Goal: Task Accomplishment & Management: Manage account settings

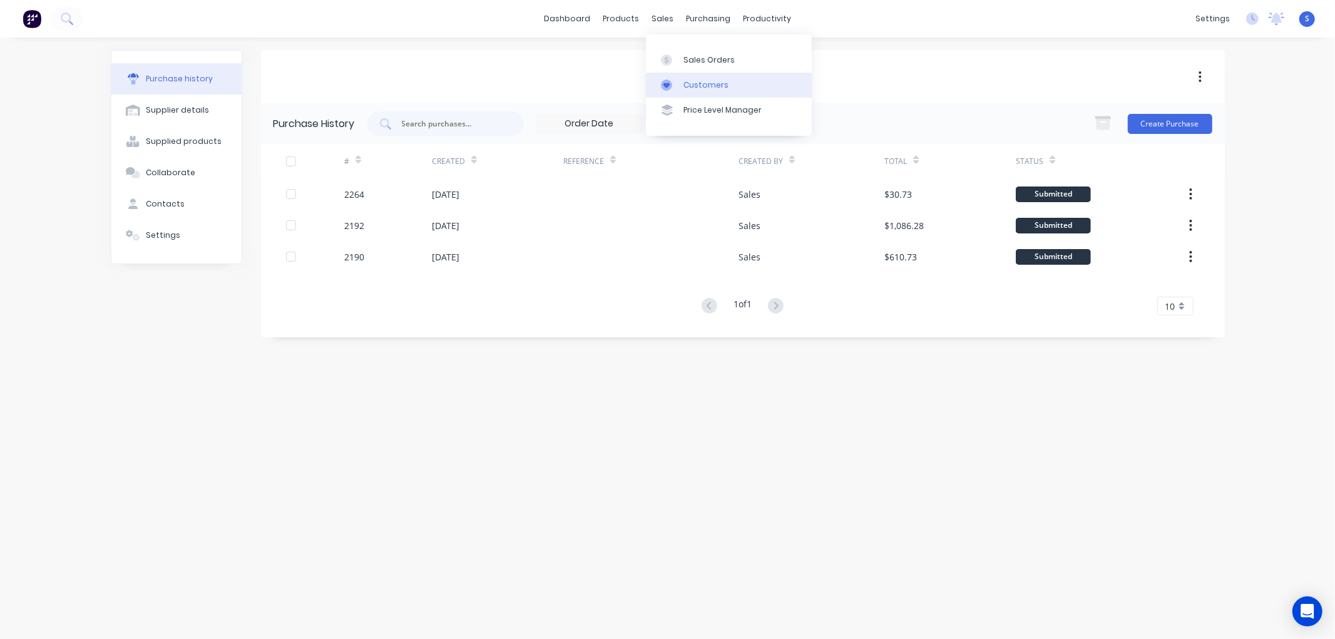
click at [709, 85] on div "Customers" at bounding box center [705, 84] width 45 height 11
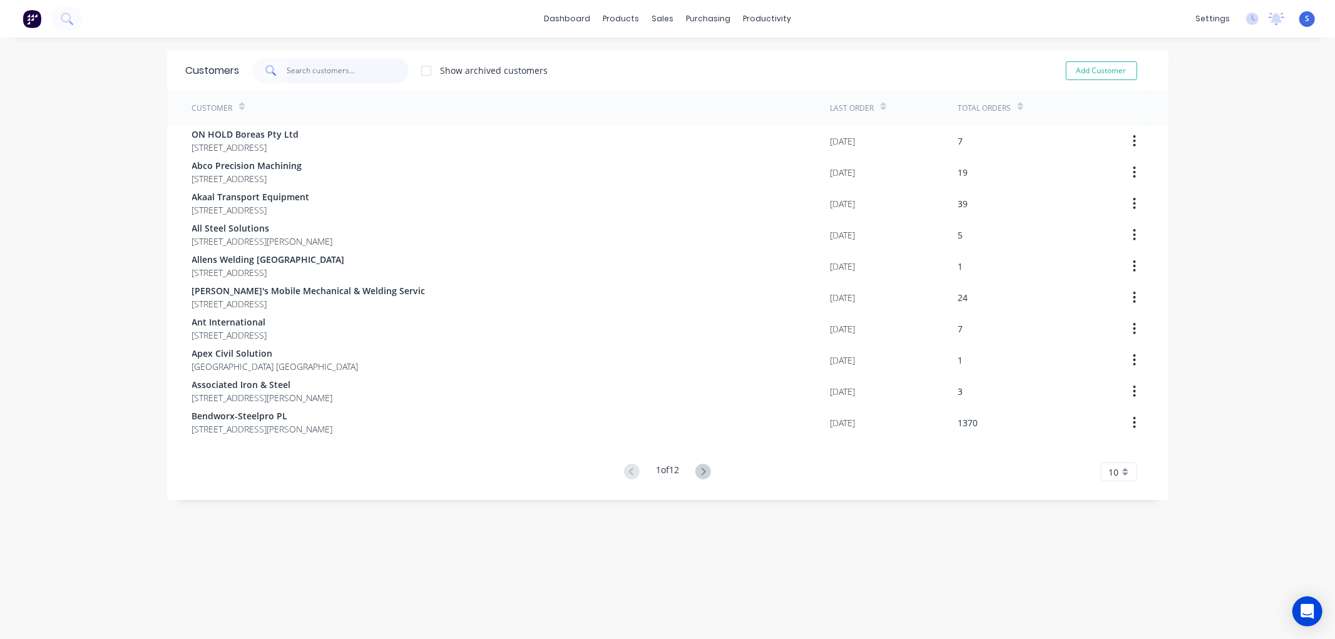
click at [379, 72] on input "text" at bounding box center [348, 70] width 122 height 25
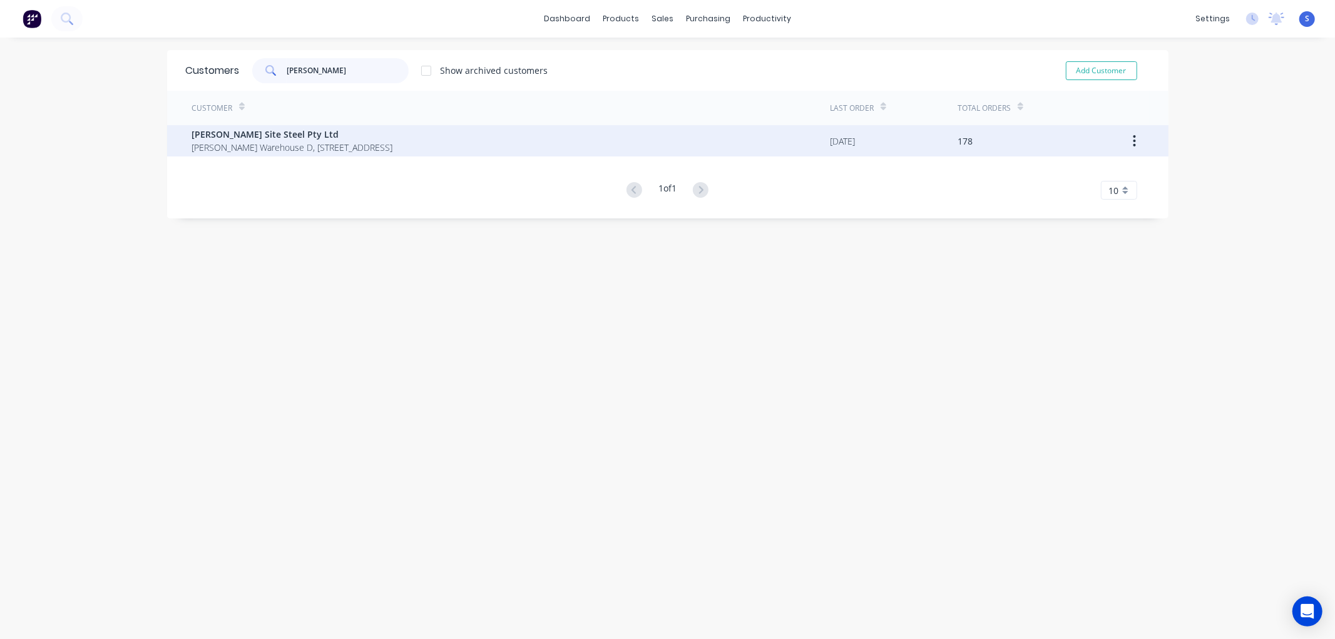
type input "[PERSON_NAME]"
click at [214, 134] on span "[PERSON_NAME] Site Steel Pty Ltd" at bounding box center [292, 134] width 201 height 13
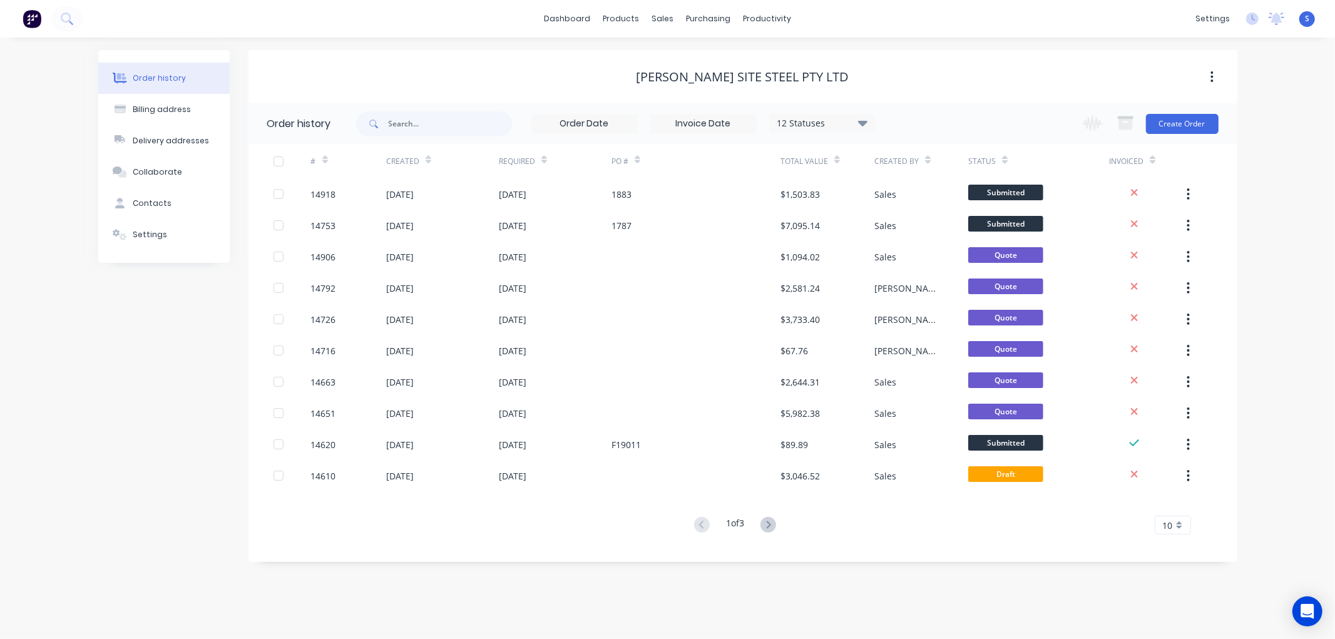
click at [411, 69] on div "[PERSON_NAME] Site Steel Pty Ltd" at bounding box center [742, 76] width 989 height 15
click at [1173, 121] on button "Create Order" at bounding box center [1182, 124] width 73 height 20
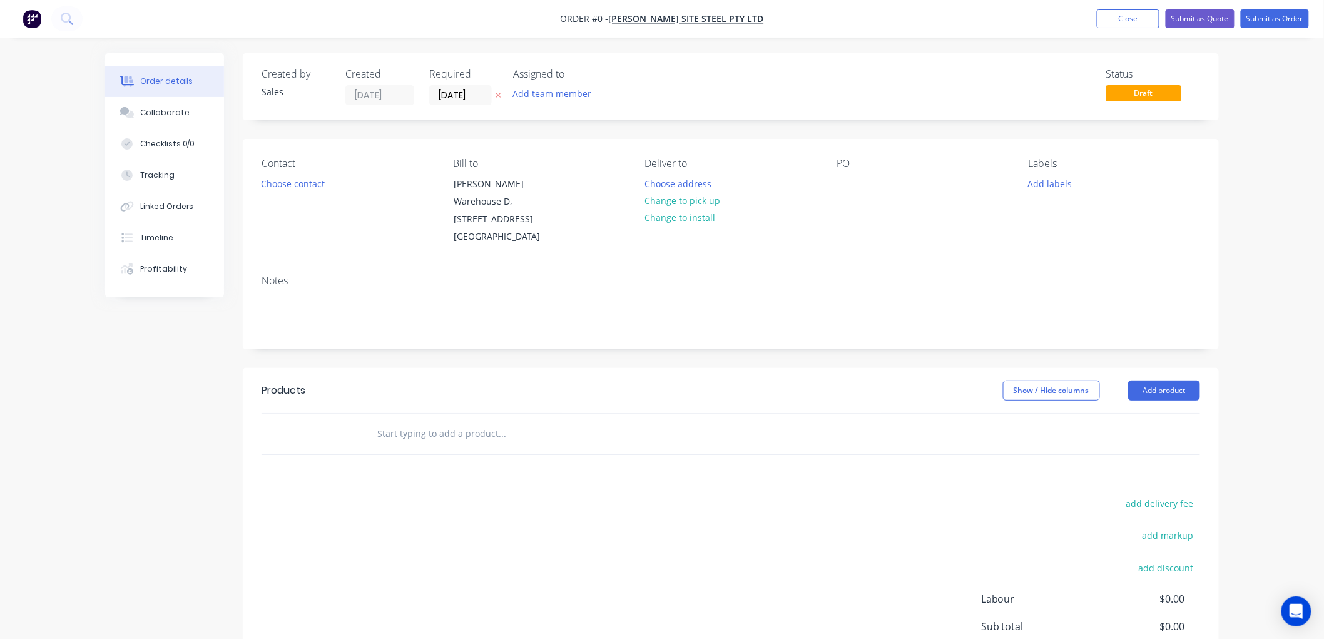
click at [451, 433] on input "text" at bounding box center [502, 433] width 250 height 25
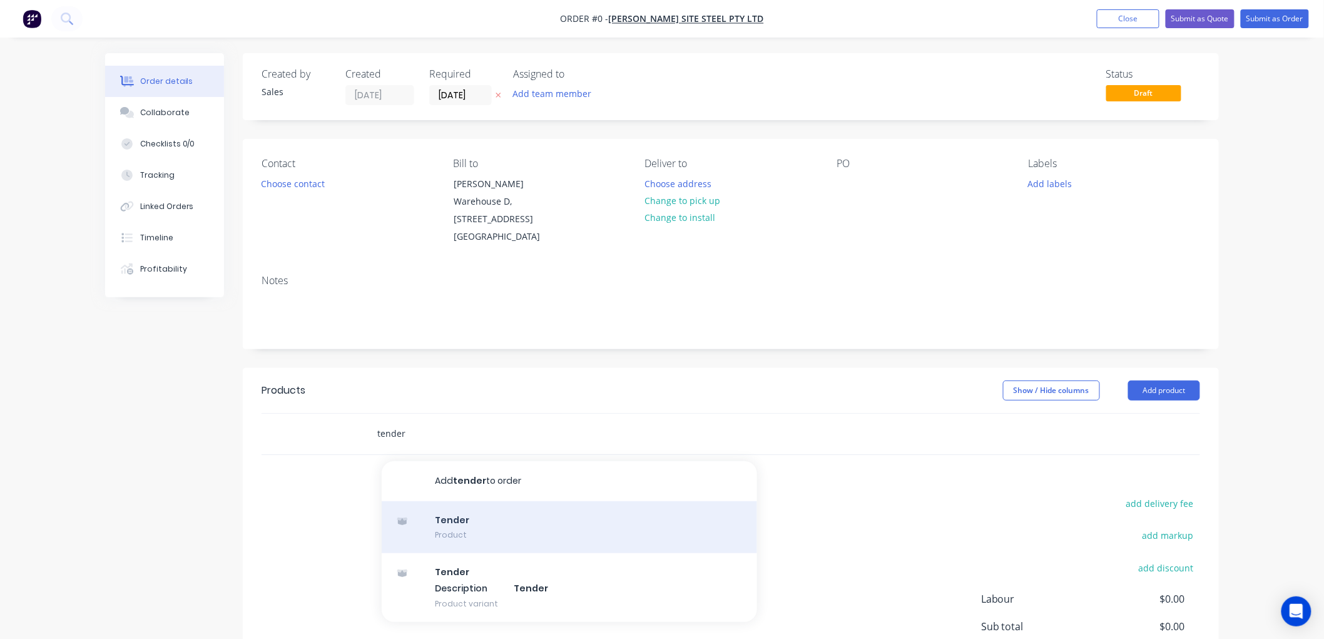
type input "tender"
click at [462, 522] on div "Tender Product" at bounding box center [569, 527] width 375 height 53
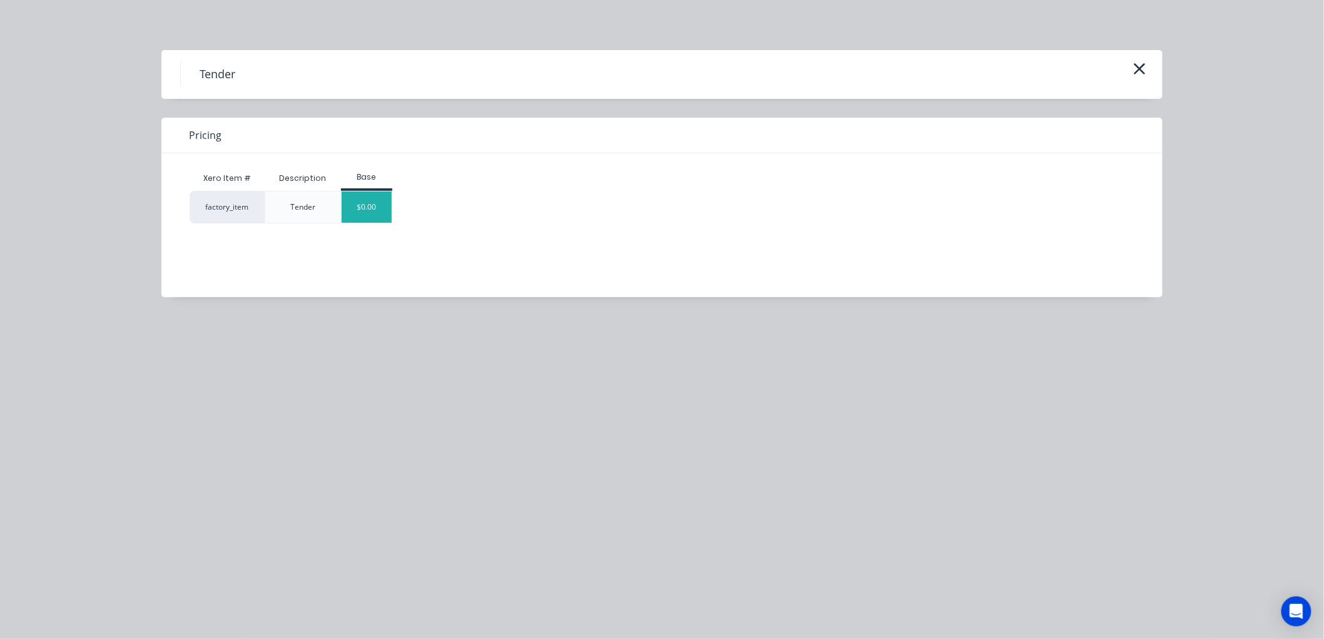
click at [362, 205] on div "$0.00" at bounding box center [367, 206] width 51 height 31
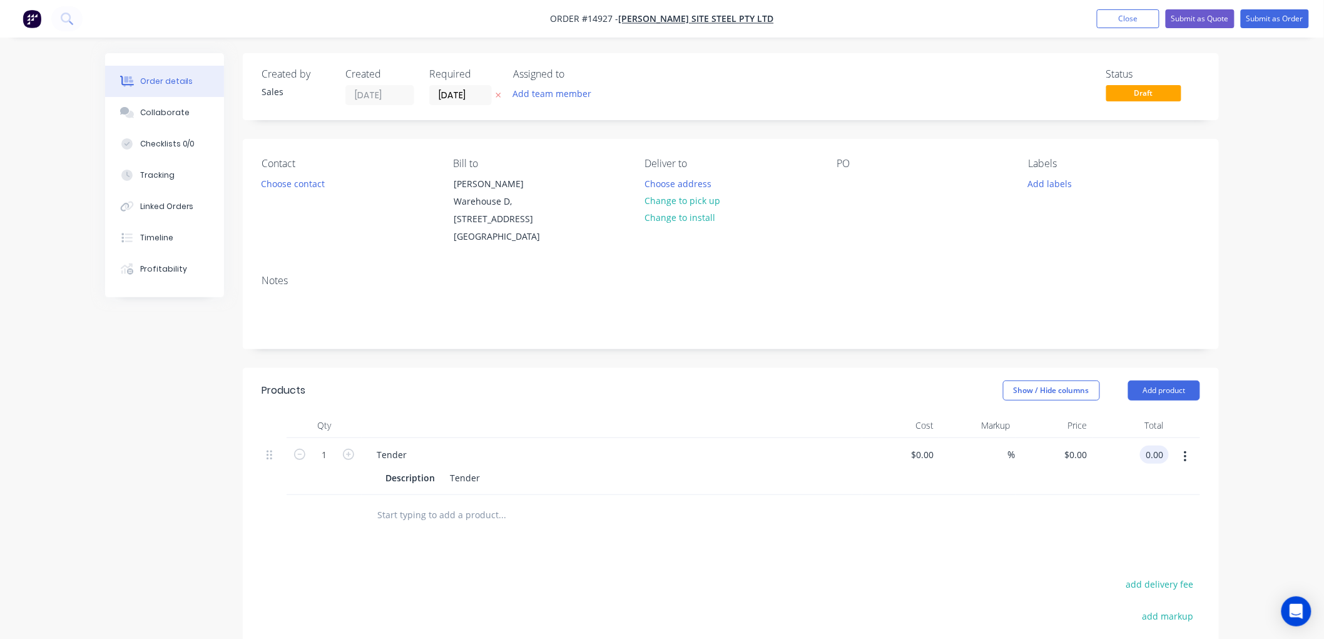
click at [1155, 454] on input "0.00" at bounding box center [1157, 455] width 24 height 18
type input "177.92"
type input "$177.92"
click at [729, 510] on div at bounding box center [554, 515] width 375 height 25
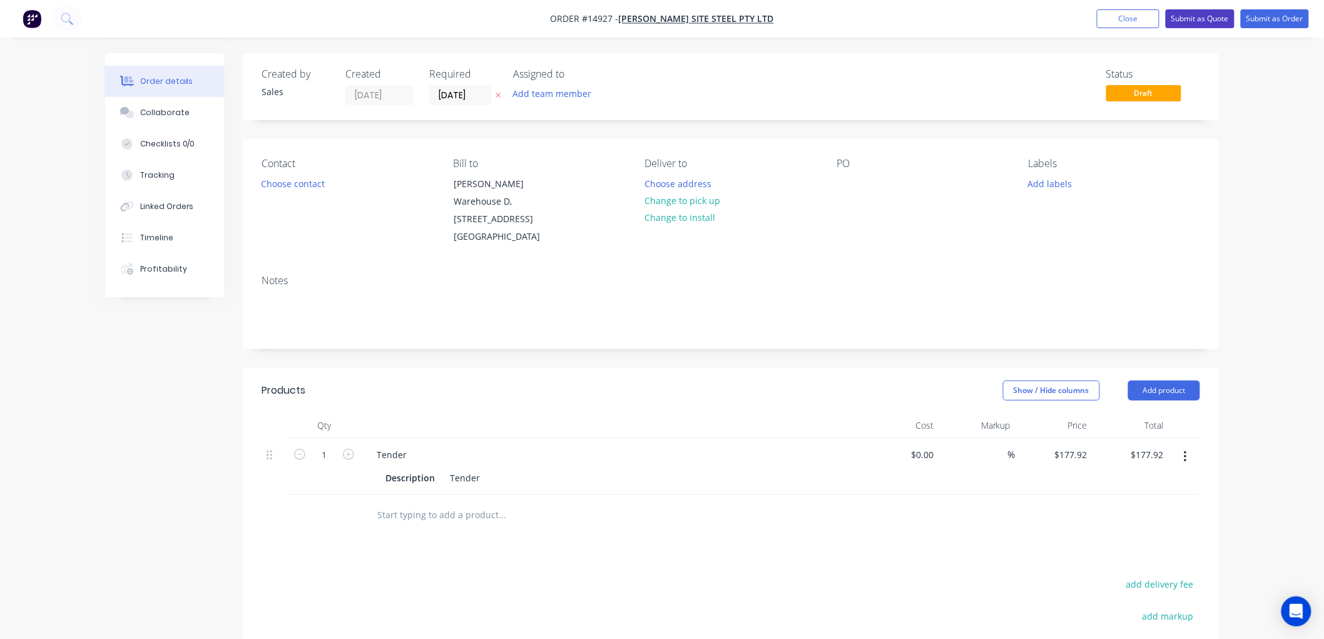
click at [1205, 17] on button "Submit as Quote" at bounding box center [1200, 18] width 69 height 19
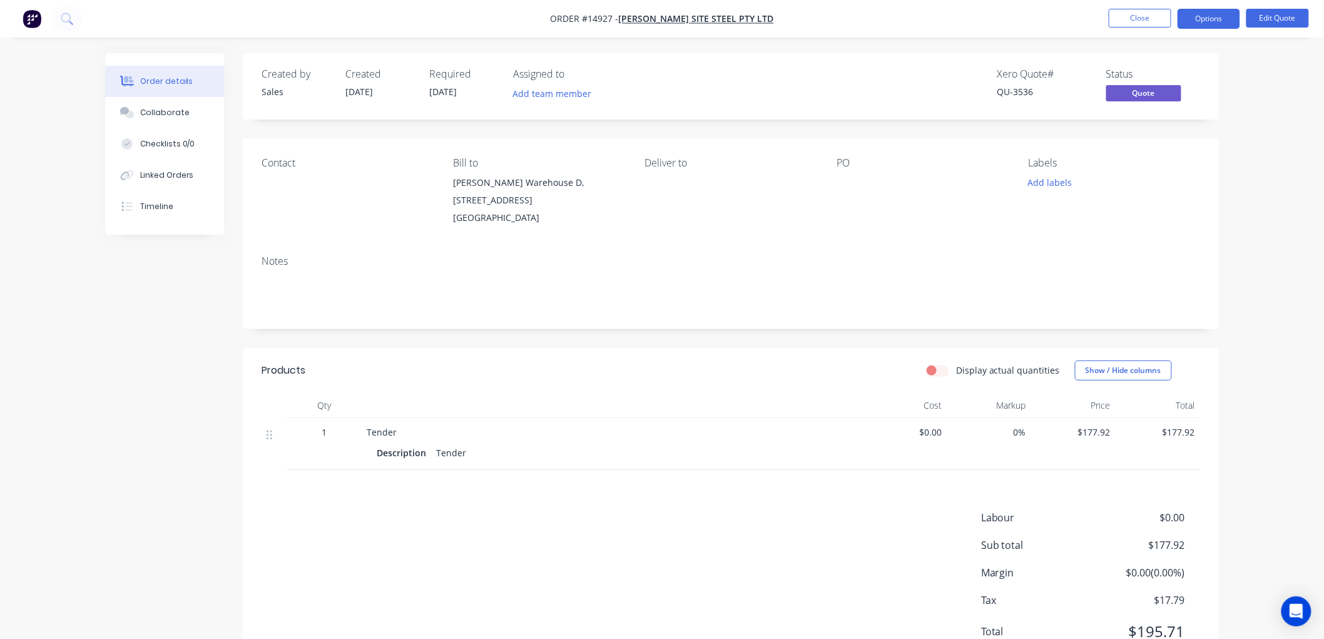
click at [820, 263] on div "Notes" at bounding box center [731, 261] width 939 height 12
click at [1134, 17] on button "Close" at bounding box center [1140, 18] width 63 height 19
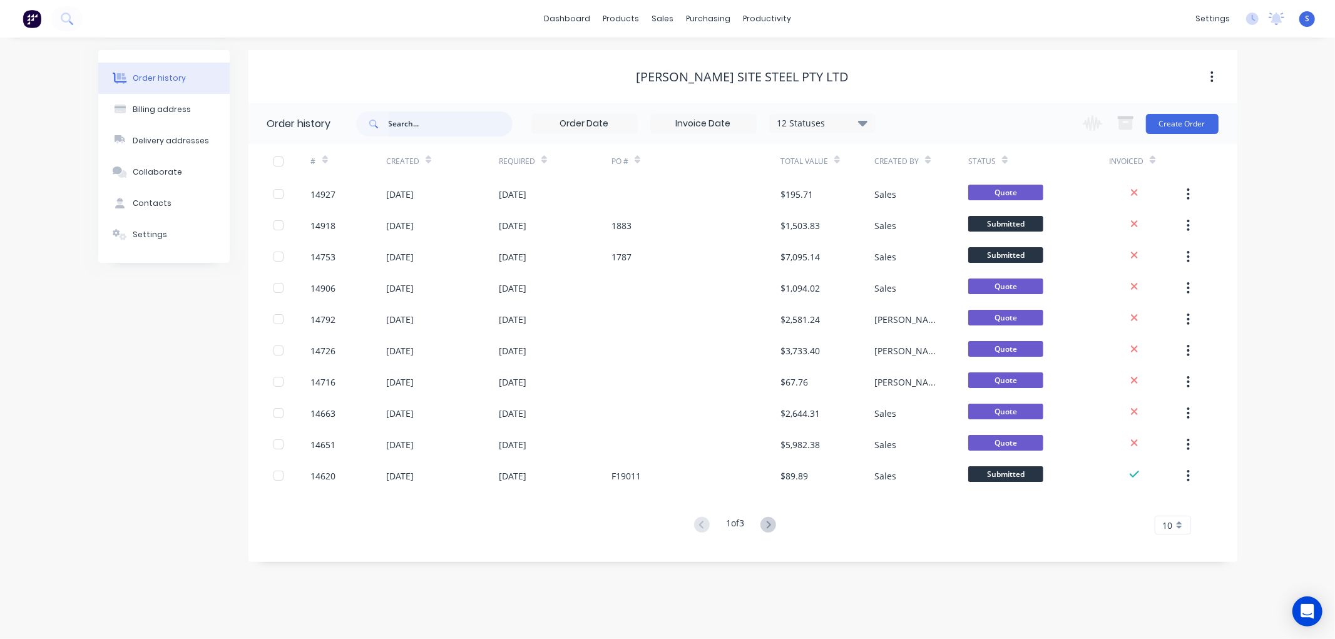
click at [446, 126] on input "text" at bounding box center [451, 123] width 124 height 25
click at [703, 83] on div "Customers" at bounding box center [705, 84] width 45 height 11
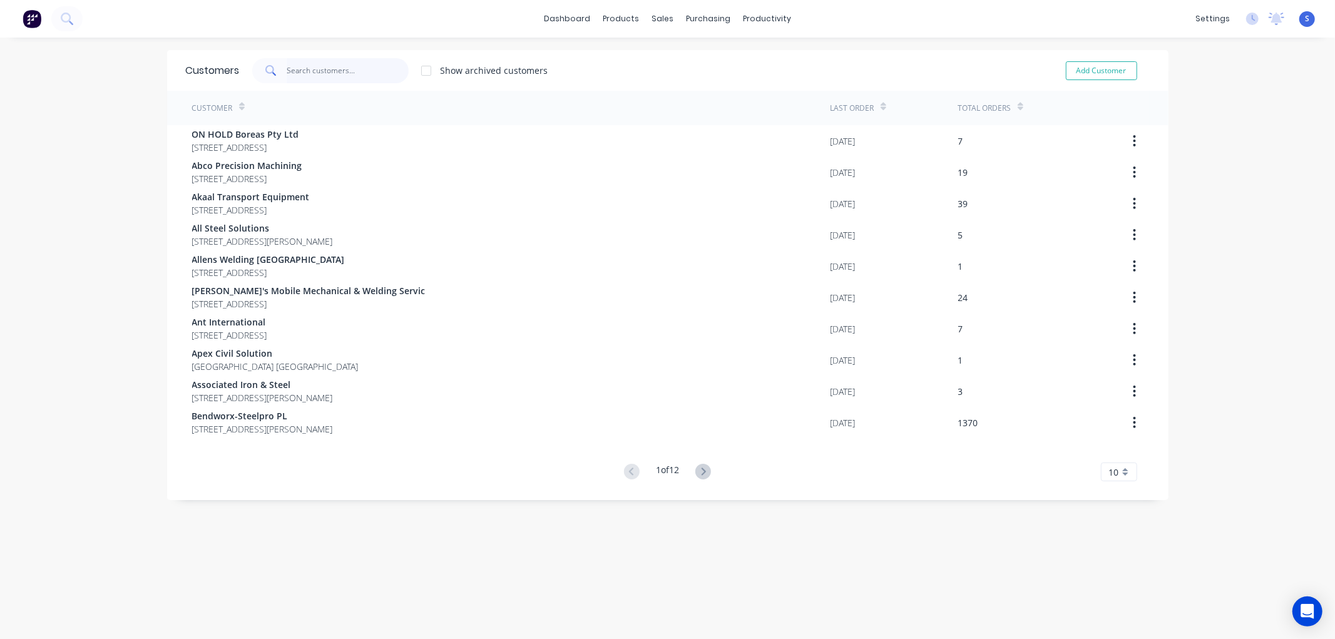
click at [341, 69] on input "text" at bounding box center [348, 70] width 122 height 25
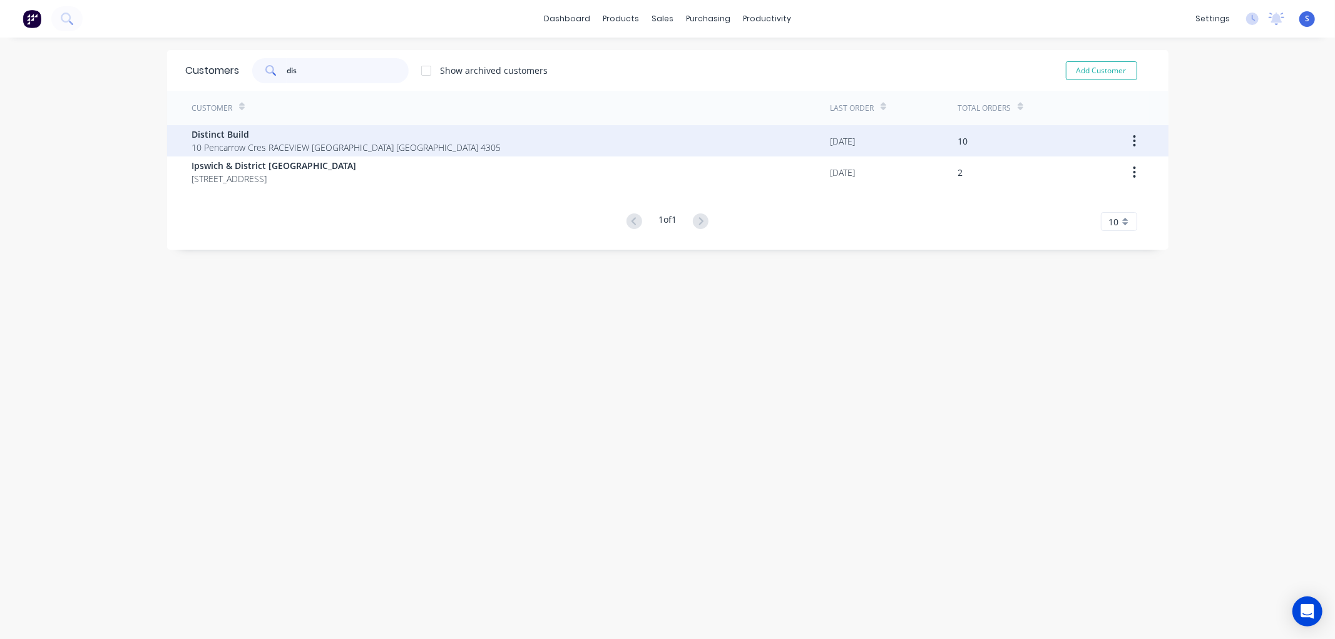
type input "dis"
click at [237, 141] on span "10 Pencarrow Cres RACEVIEW [GEOGRAPHIC_DATA] [GEOGRAPHIC_DATA] 4305" at bounding box center [346, 147] width 309 height 13
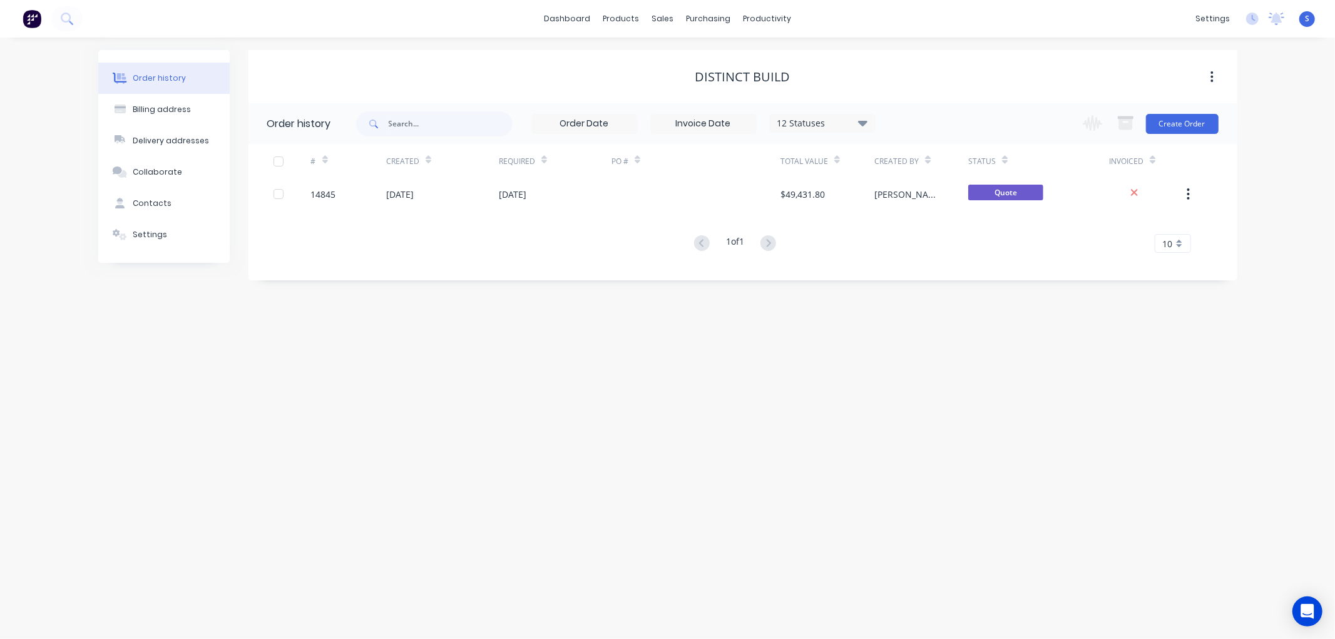
click at [866, 122] on icon at bounding box center [861, 123] width 9 height 6
click at [926, 267] on label at bounding box center [926, 267] width 0 height 0
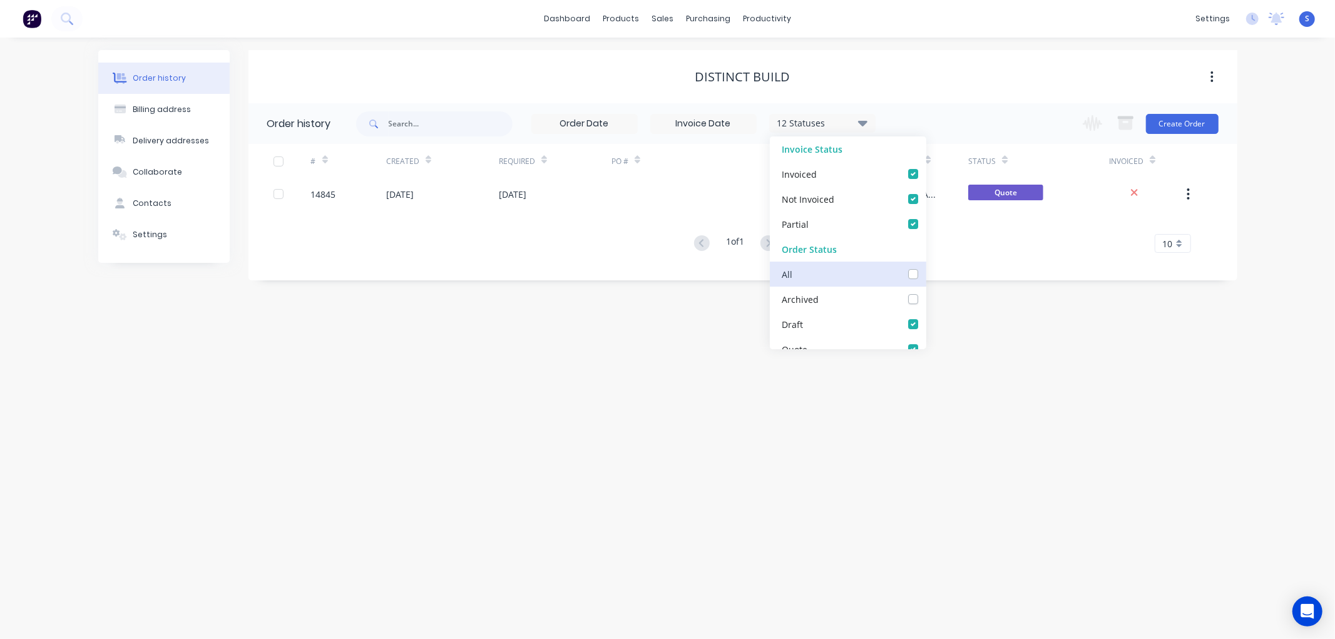
click at [926, 276] on input "checkbox" at bounding box center [931, 273] width 10 height 12
checkbox input "true"
click at [991, 389] on div "Order history Billing address Delivery addresses Collaborate Contacts Settings …" at bounding box center [667, 338] width 1335 height 601
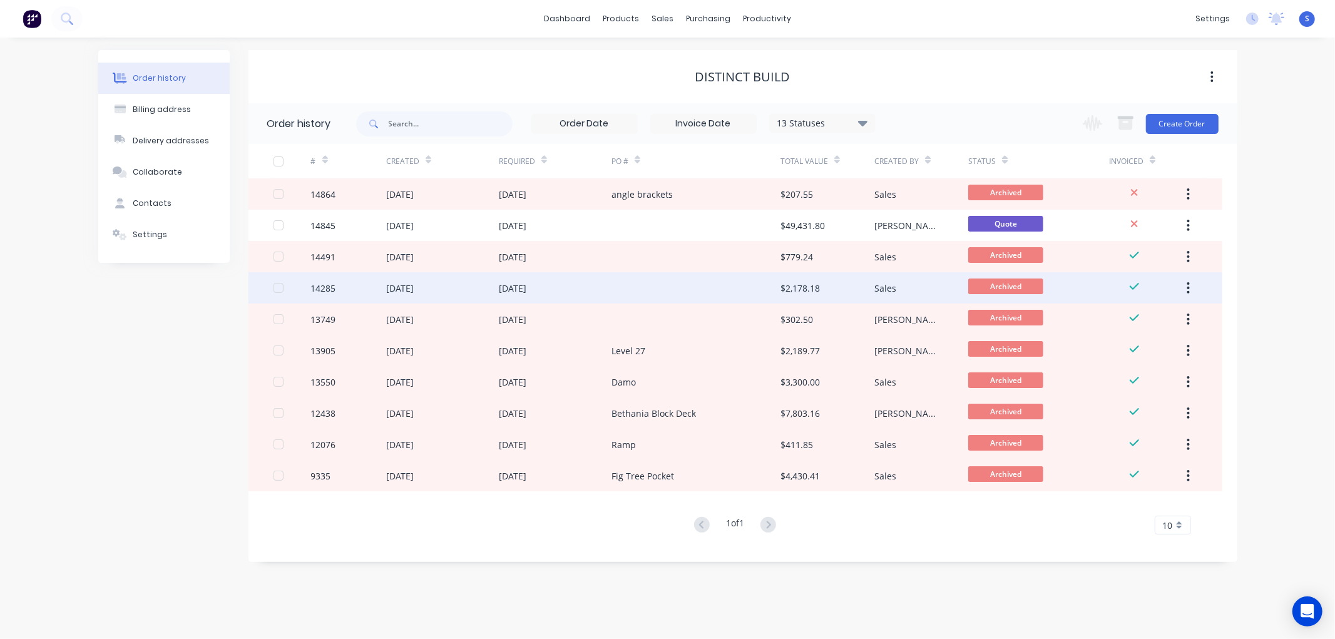
click at [414, 288] on div "[DATE]" at bounding box center [400, 288] width 28 height 13
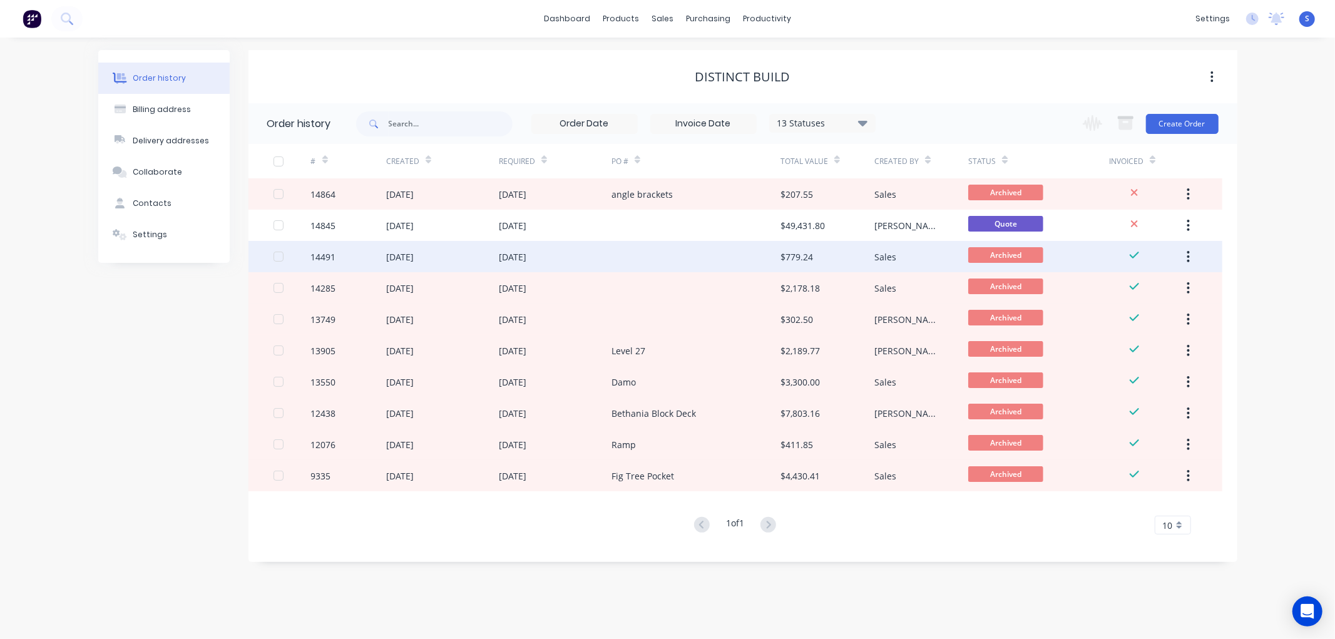
click at [526, 255] on div "[DATE]" at bounding box center [513, 256] width 28 height 13
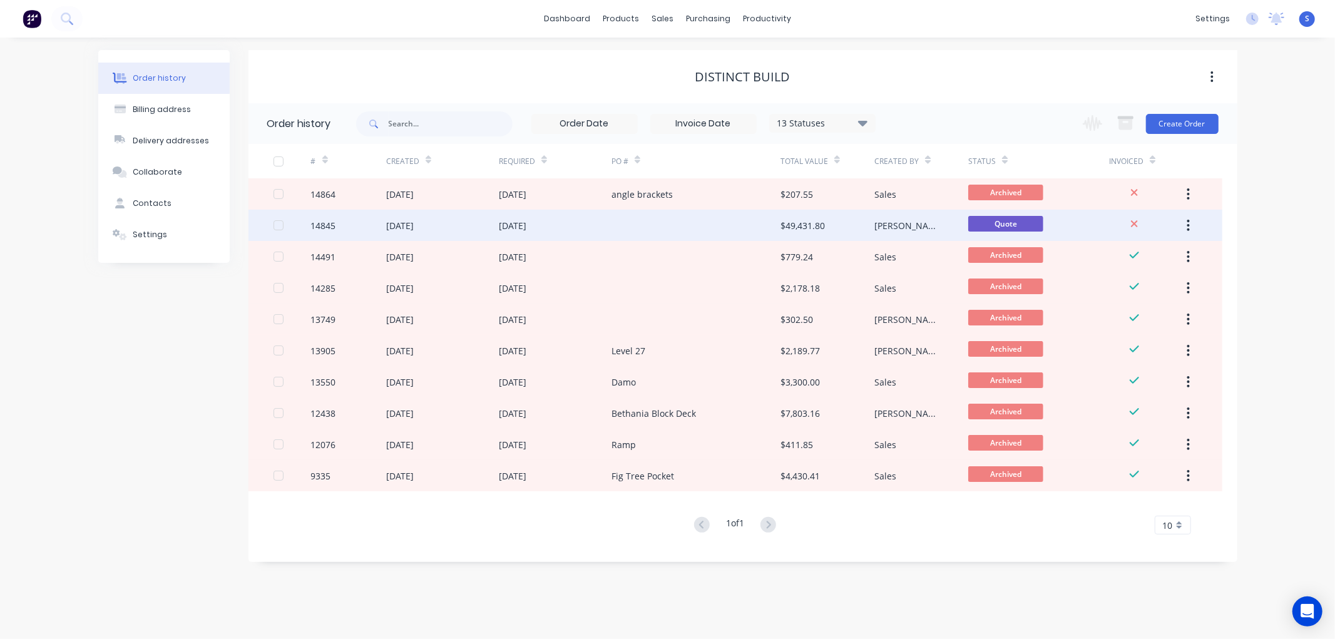
click at [514, 222] on div "[DATE]" at bounding box center [513, 225] width 28 height 13
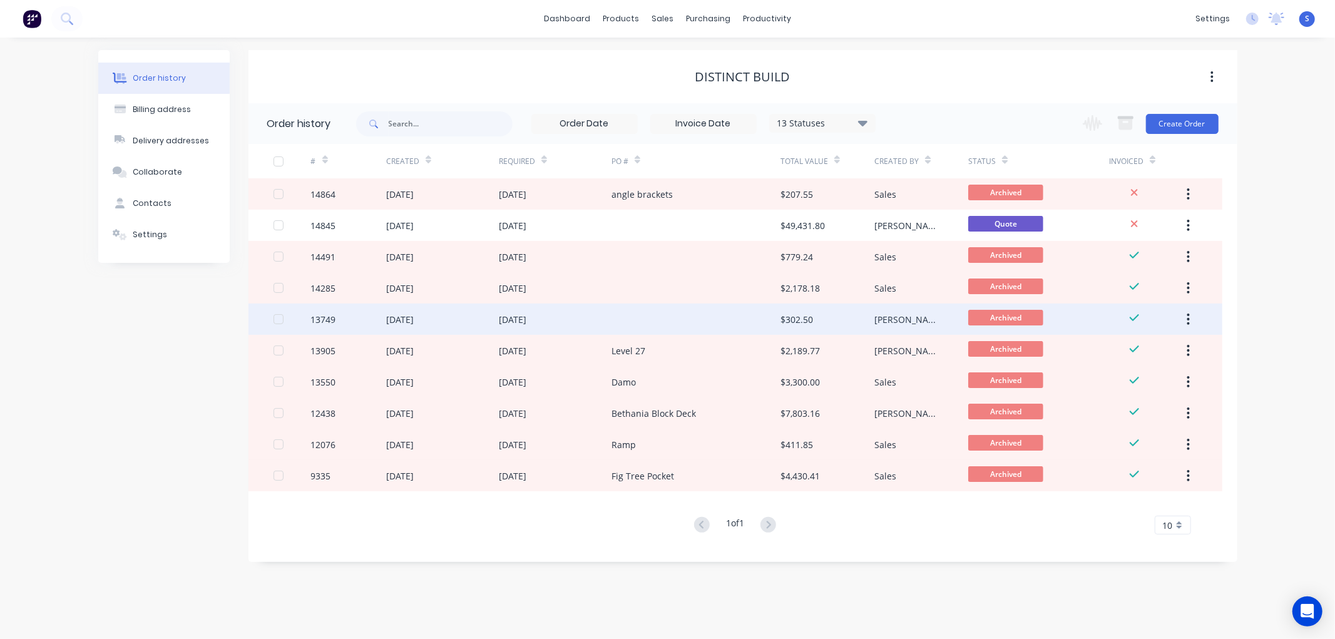
click at [526, 320] on div "[DATE]" at bounding box center [513, 319] width 28 height 13
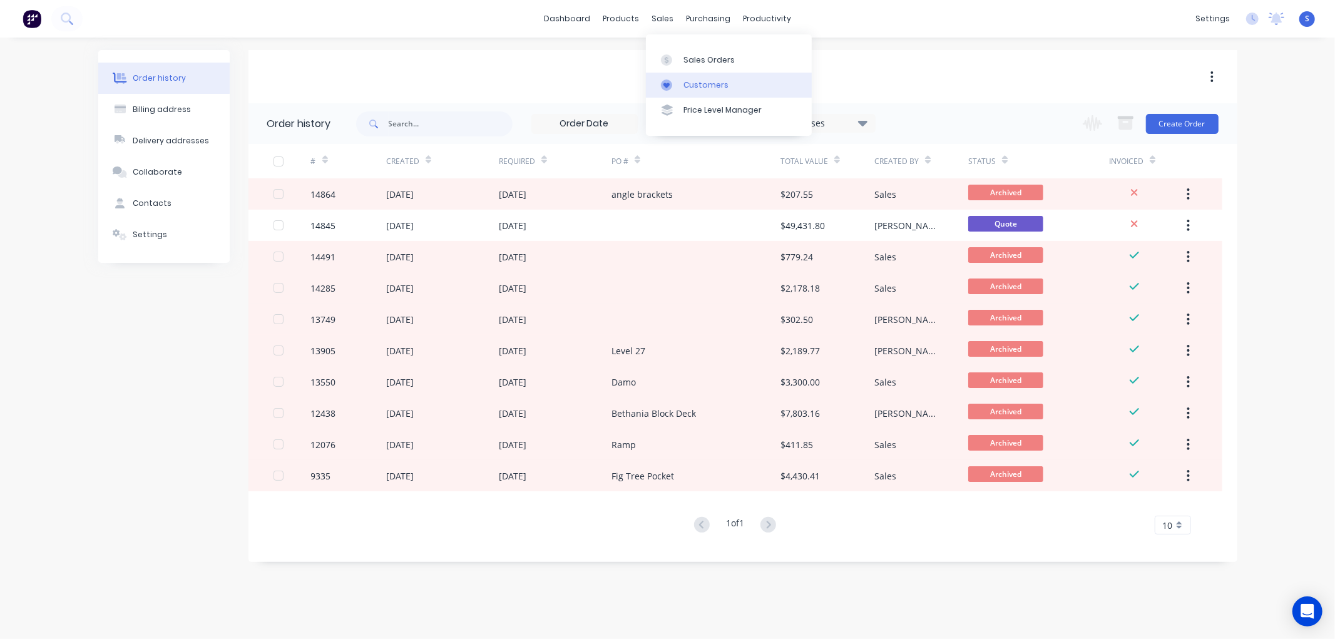
click at [691, 80] on div "Customers" at bounding box center [705, 84] width 45 height 11
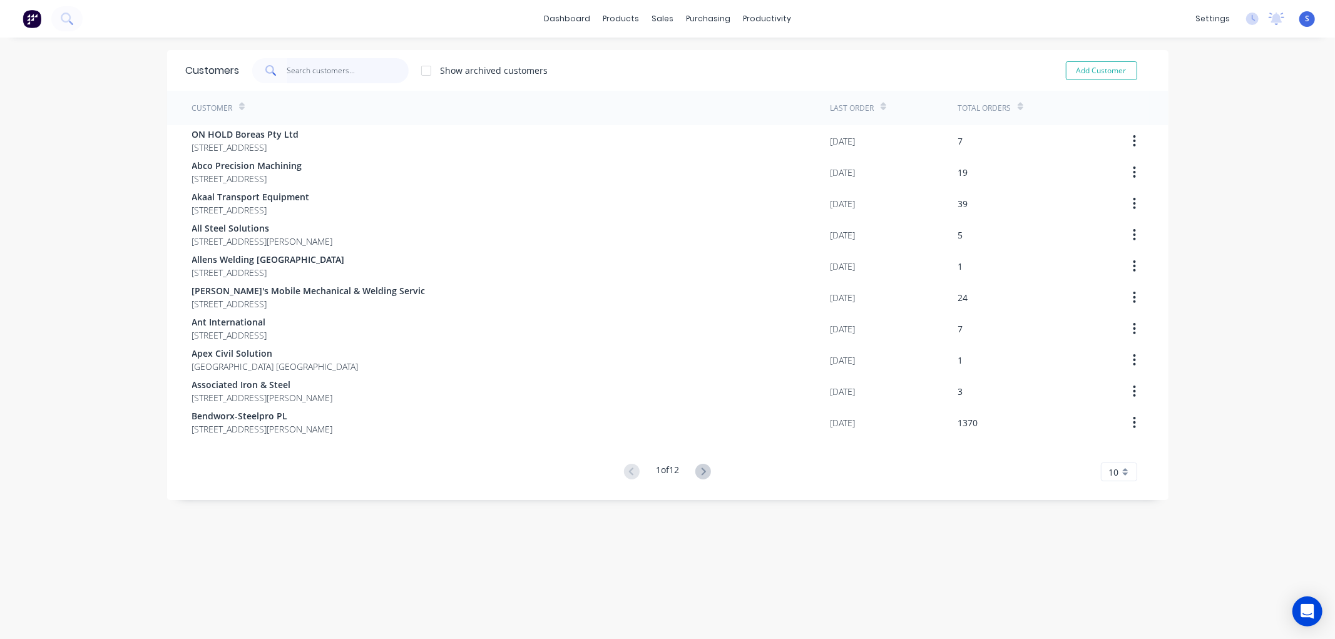
click at [324, 71] on input "text" at bounding box center [348, 70] width 122 height 25
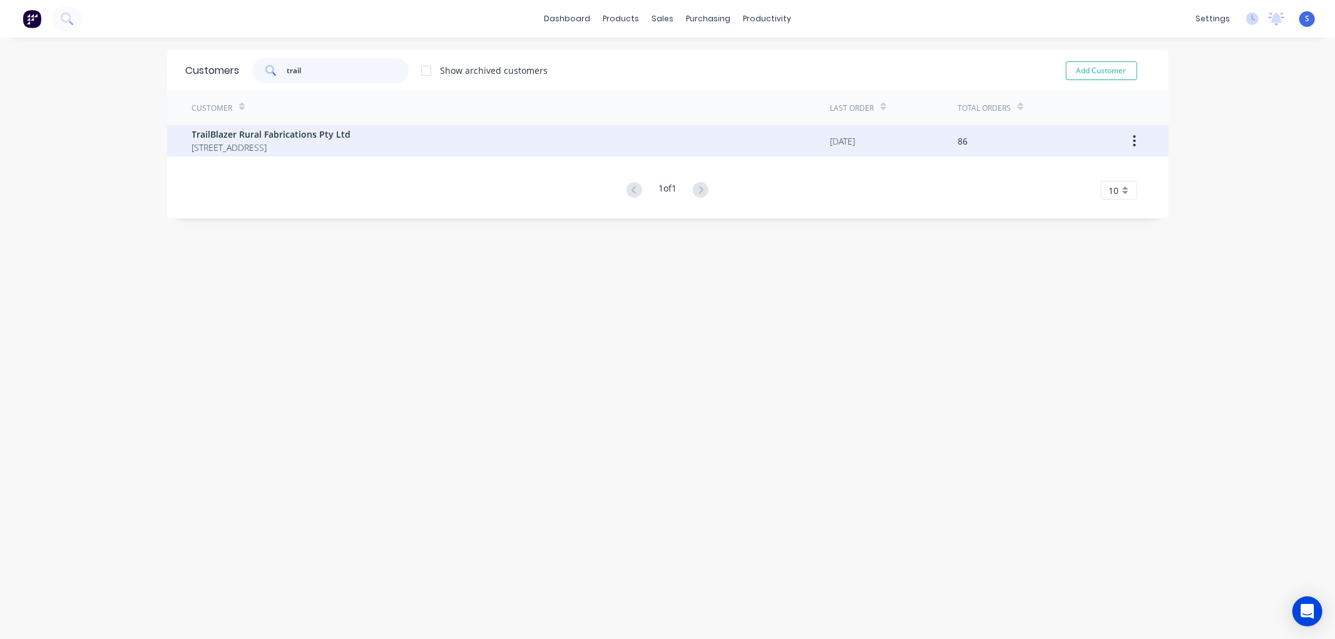
type input "trail"
click at [255, 141] on span "[STREET_ADDRESS]" at bounding box center [271, 147] width 159 height 13
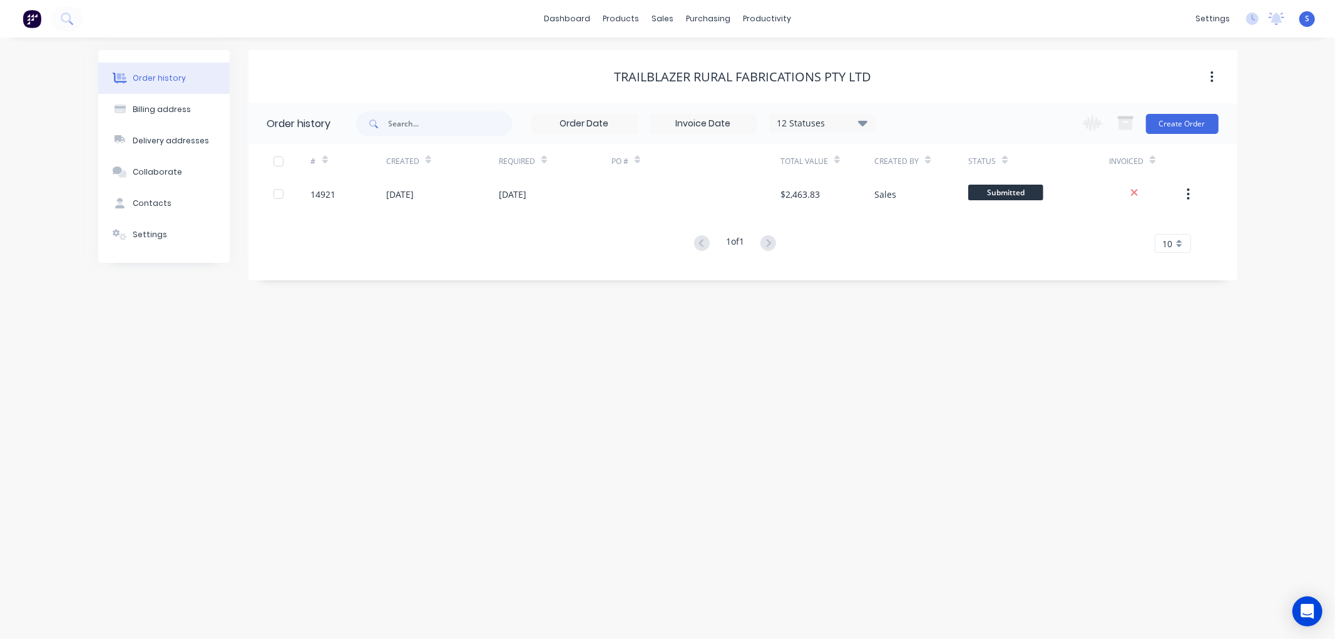
click at [857, 120] on div "12 Statuses" at bounding box center [822, 123] width 105 height 14
click at [926, 267] on label at bounding box center [926, 267] width 0 height 0
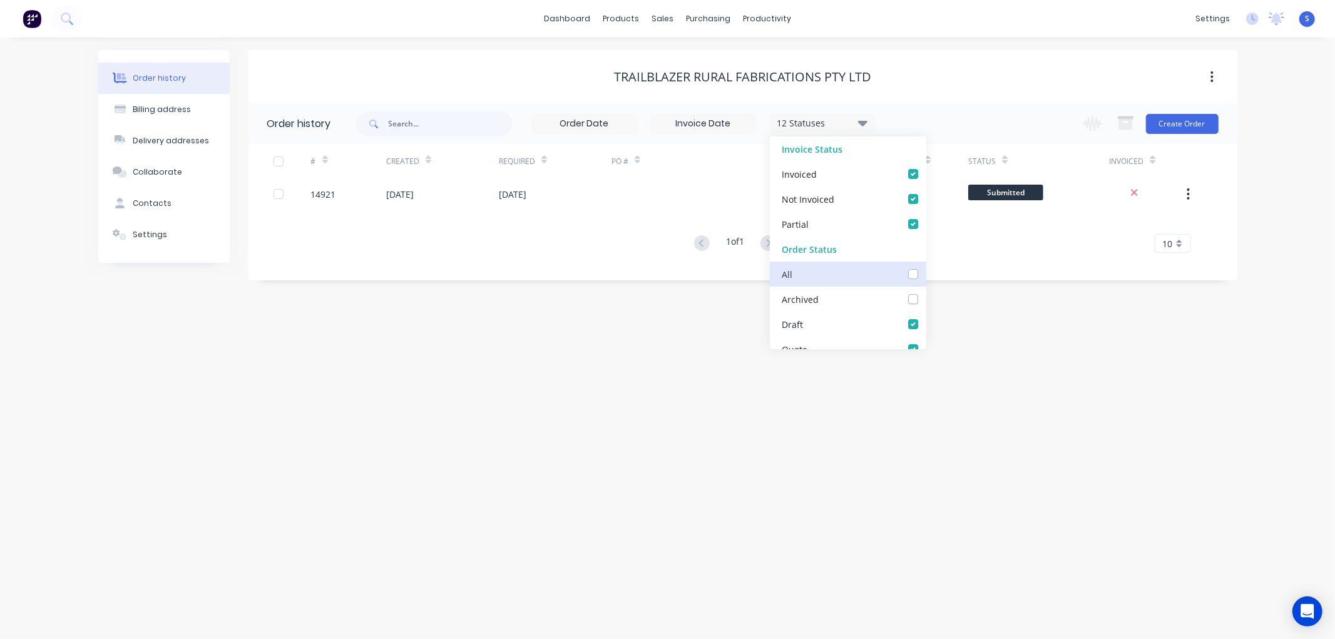
click at [926, 273] on input "checkbox" at bounding box center [931, 273] width 10 height 12
checkbox input "true"
click at [482, 427] on div "Order history Billing address Delivery addresses Collaborate Contacts Settings …" at bounding box center [667, 338] width 1335 height 601
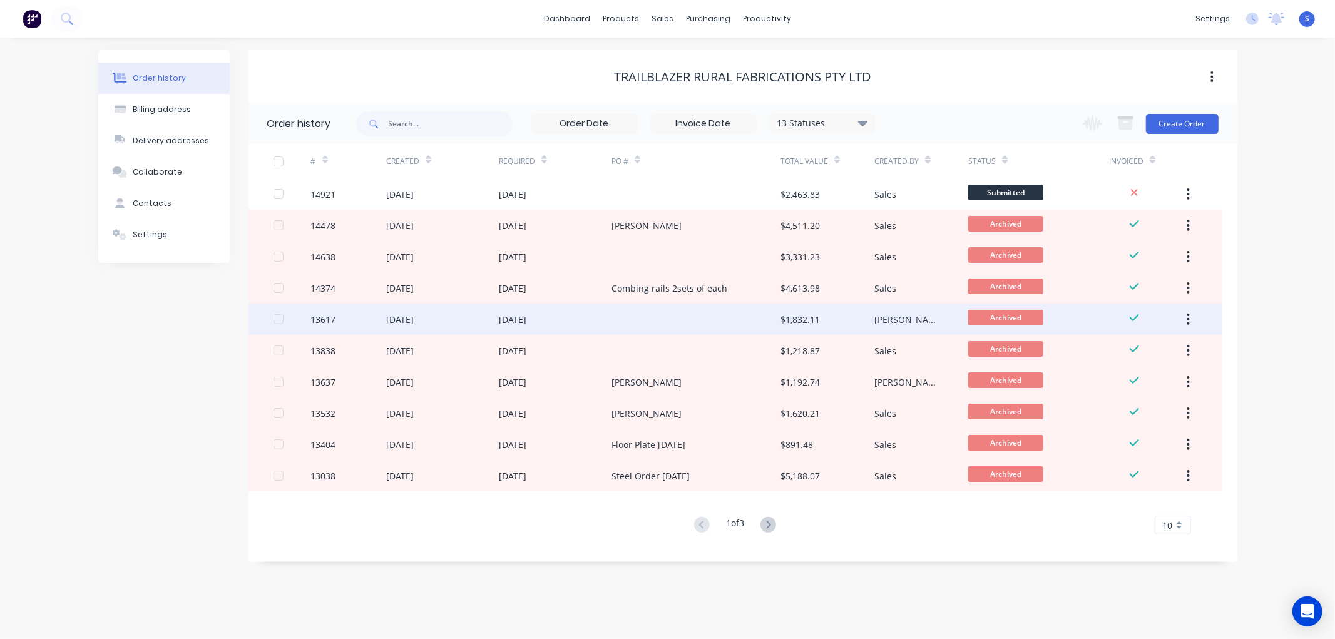
click at [521, 316] on div "[DATE]" at bounding box center [513, 319] width 28 height 13
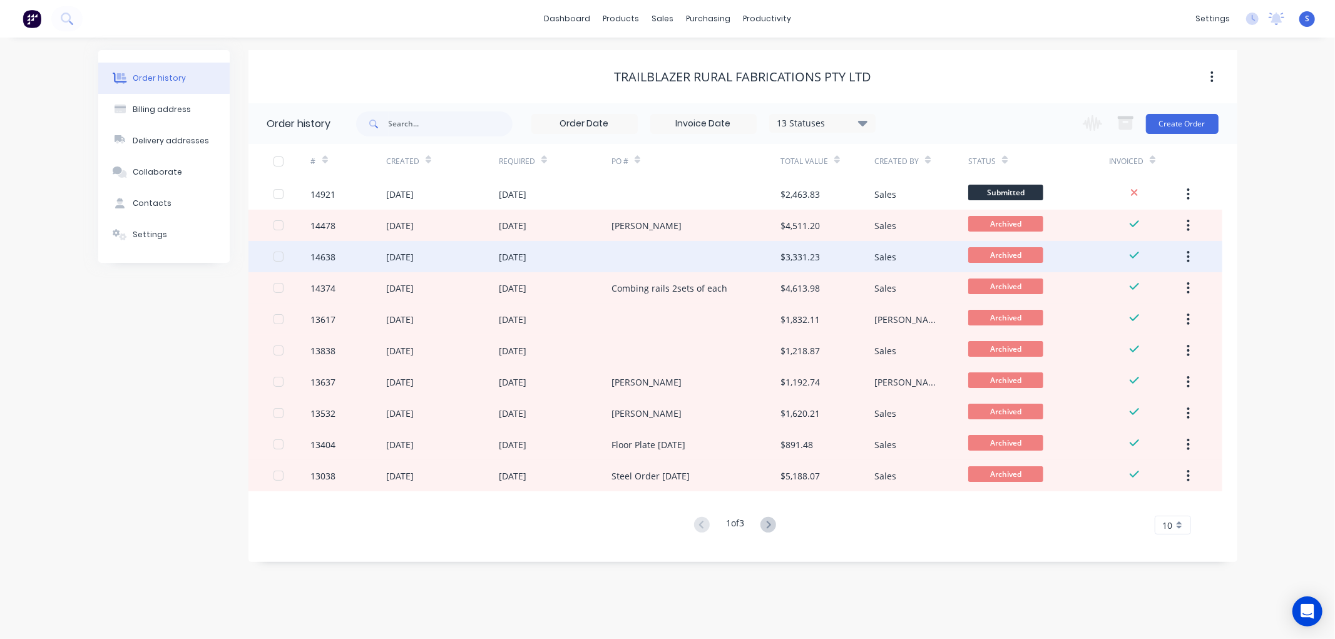
click at [635, 257] on div at bounding box center [695, 256] width 169 height 31
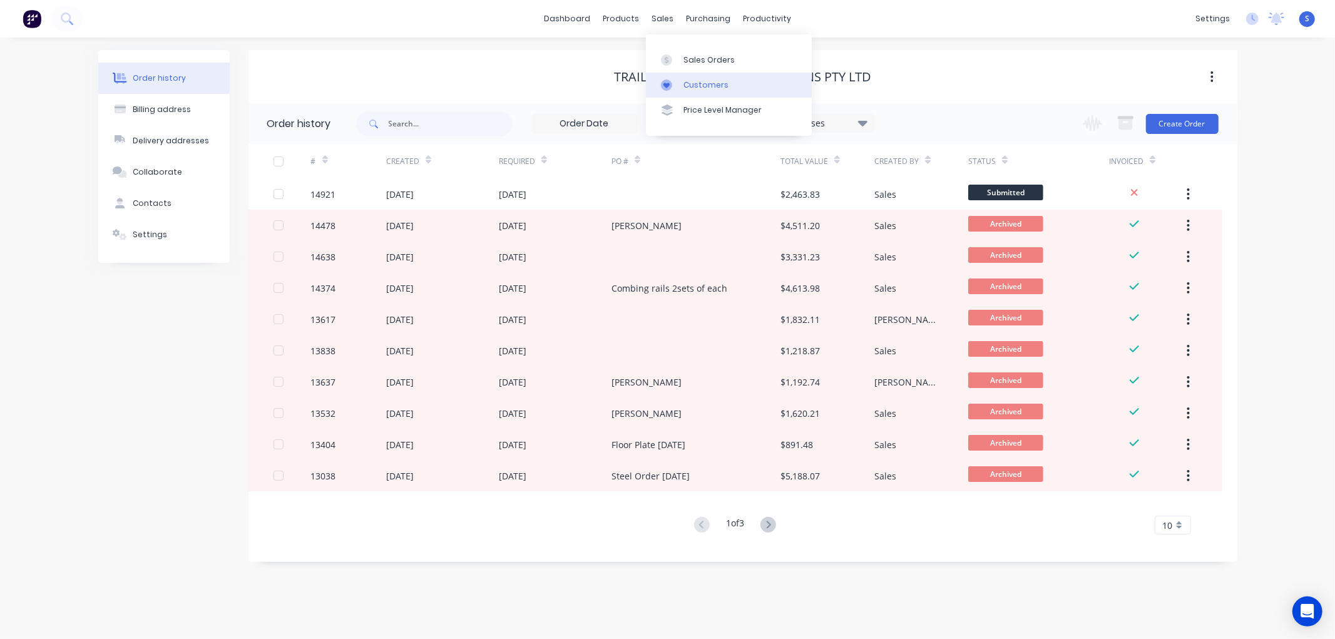
click at [690, 85] on div "Customers" at bounding box center [705, 84] width 45 height 11
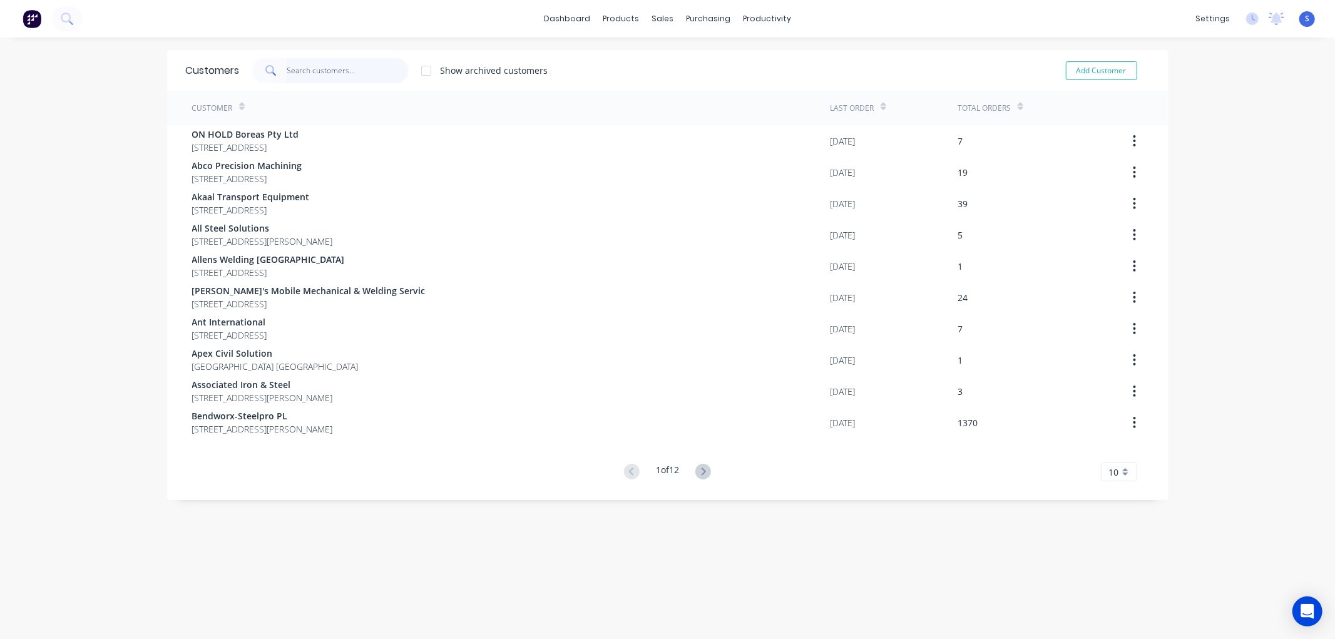
click at [346, 78] on input "text" at bounding box center [348, 70] width 122 height 25
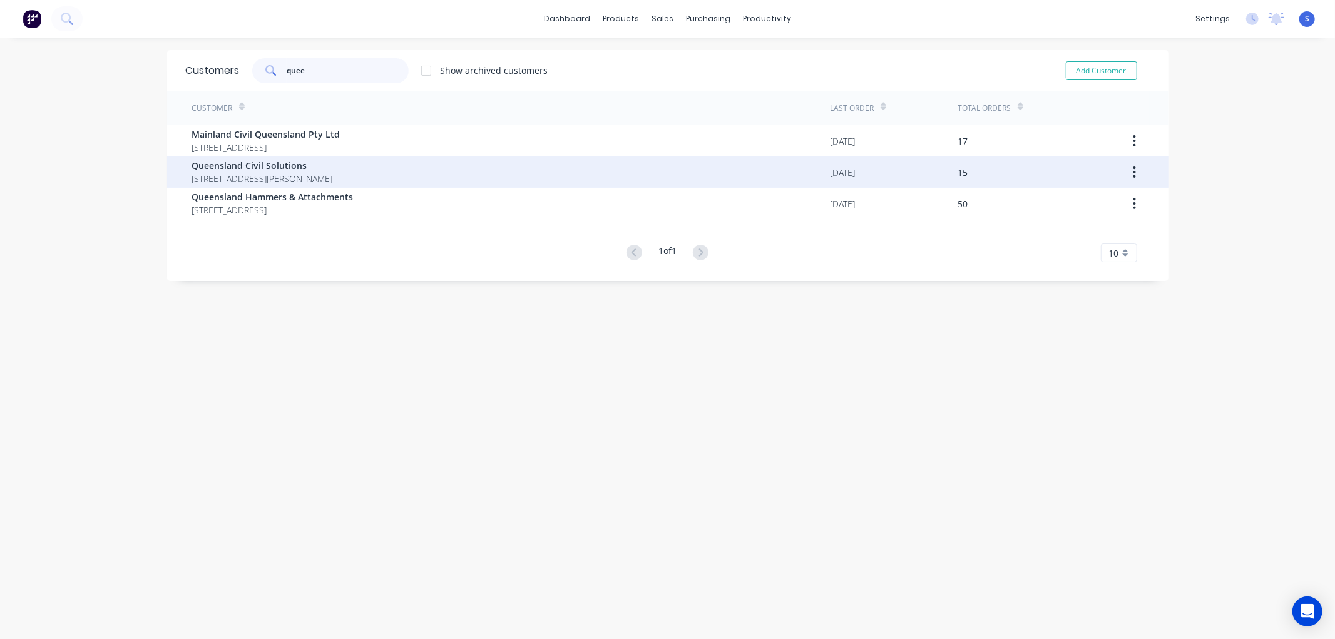
type input "quee"
click at [263, 171] on span "Queensland Civil Solutions" at bounding box center [262, 165] width 141 height 13
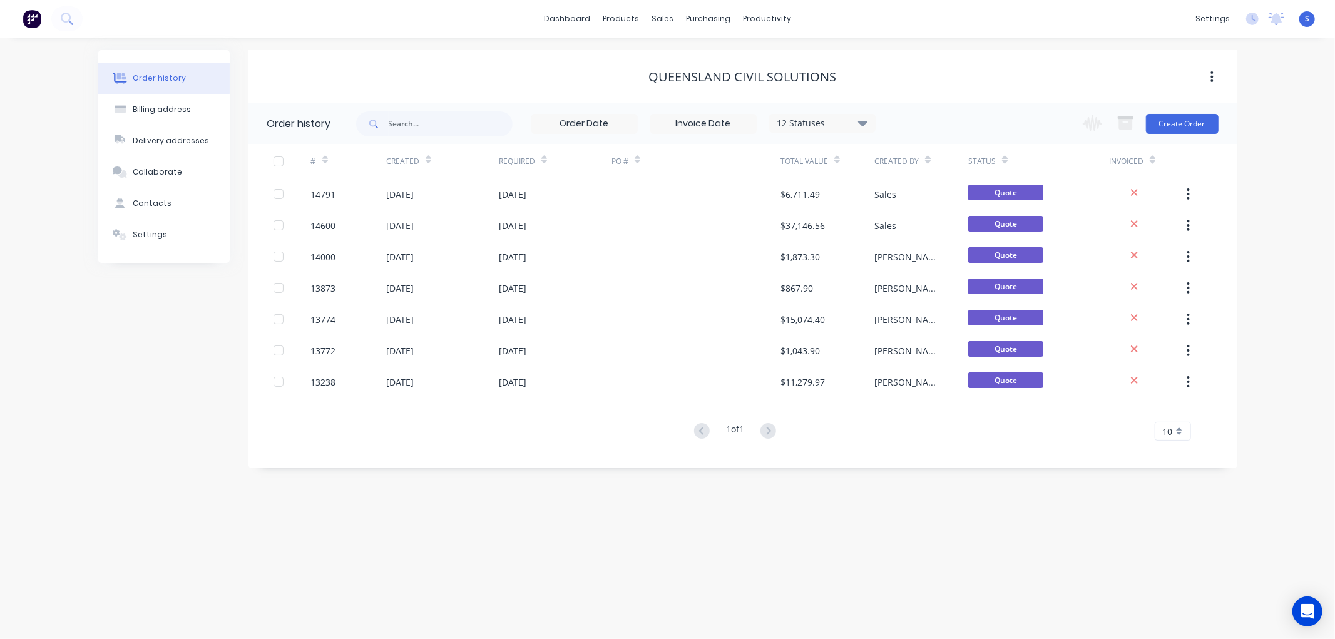
click at [866, 123] on icon at bounding box center [862, 122] width 9 height 15
click at [926, 267] on label at bounding box center [926, 267] width 0 height 0
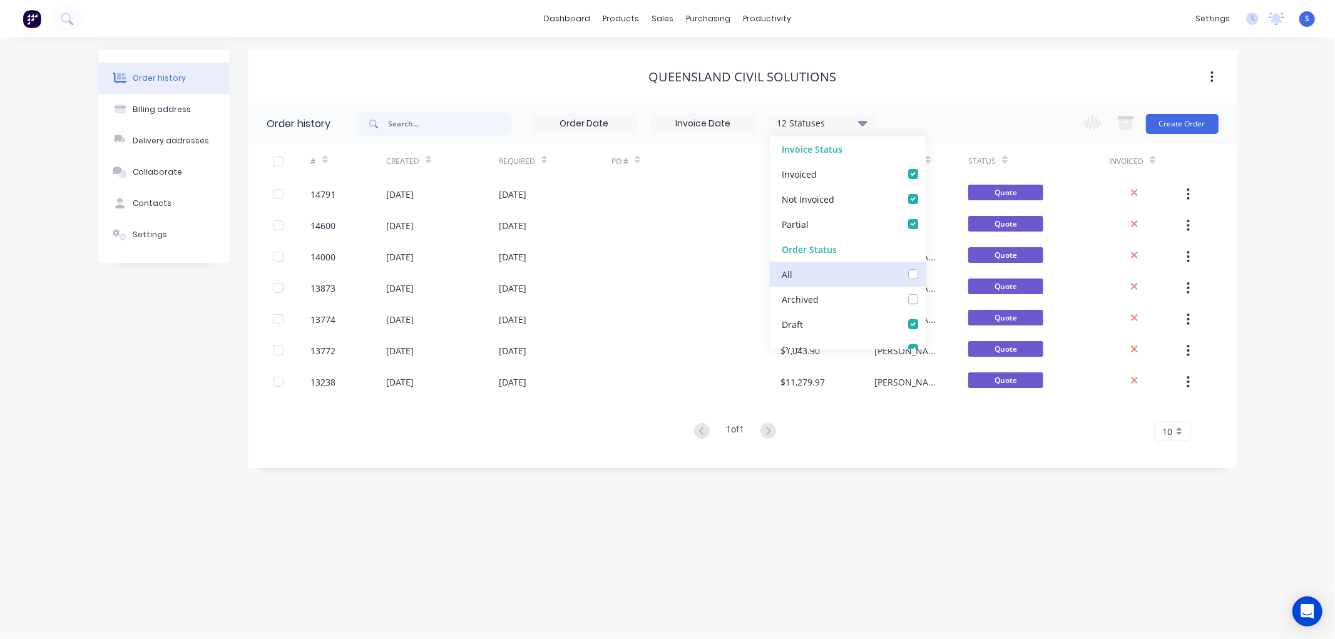
click at [926, 274] on input "checkbox" at bounding box center [931, 273] width 10 height 12
checkbox input "true"
click at [766, 565] on div "Order history Billing address Delivery addresses Collaborate Contacts Settings …" at bounding box center [667, 338] width 1335 height 601
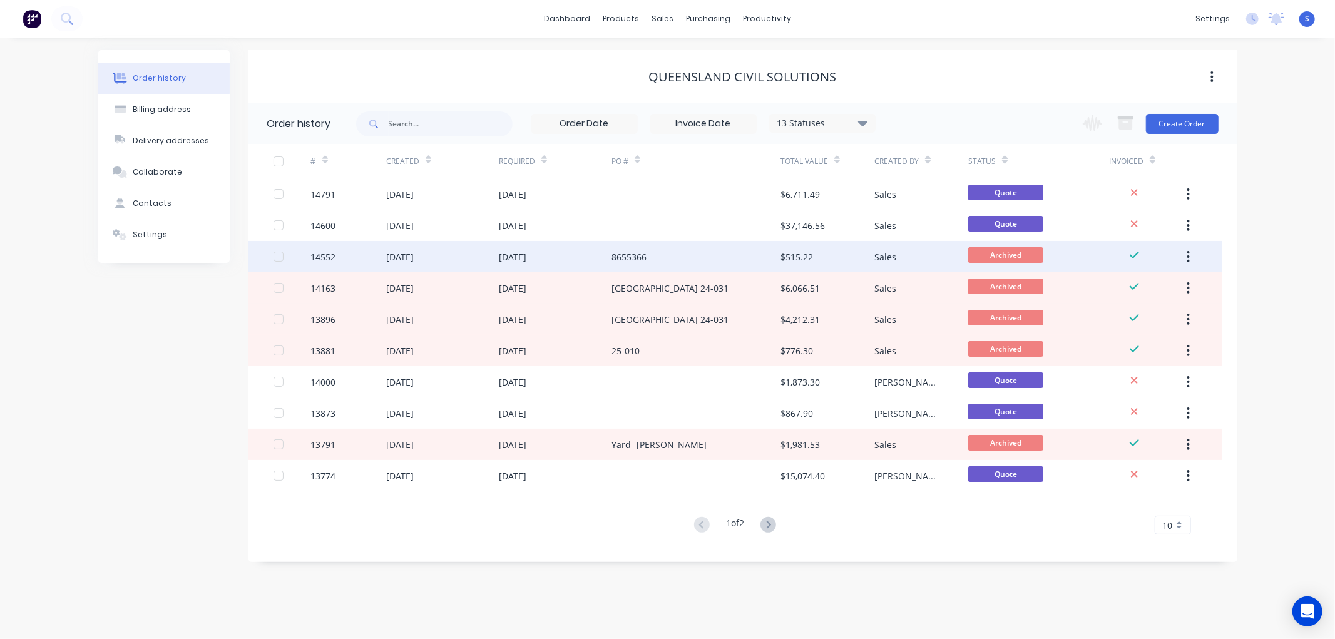
click at [526, 255] on div "[DATE]" at bounding box center [513, 256] width 28 height 13
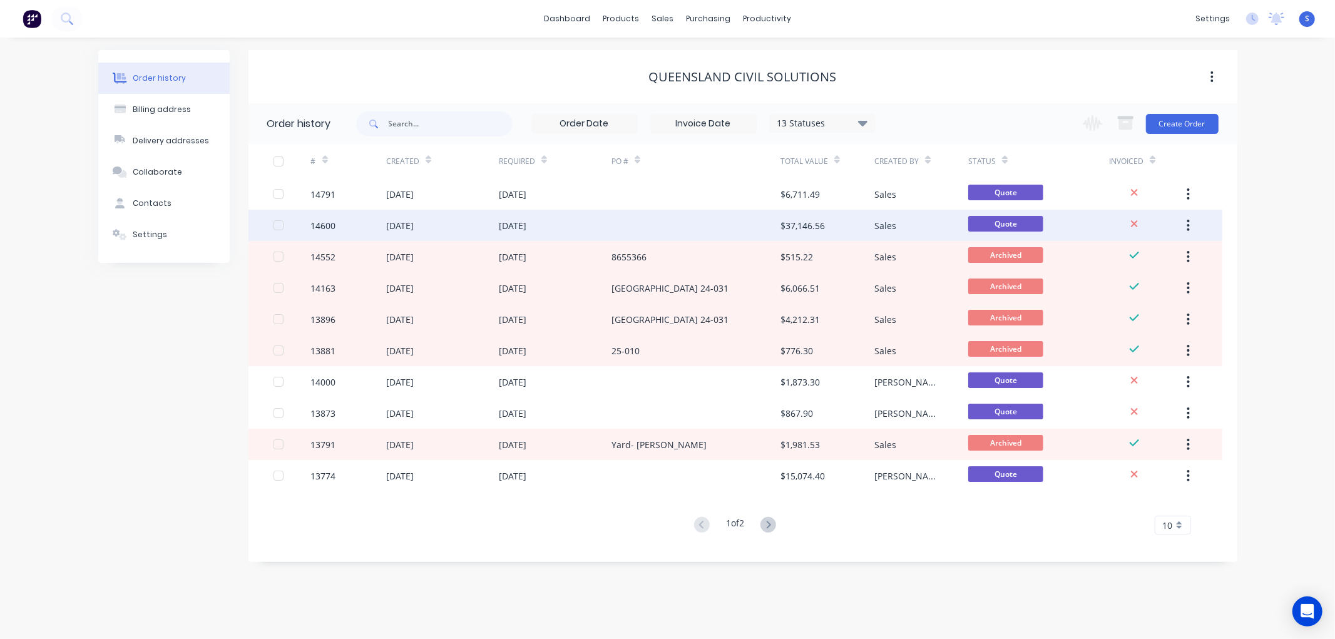
click at [526, 222] on div "[DATE]" at bounding box center [513, 225] width 28 height 13
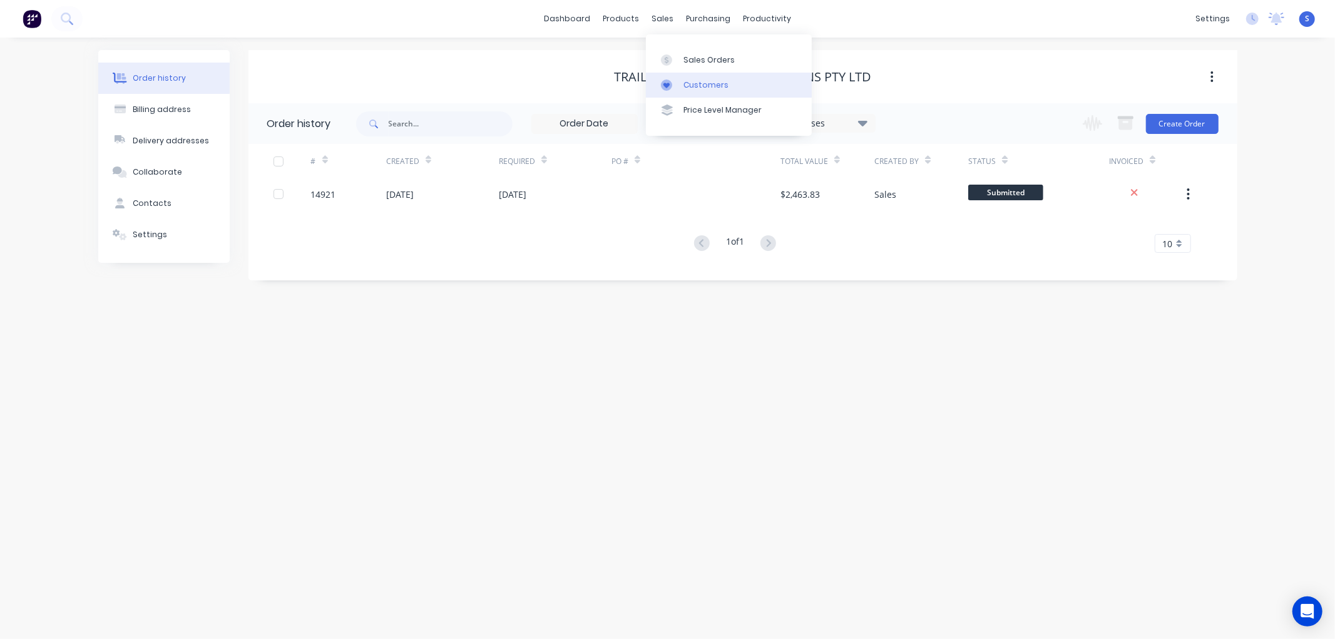
click at [701, 84] on div "Customers" at bounding box center [705, 84] width 45 height 11
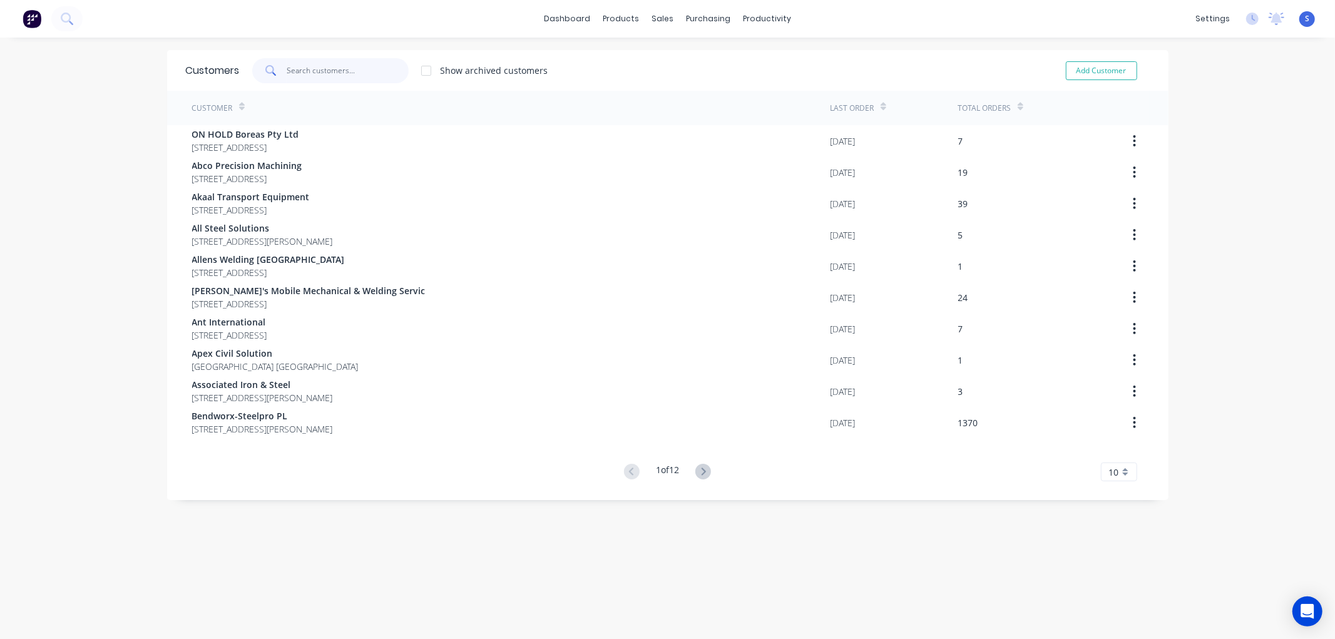
click at [362, 66] on input "text" at bounding box center [348, 70] width 122 height 25
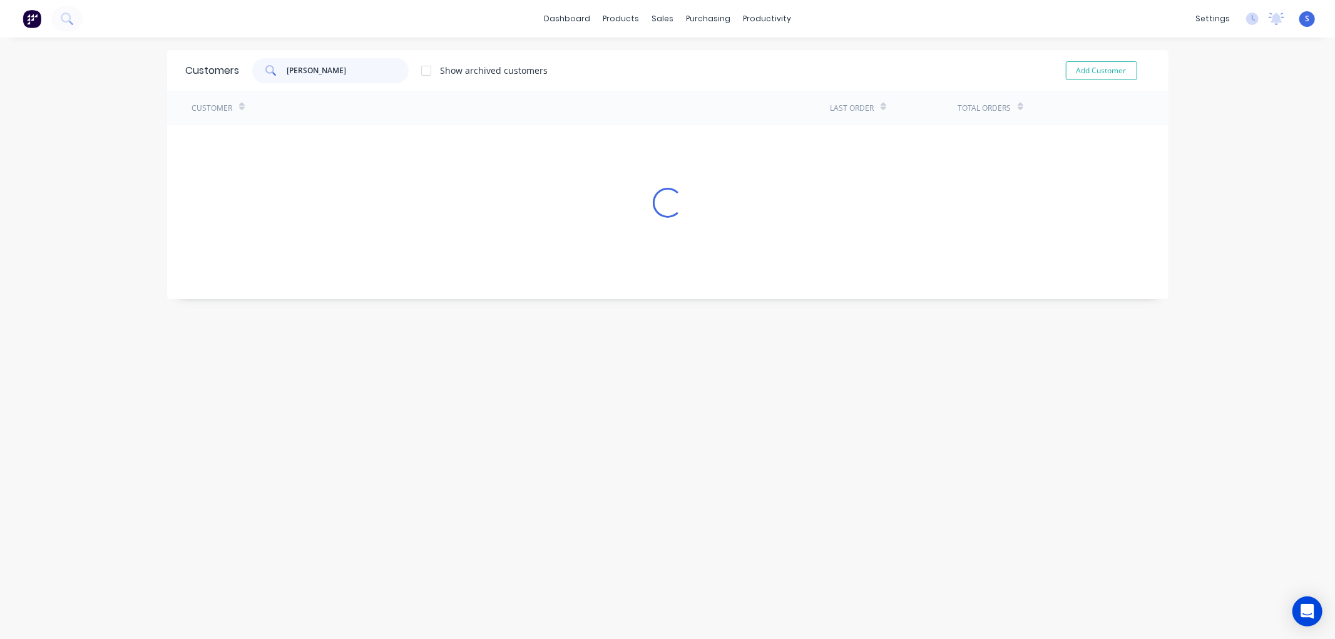
type input "[PERSON_NAME]"
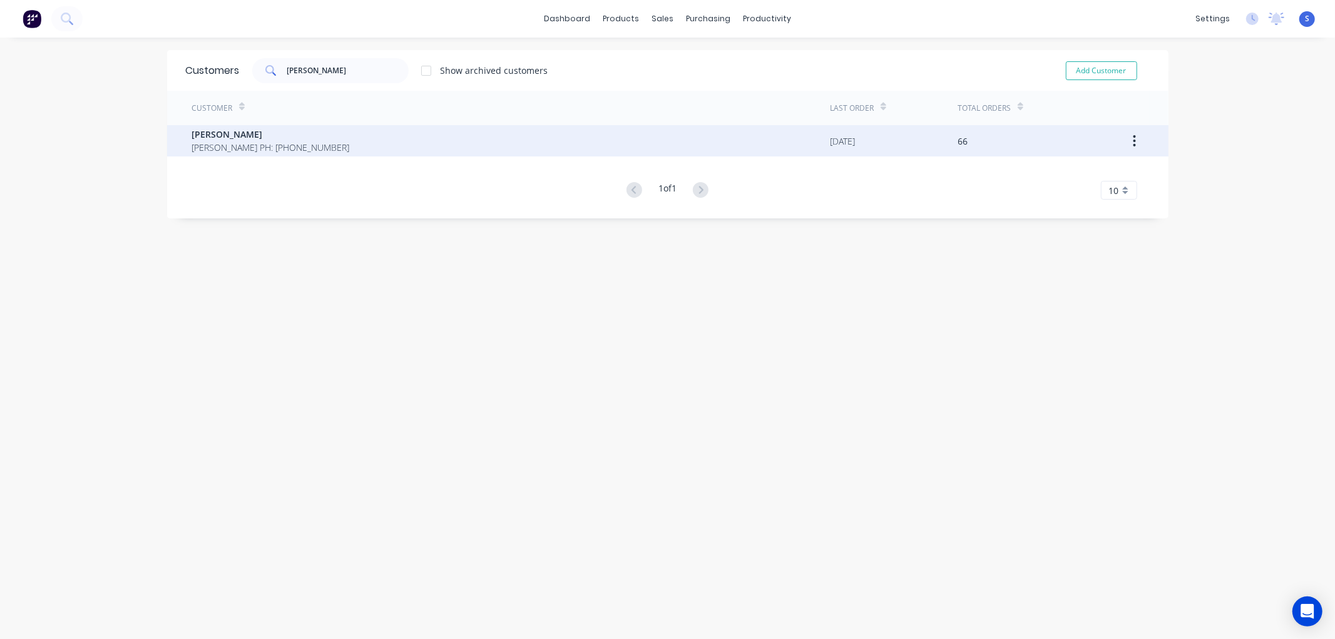
click at [236, 141] on span "[PERSON_NAME] PH: [PHONE_NUMBER]" at bounding box center [271, 147] width 158 height 13
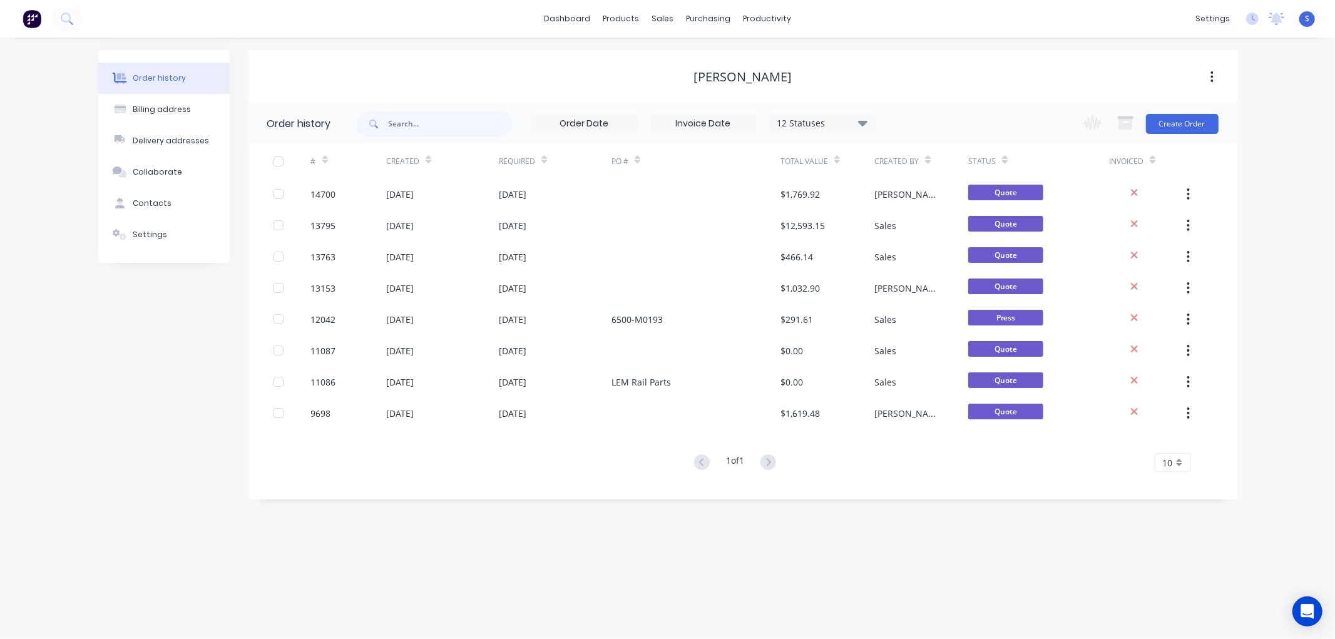
click at [867, 126] on icon at bounding box center [862, 122] width 9 height 15
click at [926, 267] on label at bounding box center [926, 267] width 0 height 0
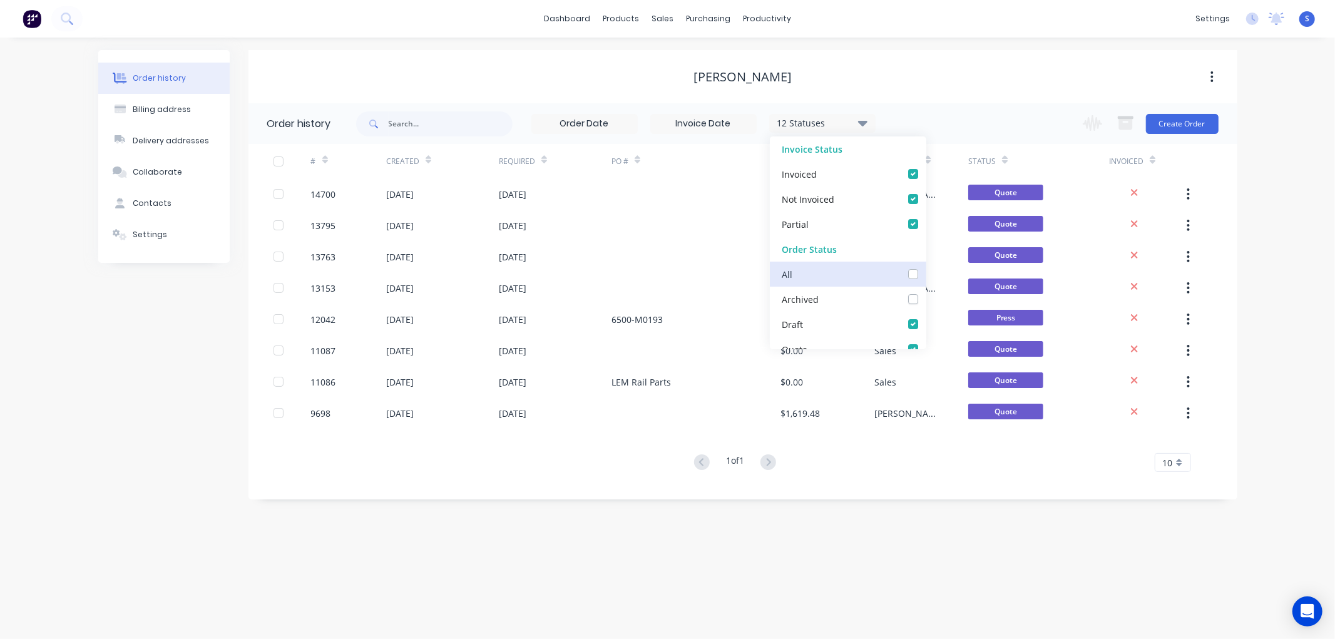
click at [926, 275] on input "checkbox" at bounding box center [931, 273] width 10 height 12
checkbox input "true"
click at [867, 537] on div "Order history Billing address Delivery addresses Collaborate Contacts Settings …" at bounding box center [667, 338] width 1335 height 601
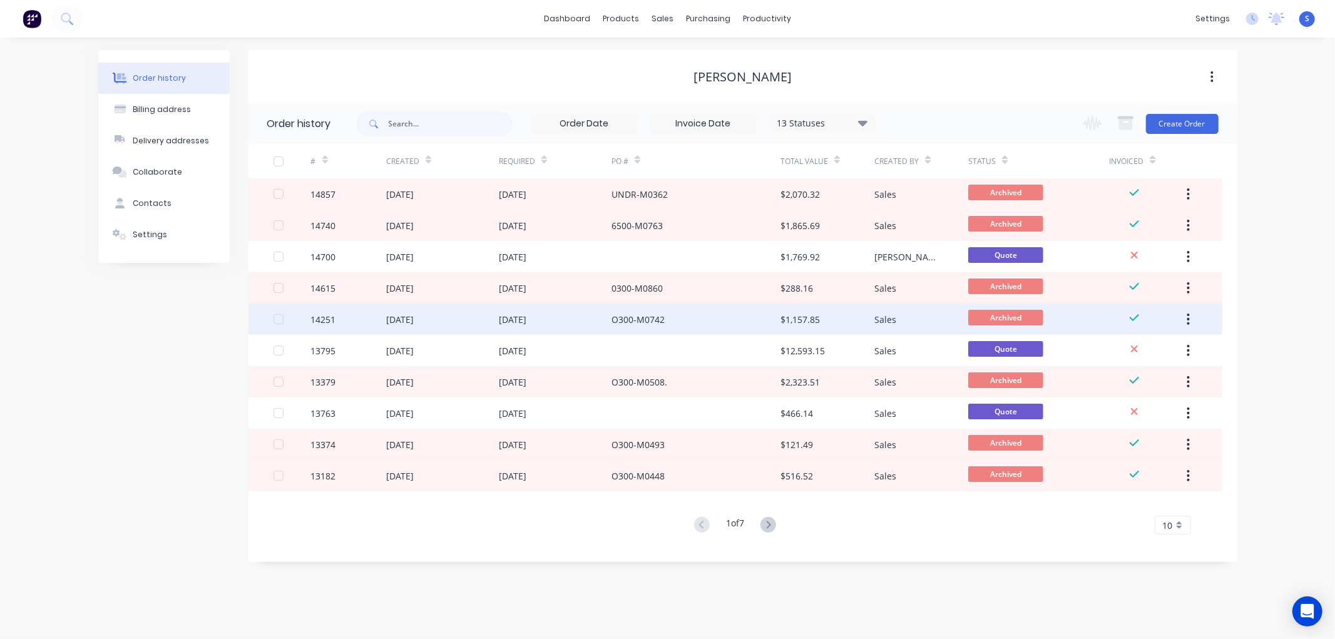
click at [412, 314] on div "[DATE]" at bounding box center [400, 319] width 28 height 13
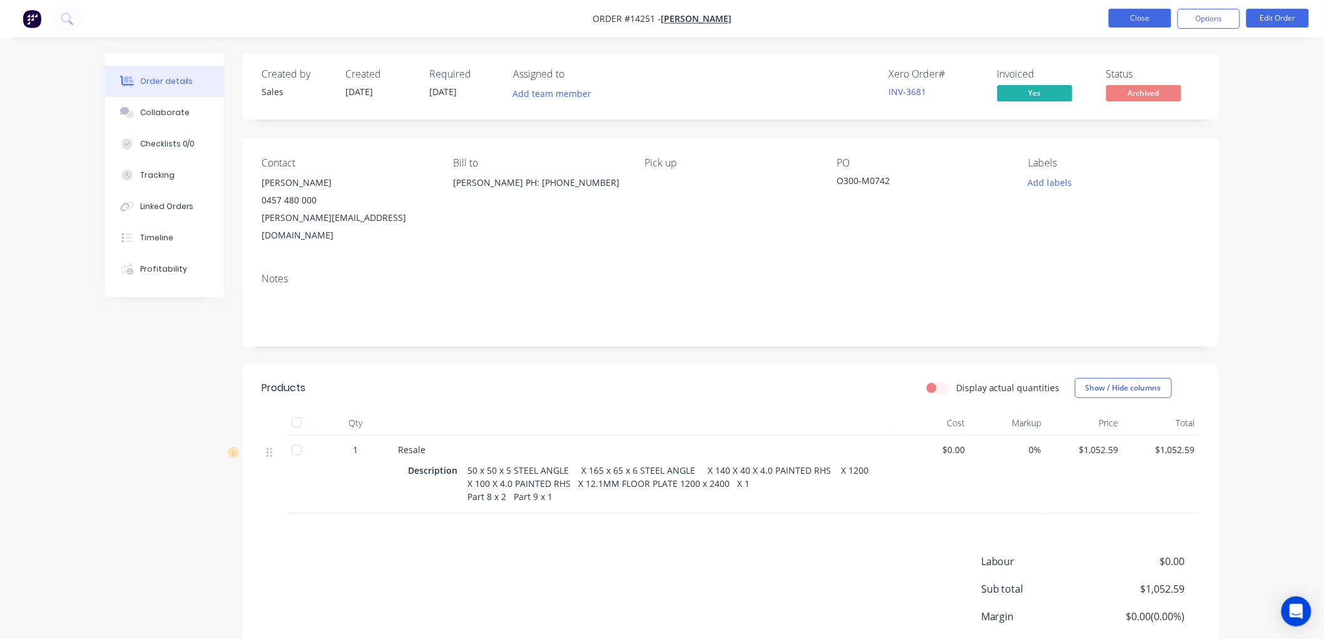
click at [1146, 21] on button "Close" at bounding box center [1140, 18] width 63 height 19
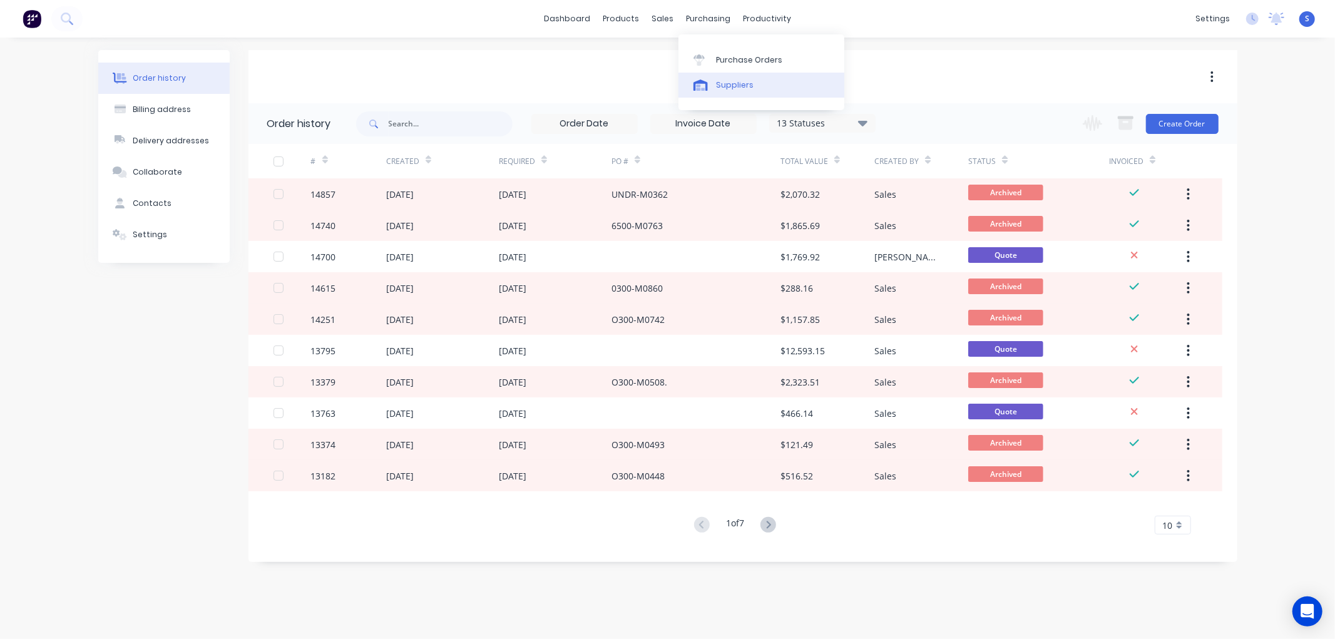
click at [730, 86] on div "Suppliers" at bounding box center [735, 84] width 38 height 11
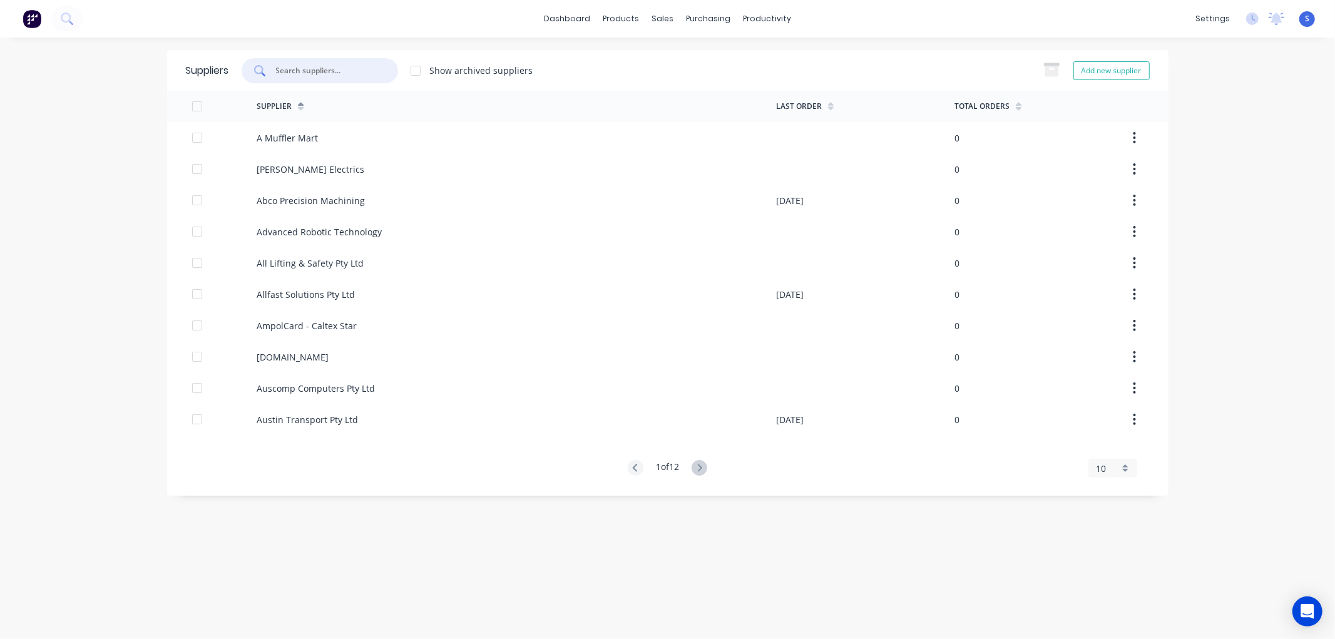
click at [359, 73] on input "text" at bounding box center [327, 70] width 104 height 13
click at [723, 55] on div "Purchase Orders" at bounding box center [749, 59] width 66 height 11
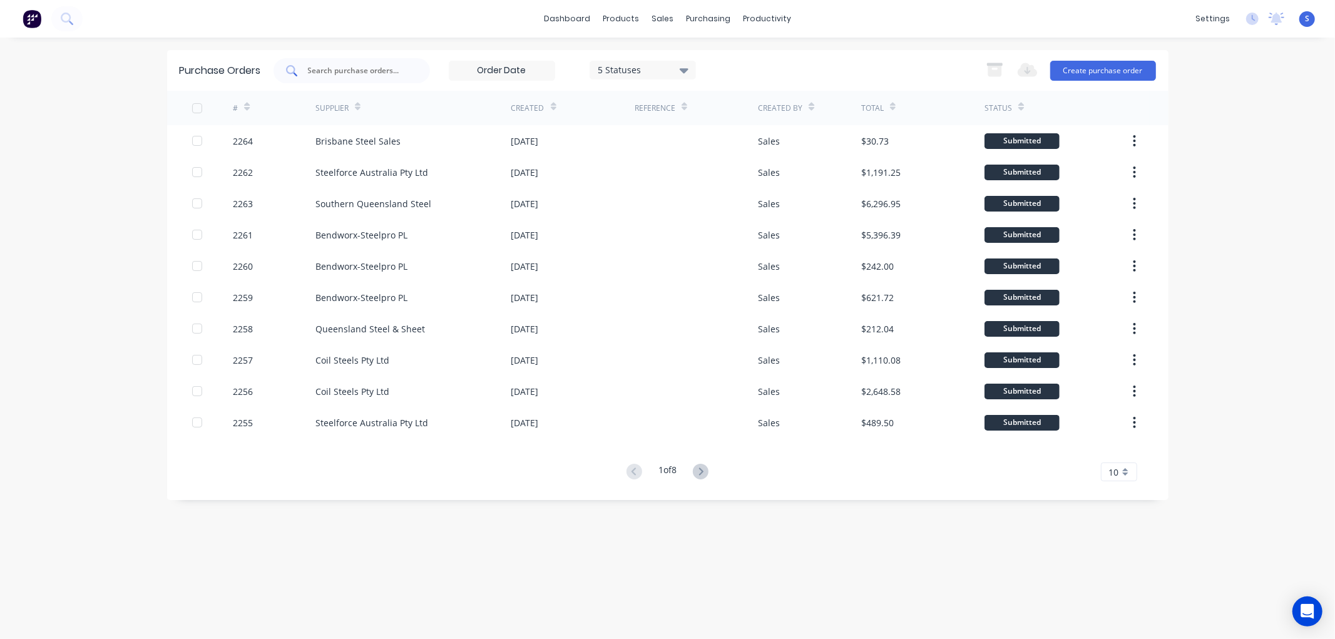
click at [357, 71] on input "text" at bounding box center [359, 70] width 104 height 13
type input "2190"
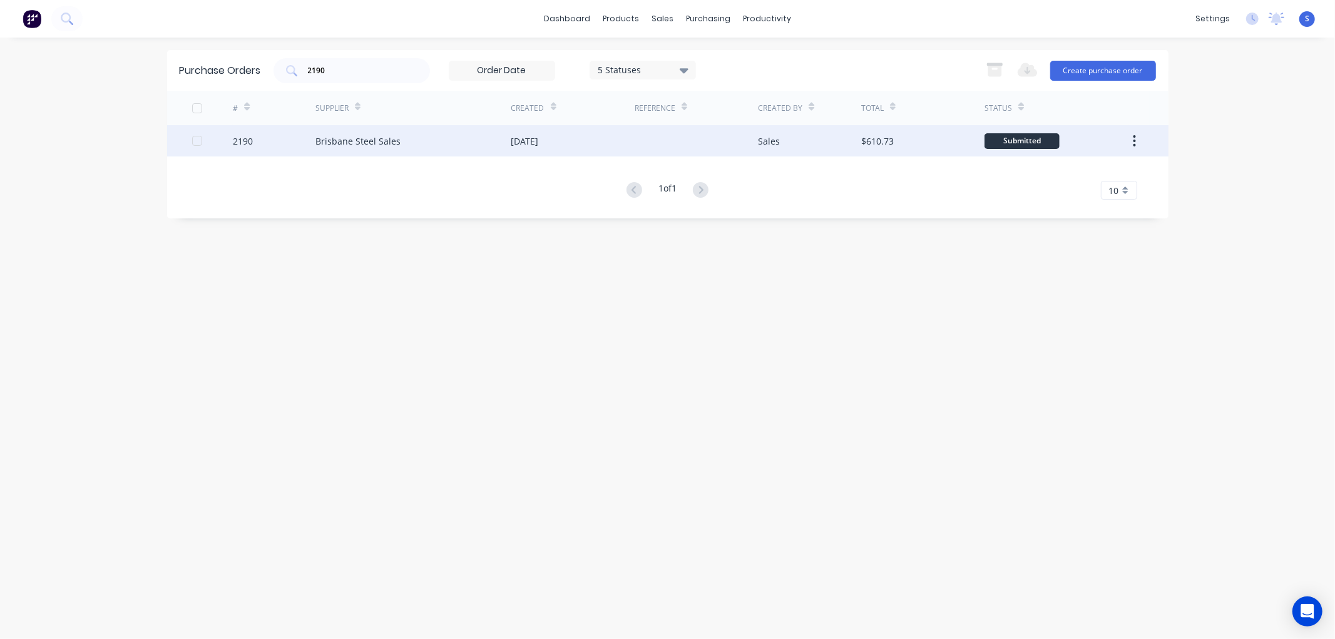
click at [235, 141] on div "2190" at bounding box center [243, 141] width 20 height 13
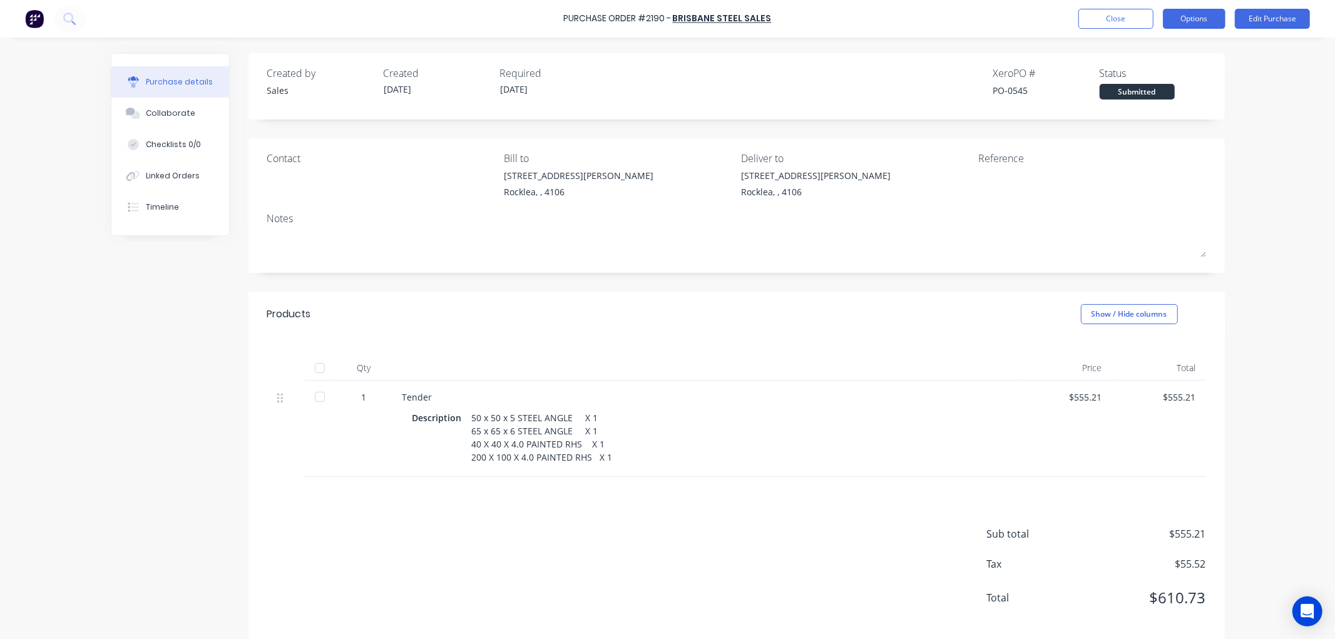
click at [1203, 19] on button "Options" at bounding box center [1194, 19] width 63 height 20
click at [1112, 21] on button "Close" at bounding box center [1115, 19] width 75 height 20
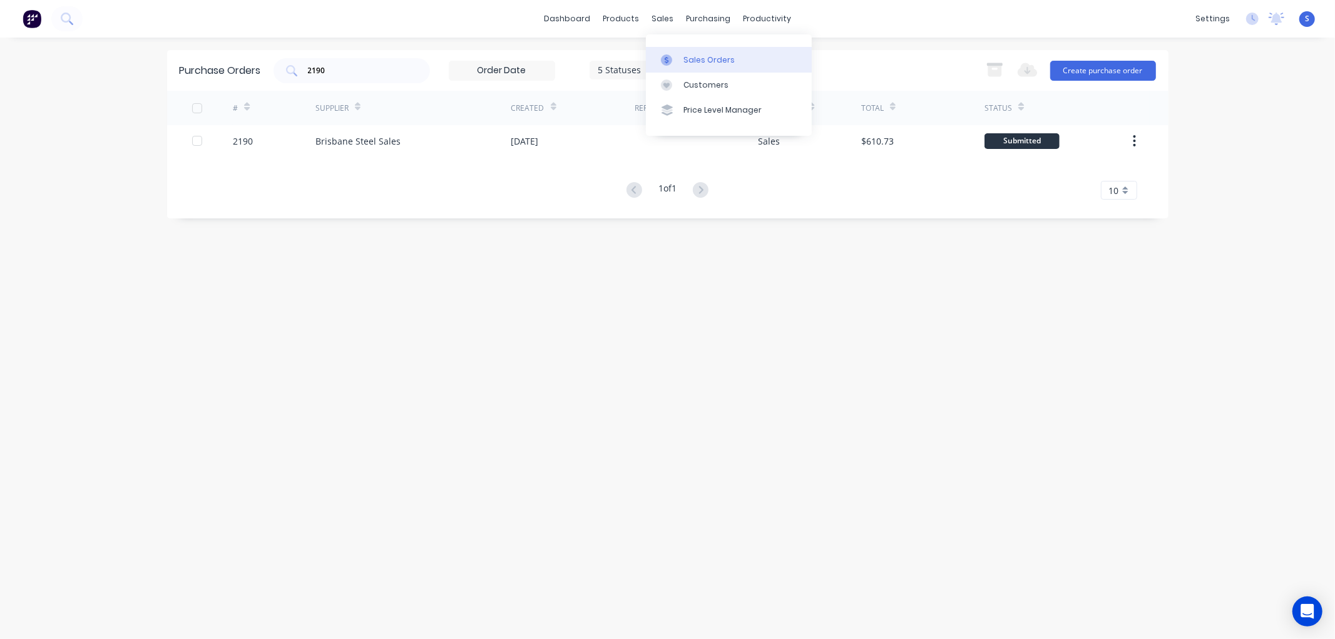
click at [697, 63] on div "Sales Orders" at bounding box center [708, 59] width 51 height 11
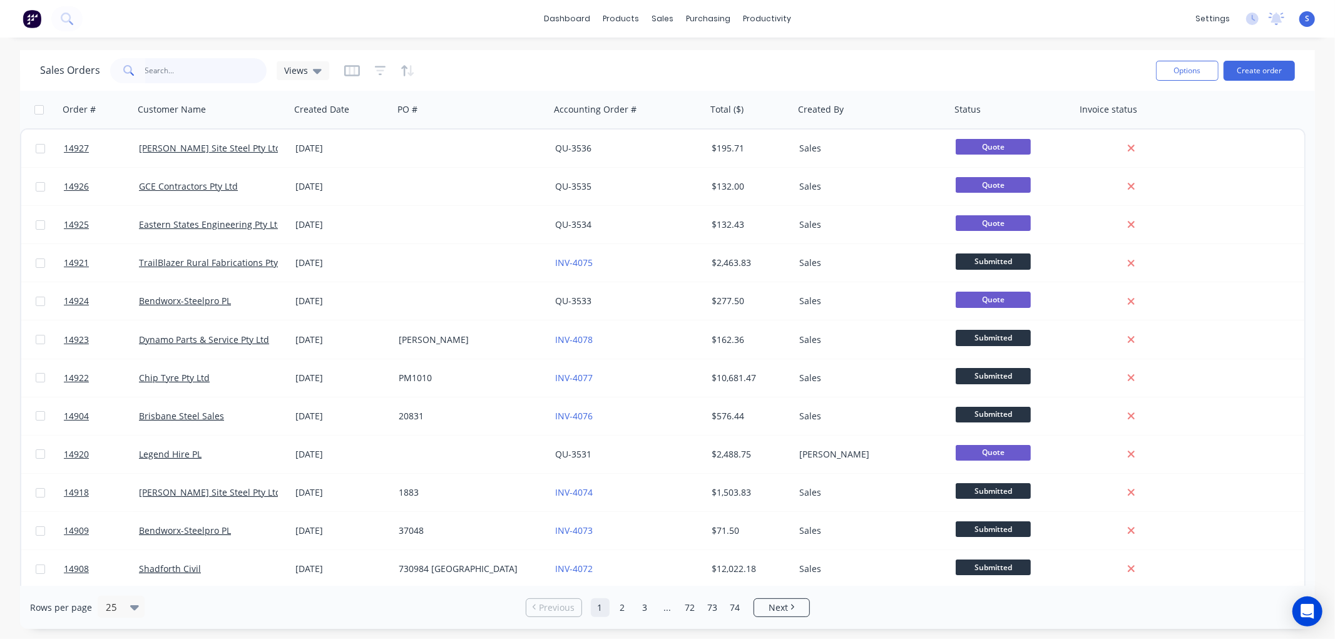
click at [183, 68] on input "text" at bounding box center [206, 70] width 122 height 25
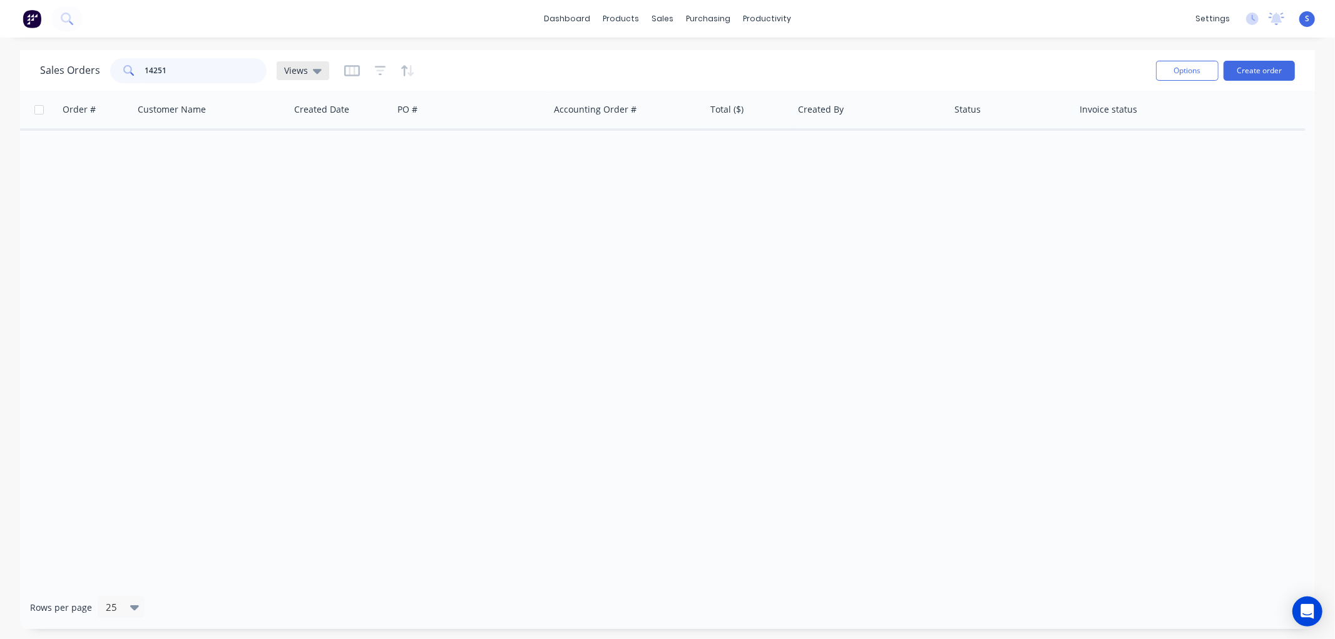
type input "14251"
click at [317, 69] on icon at bounding box center [317, 71] width 9 height 5
click at [199, 76] on input "14251" at bounding box center [206, 70] width 122 height 25
click at [690, 79] on link "Customers" at bounding box center [729, 85] width 166 height 25
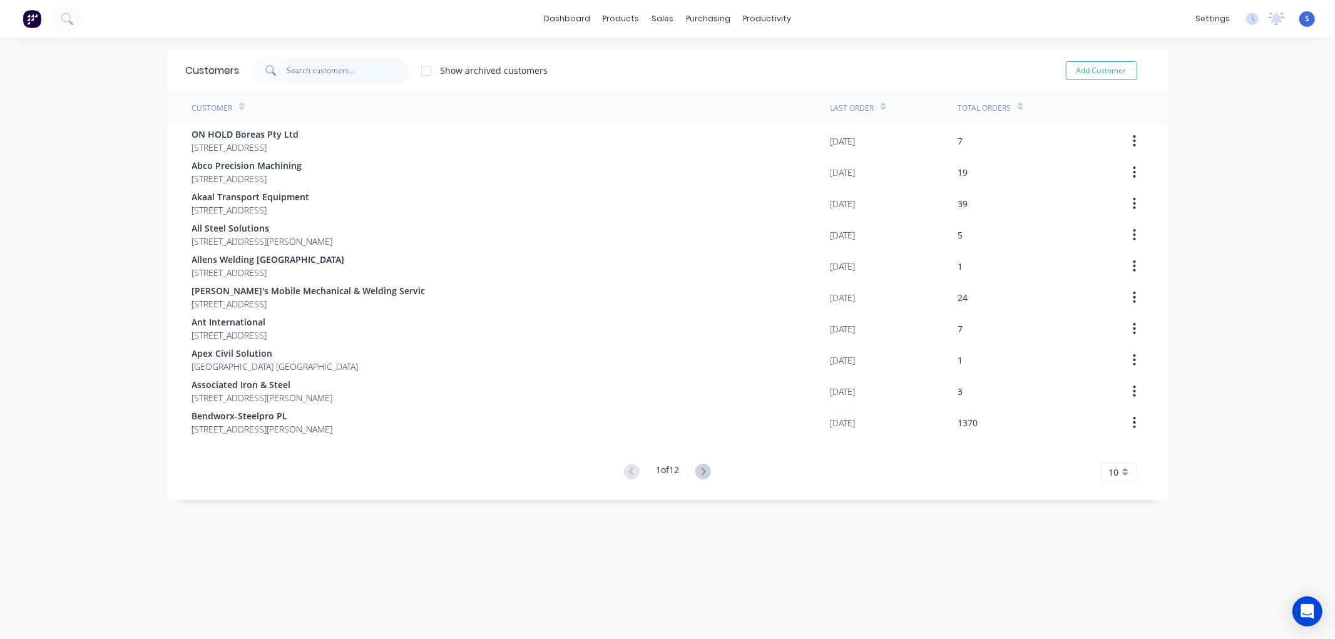
click at [292, 71] on input "text" at bounding box center [348, 70] width 122 height 25
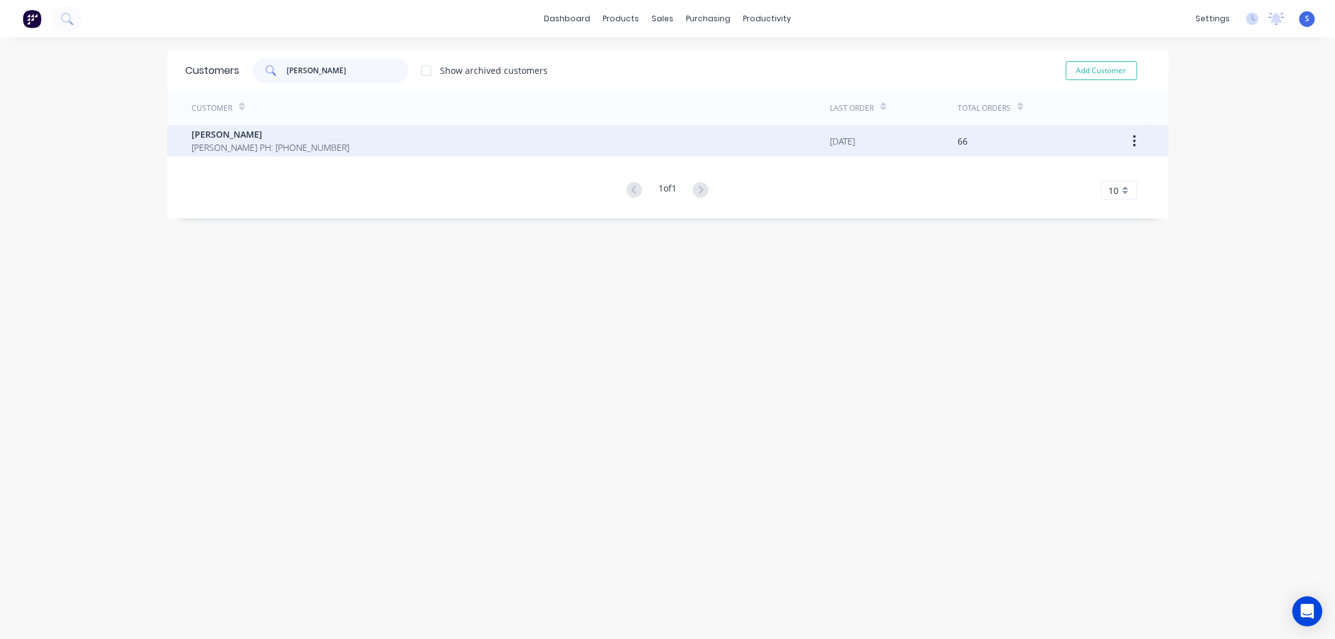
type input "[PERSON_NAME]"
click at [228, 141] on span "[PERSON_NAME] PH: [PHONE_NUMBER]" at bounding box center [271, 147] width 158 height 13
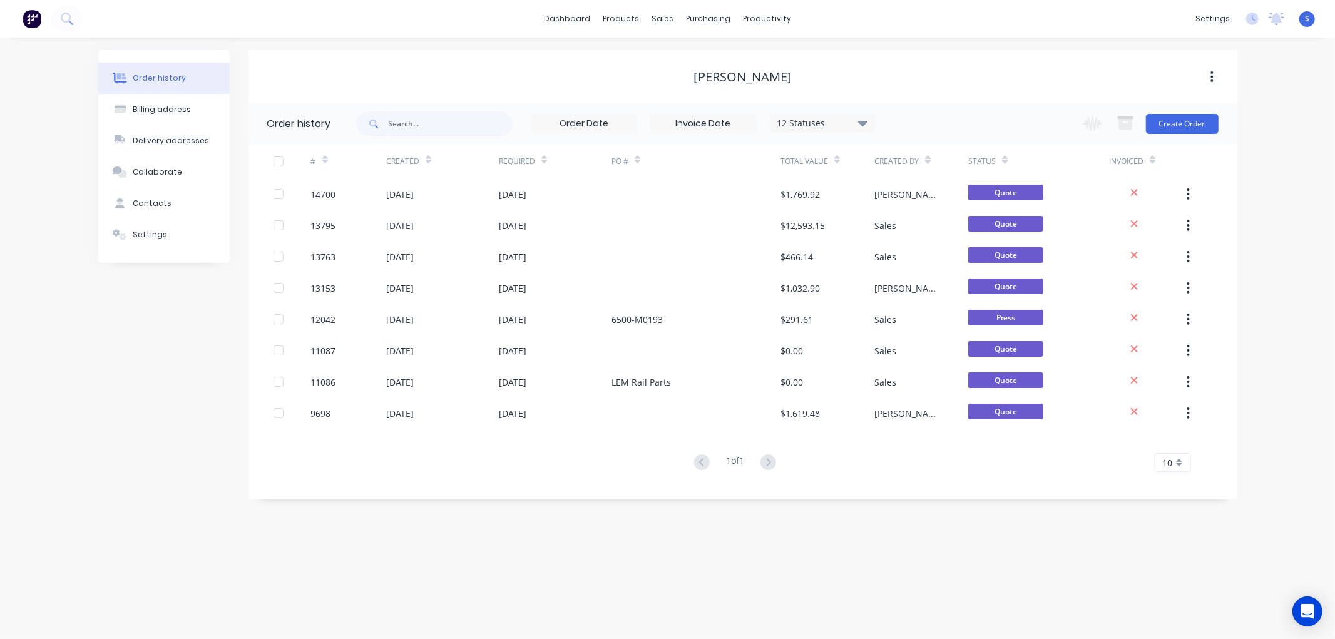
click at [869, 123] on div "12 Statuses" at bounding box center [822, 123] width 105 height 14
click at [926, 267] on label at bounding box center [926, 267] width 0 height 0
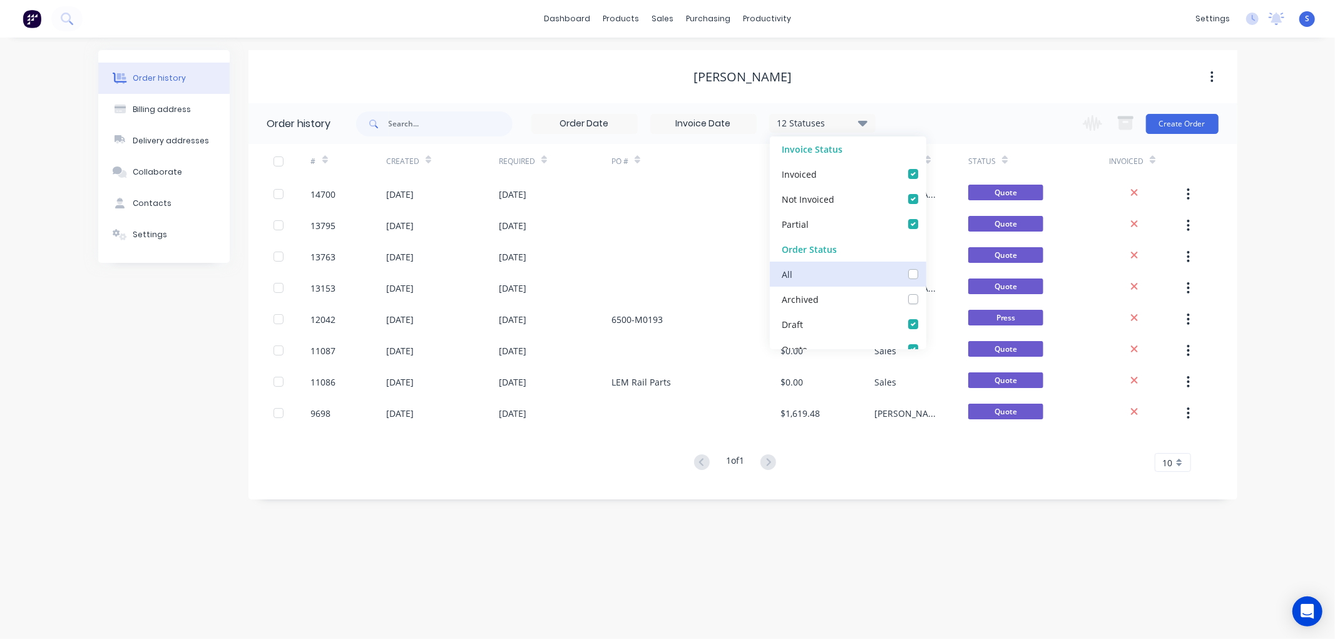
click at [926, 276] on input "checkbox" at bounding box center [931, 273] width 10 height 12
checkbox input "true"
click at [651, 548] on div "Order history Billing address Delivery addresses Collaborate Contacts Settings …" at bounding box center [667, 338] width 1335 height 601
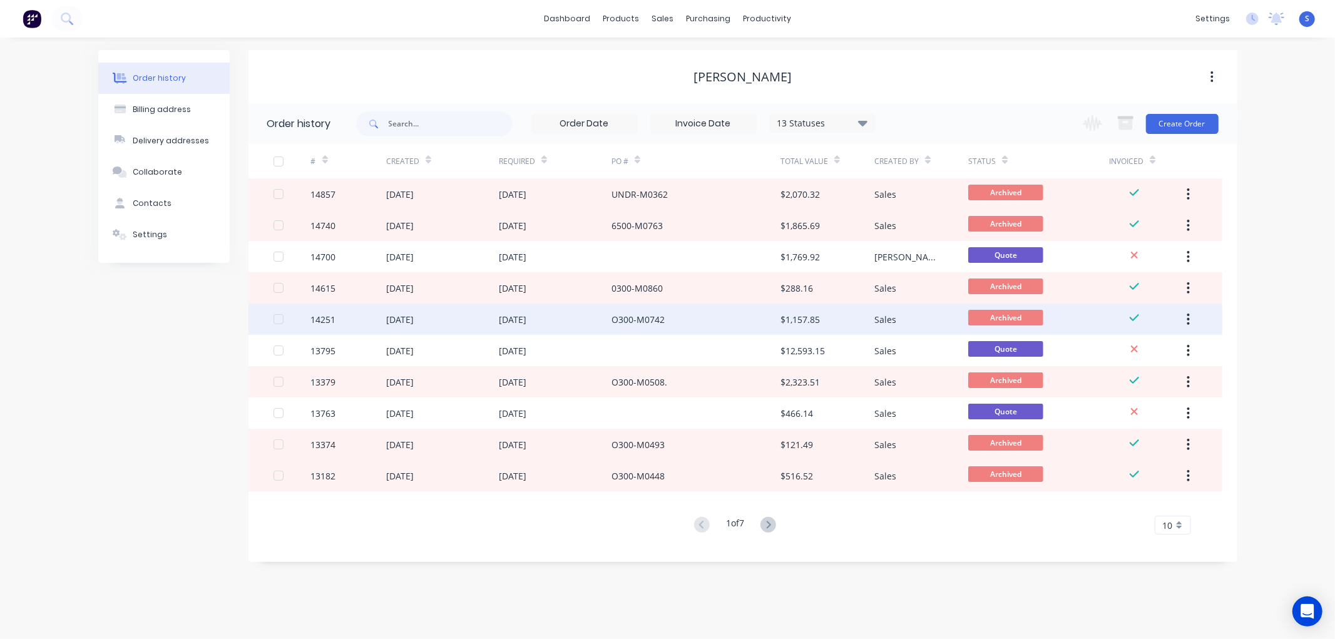
click at [330, 318] on div "14251" at bounding box center [323, 319] width 25 height 13
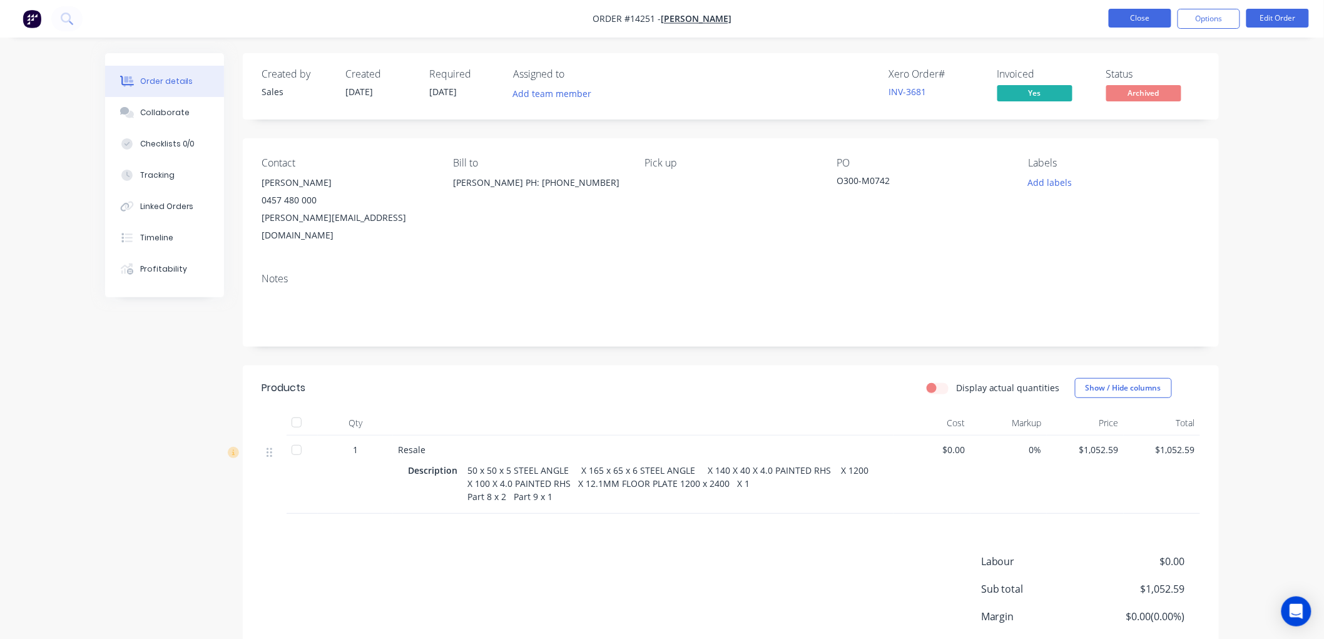
click at [1139, 21] on button "Close" at bounding box center [1140, 18] width 63 height 19
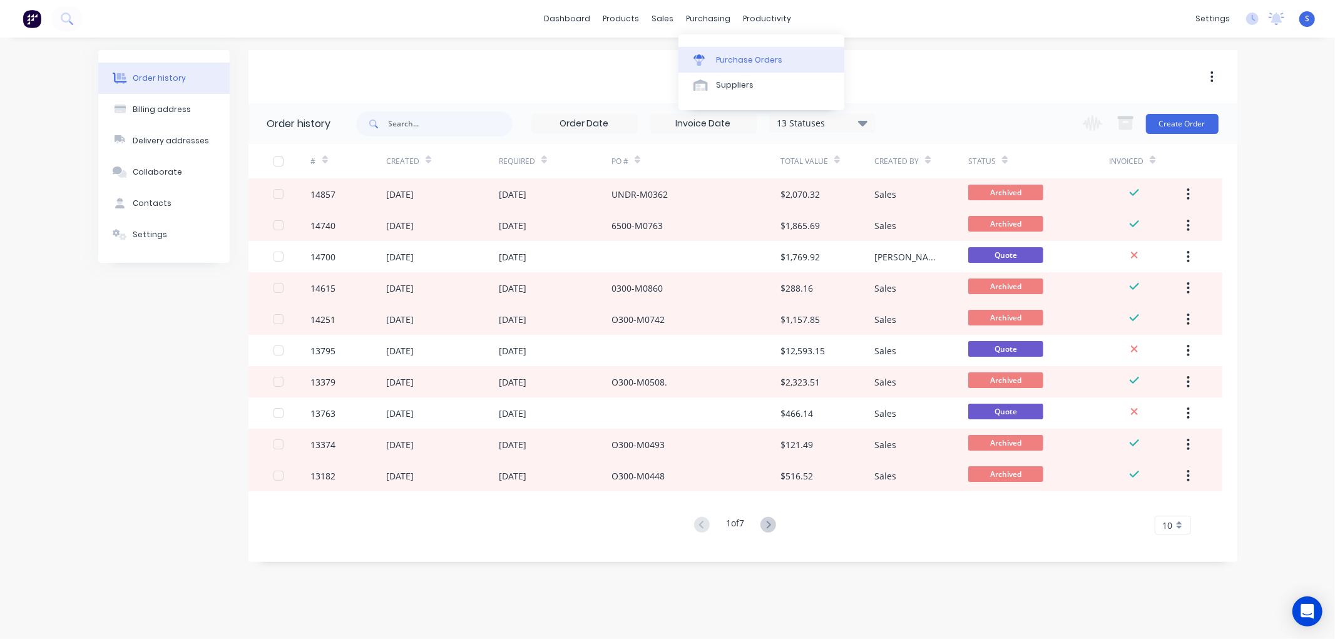
click at [738, 64] on div "Purchase Orders" at bounding box center [749, 59] width 66 height 11
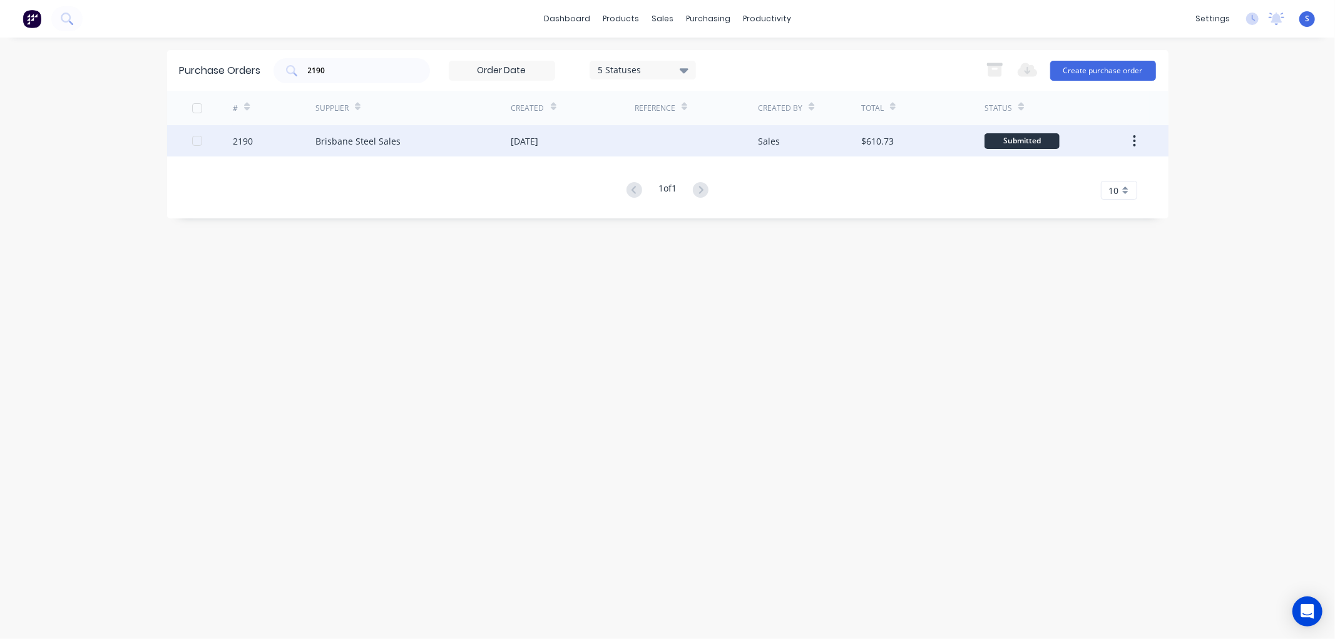
click at [251, 138] on div "2190" at bounding box center [243, 141] width 20 height 13
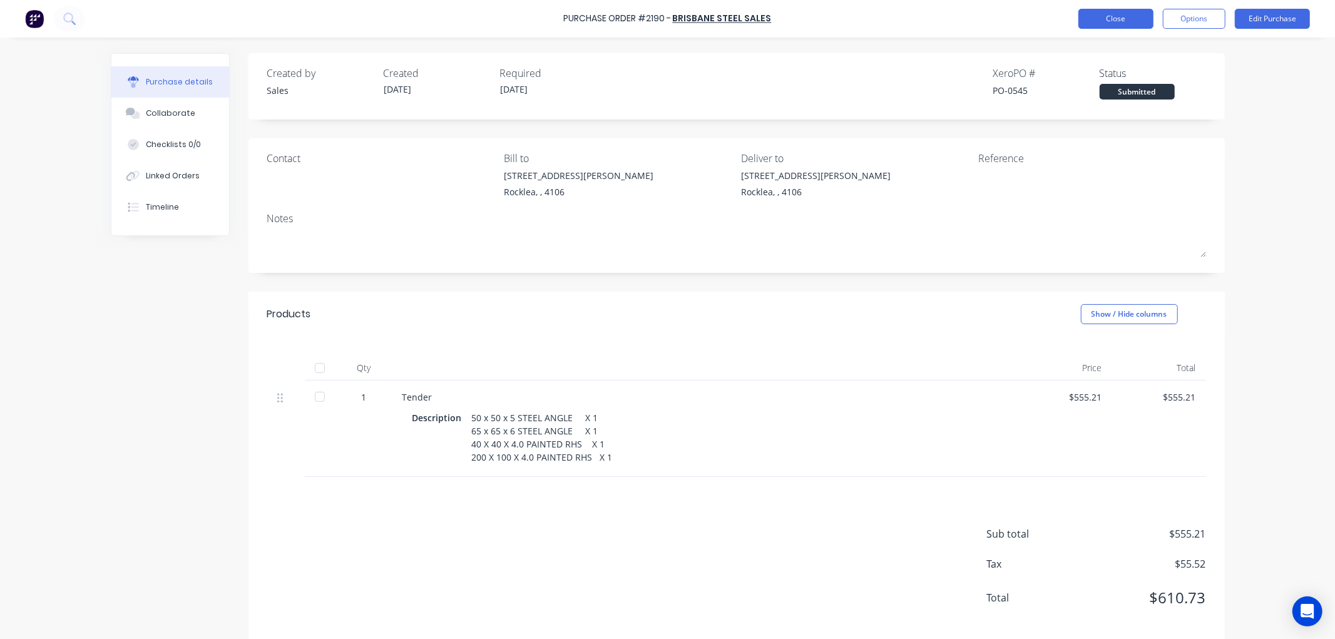
click at [1115, 20] on button "Close" at bounding box center [1115, 19] width 75 height 20
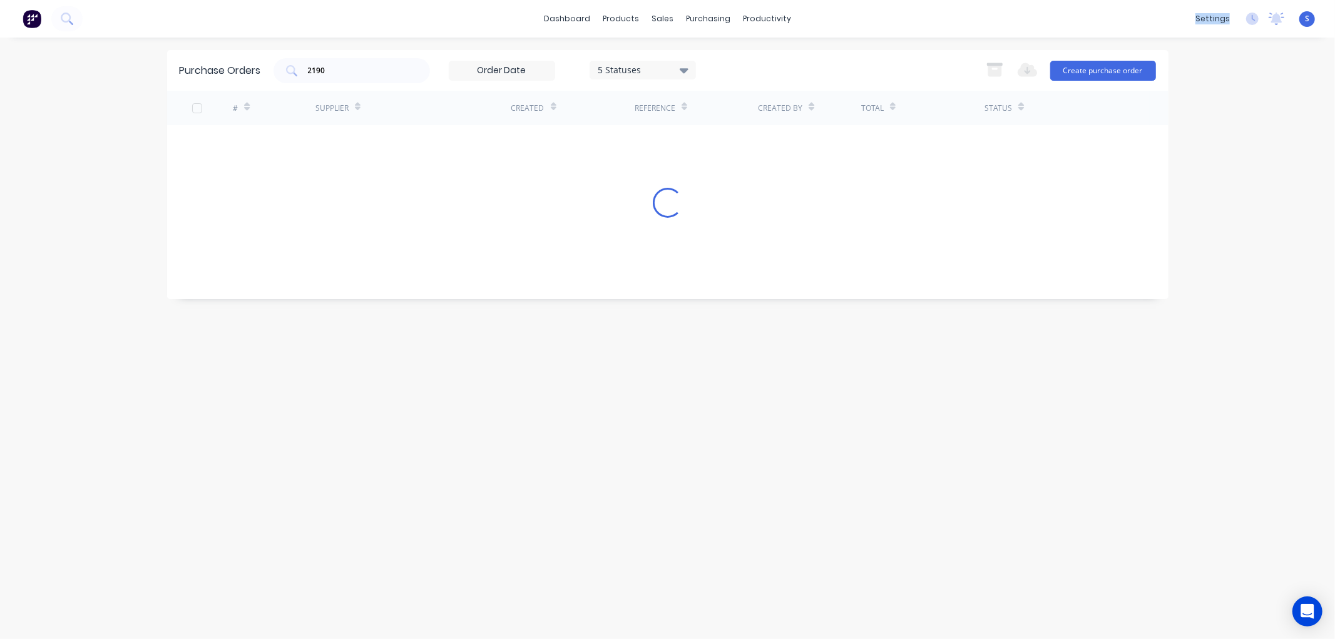
click at [1115, 20] on div "dashboard products sales purchasing productivity dashboard products Product Cat…" at bounding box center [667, 19] width 1335 height 38
click at [330, 70] on input "2190" at bounding box center [359, 70] width 104 height 13
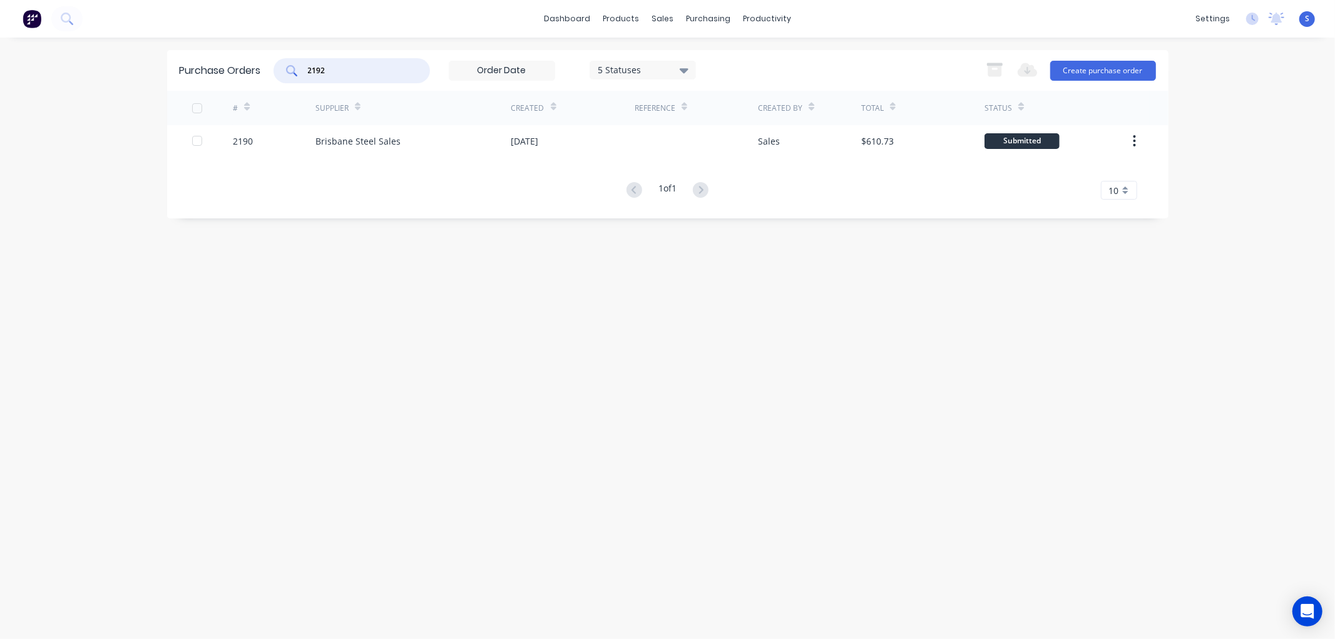
type input "2192"
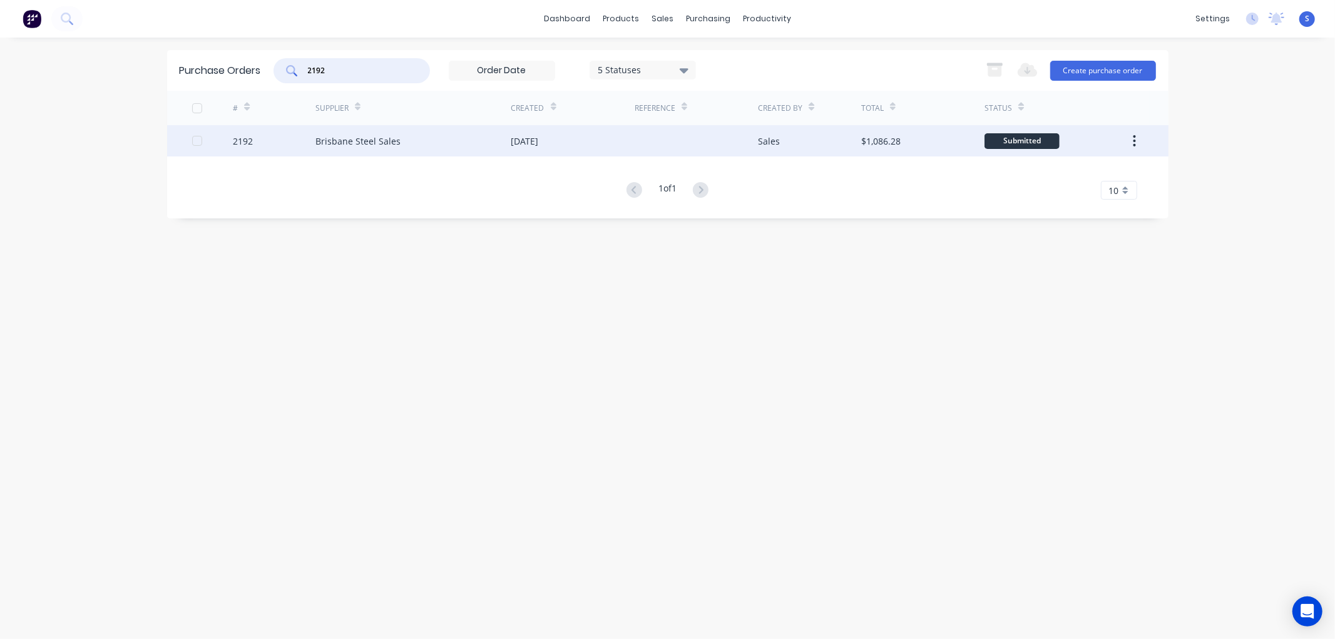
click at [332, 136] on div "Brisbane Steel Sales" at bounding box center [357, 141] width 85 height 13
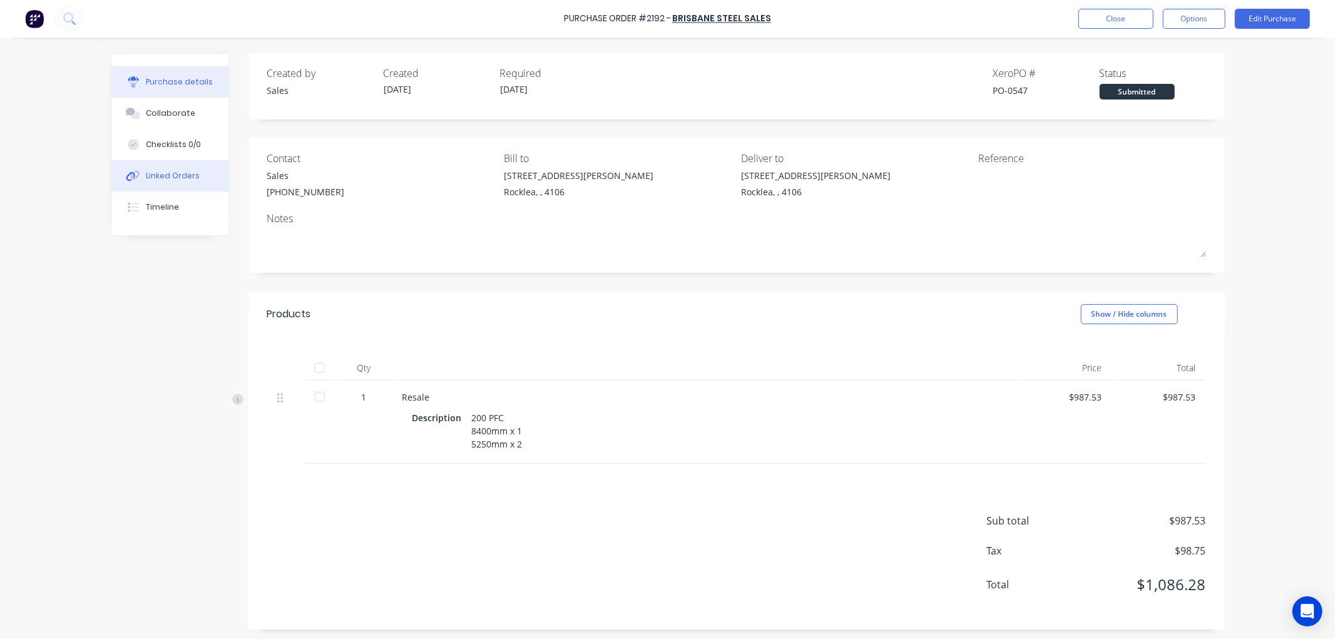
click at [166, 176] on div "Linked Orders" at bounding box center [173, 175] width 54 height 11
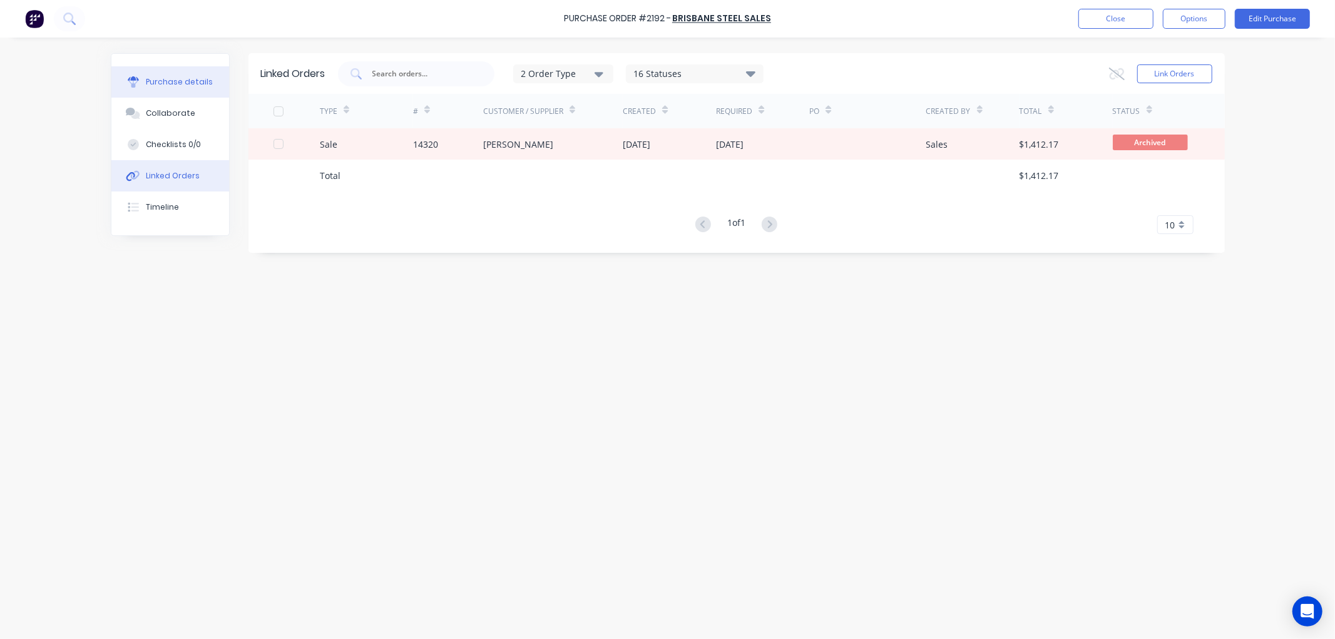
click at [176, 83] on div "Purchase details" at bounding box center [179, 81] width 67 height 11
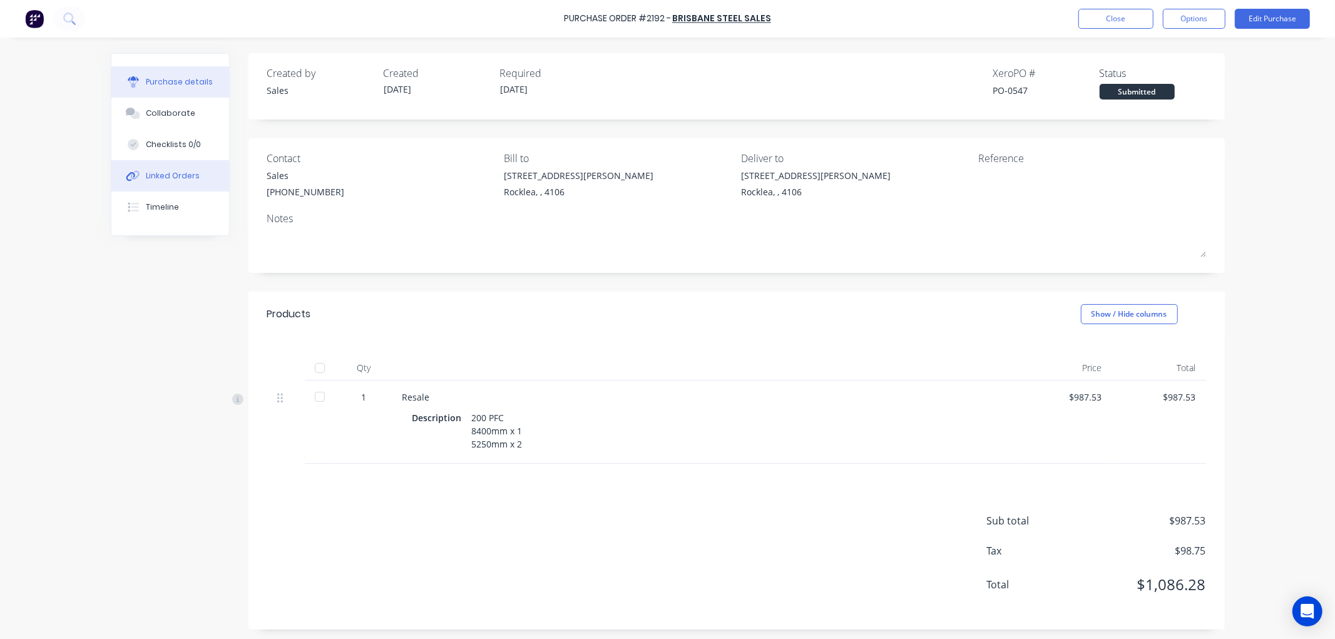
click at [151, 176] on div "Linked Orders" at bounding box center [173, 175] width 54 height 11
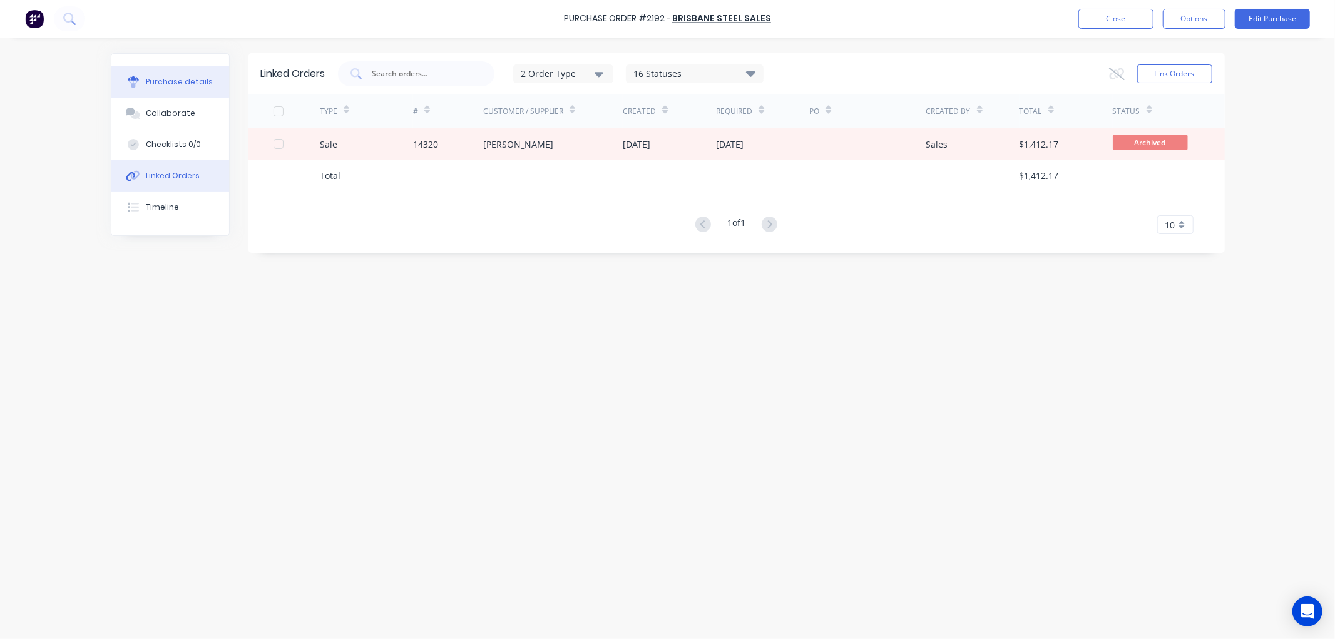
click at [173, 86] on div "Purchase details" at bounding box center [179, 81] width 67 height 11
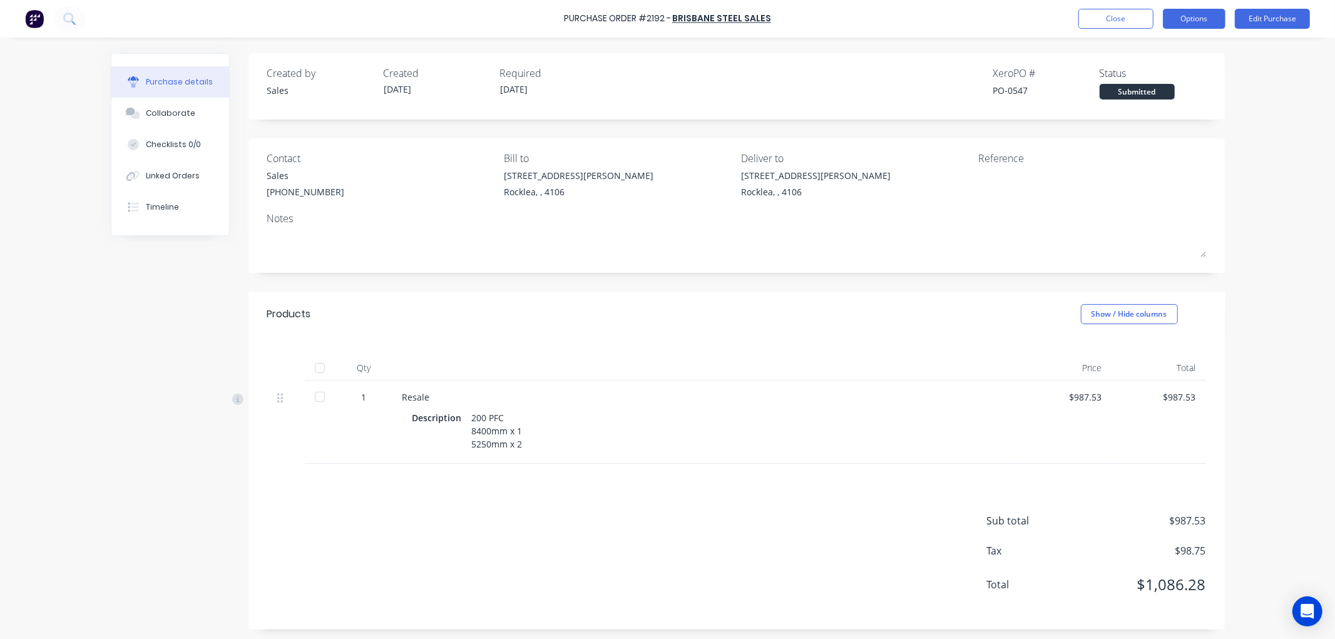
click at [1197, 18] on button "Options" at bounding box center [1194, 19] width 63 height 20
click at [1136, 52] on div "Print / Email" at bounding box center [1166, 51] width 96 height 18
click at [1146, 78] on div "With pricing" at bounding box center [1166, 76] width 96 height 18
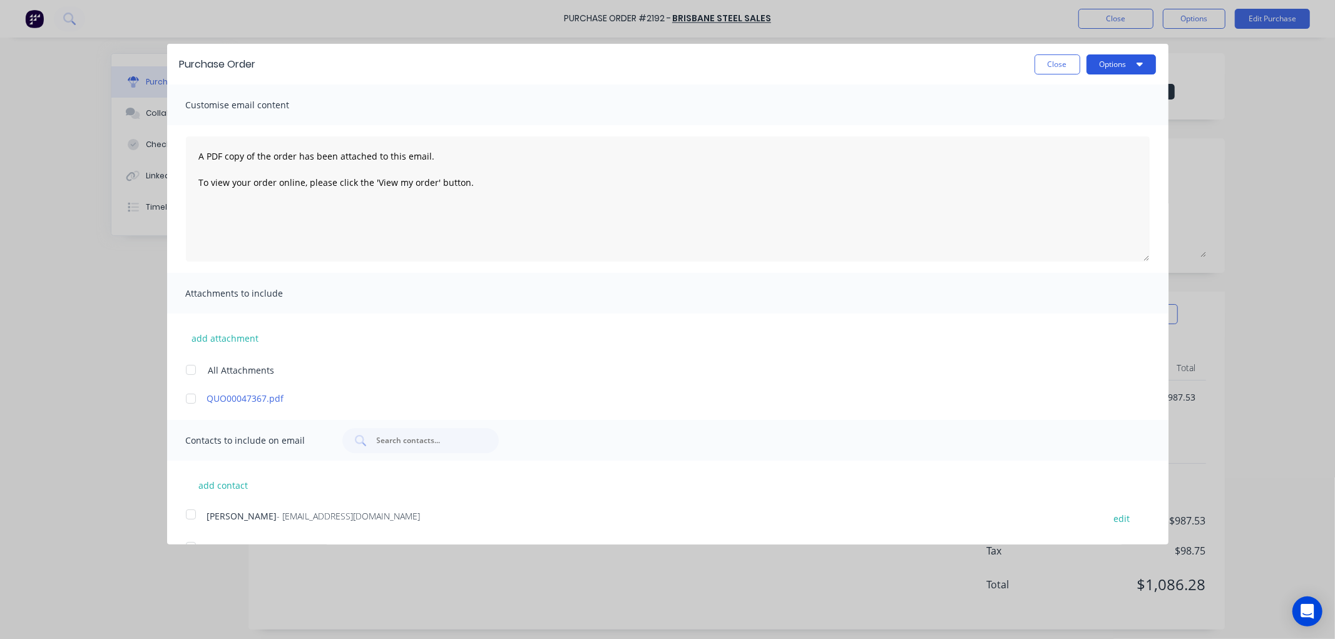
click at [1134, 66] on button "Options" at bounding box center [1120, 64] width 69 height 20
click at [1048, 96] on div "Print" at bounding box center [1096, 96] width 96 height 18
click at [1041, 64] on button "Close" at bounding box center [1057, 64] width 46 height 20
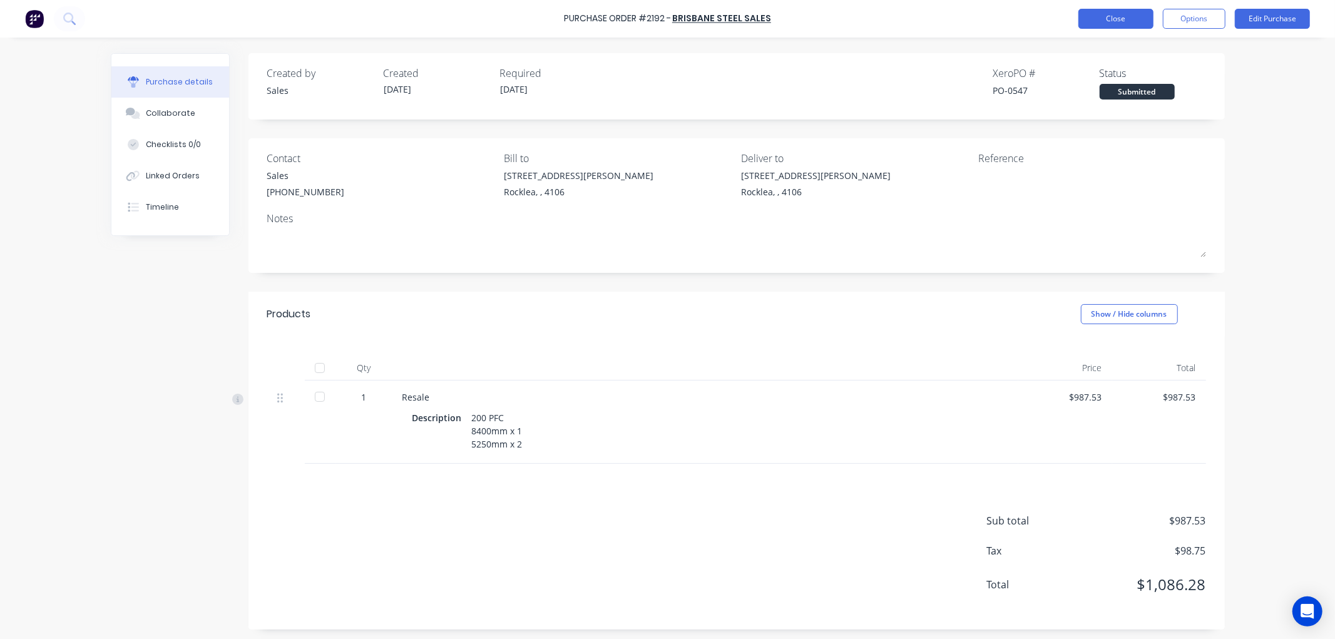
click at [1135, 21] on button "Close" at bounding box center [1115, 19] width 75 height 20
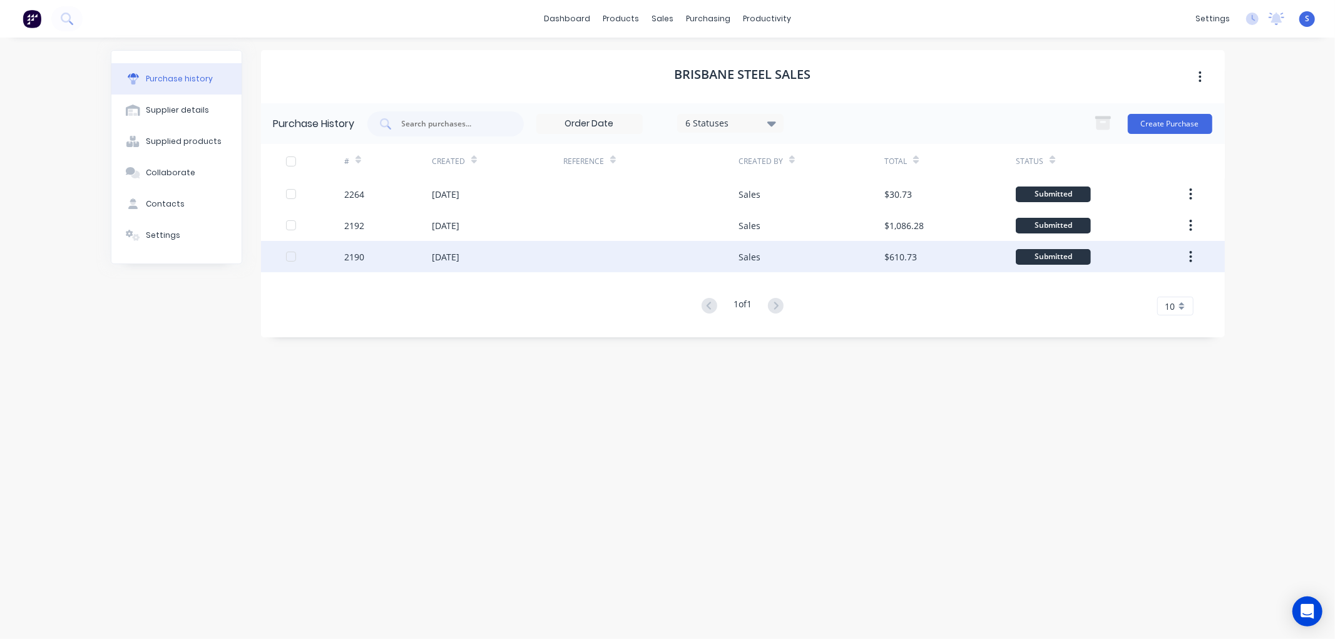
click at [448, 258] on div "[DATE]" at bounding box center [446, 256] width 28 height 13
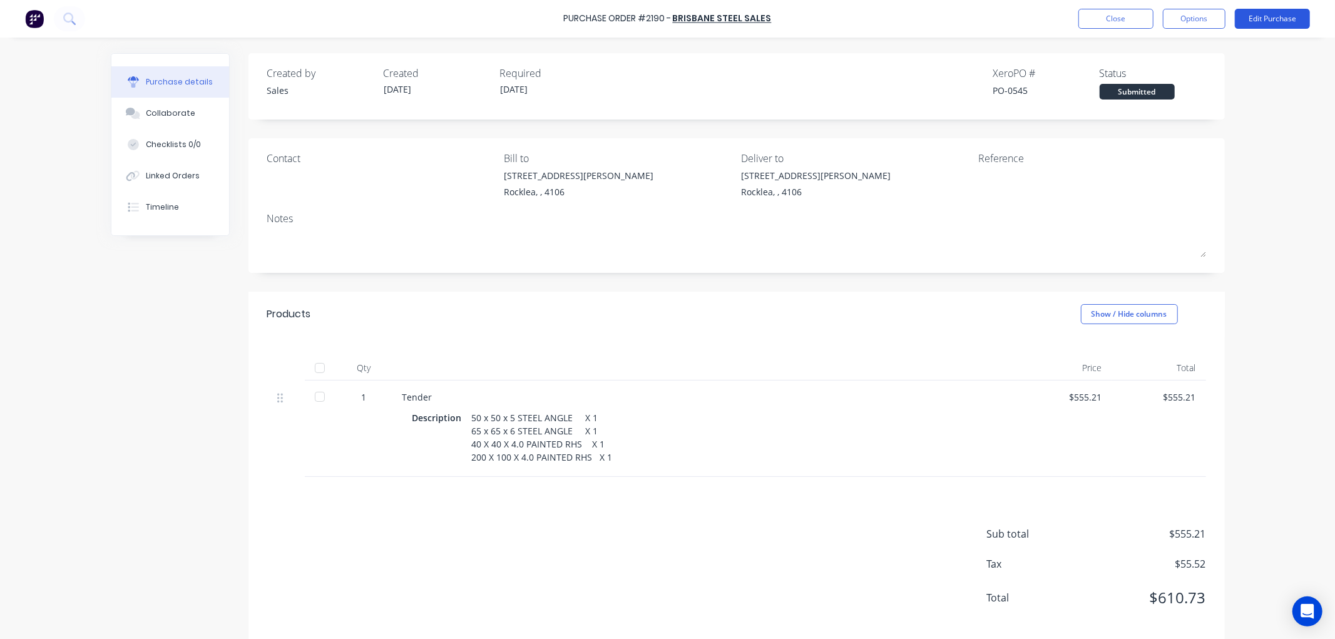
click at [1273, 16] on button "Edit Purchase" at bounding box center [1272, 19] width 75 height 20
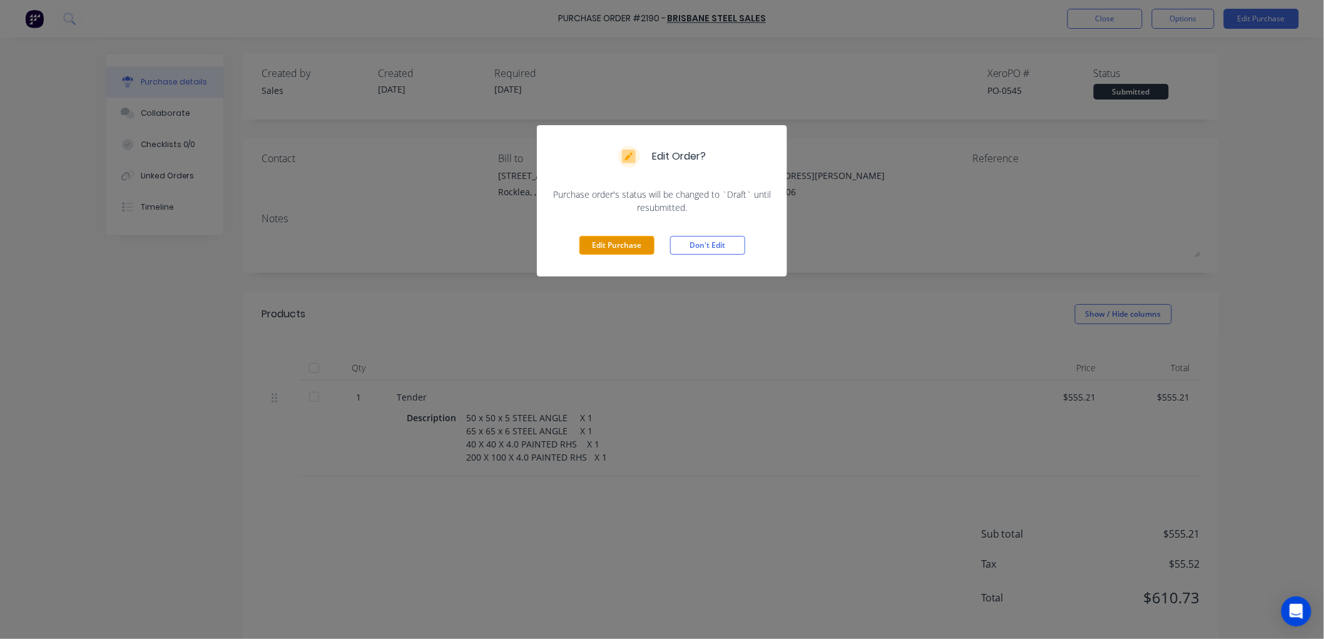
click at [603, 253] on button "Edit Purchase" at bounding box center [616, 245] width 75 height 19
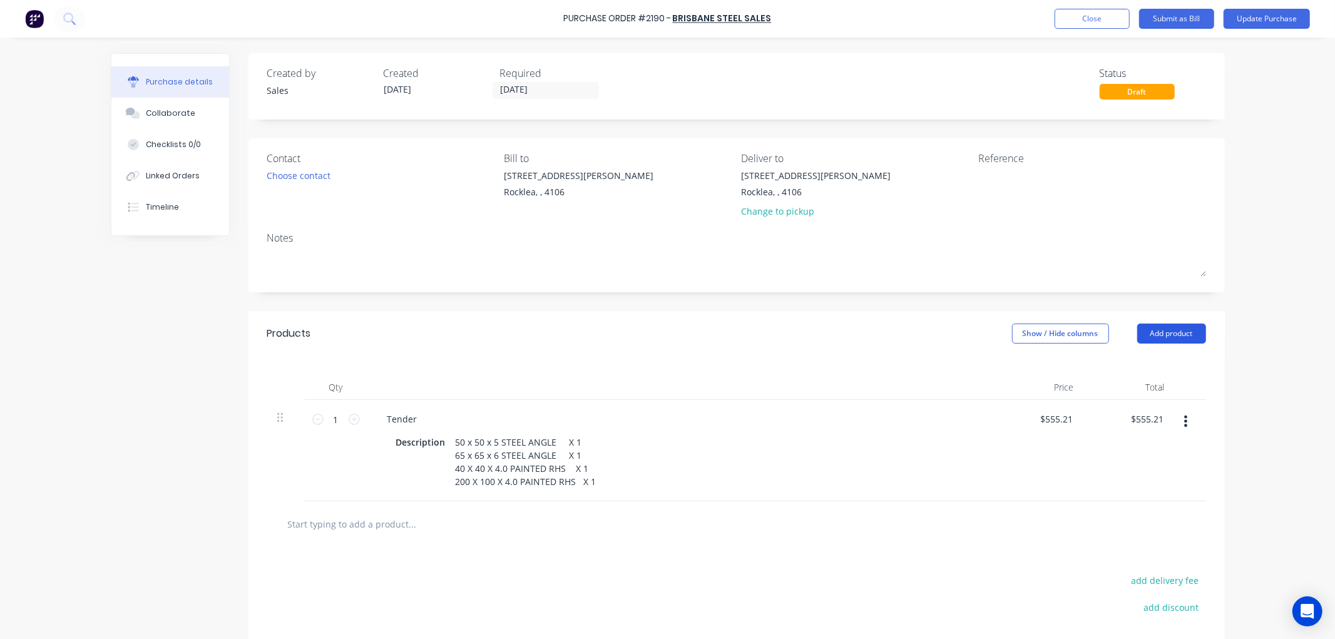
click at [1161, 334] on button "Add product" at bounding box center [1171, 334] width 69 height 20
click at [1131, 366] on div "Product catalogue" at bounding box center [1146, 366] width 96 height 18
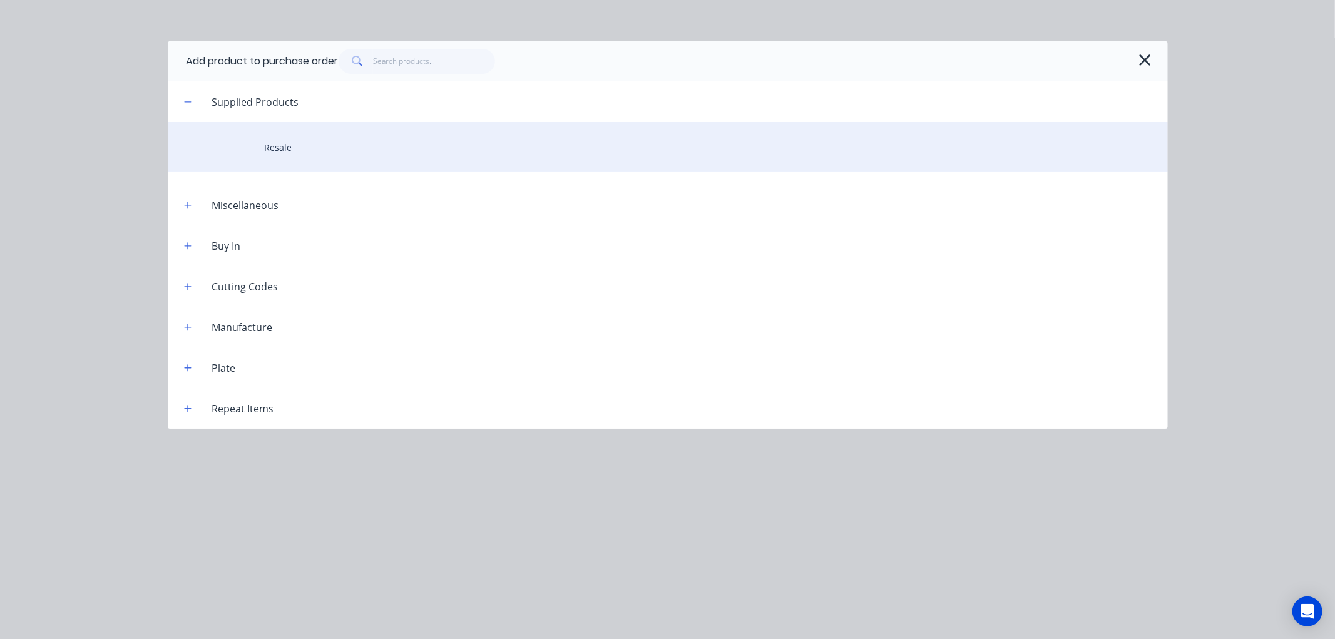
click at [289, 146] on div "Resale" at bounding box center [668, 147] width 1000 height 50
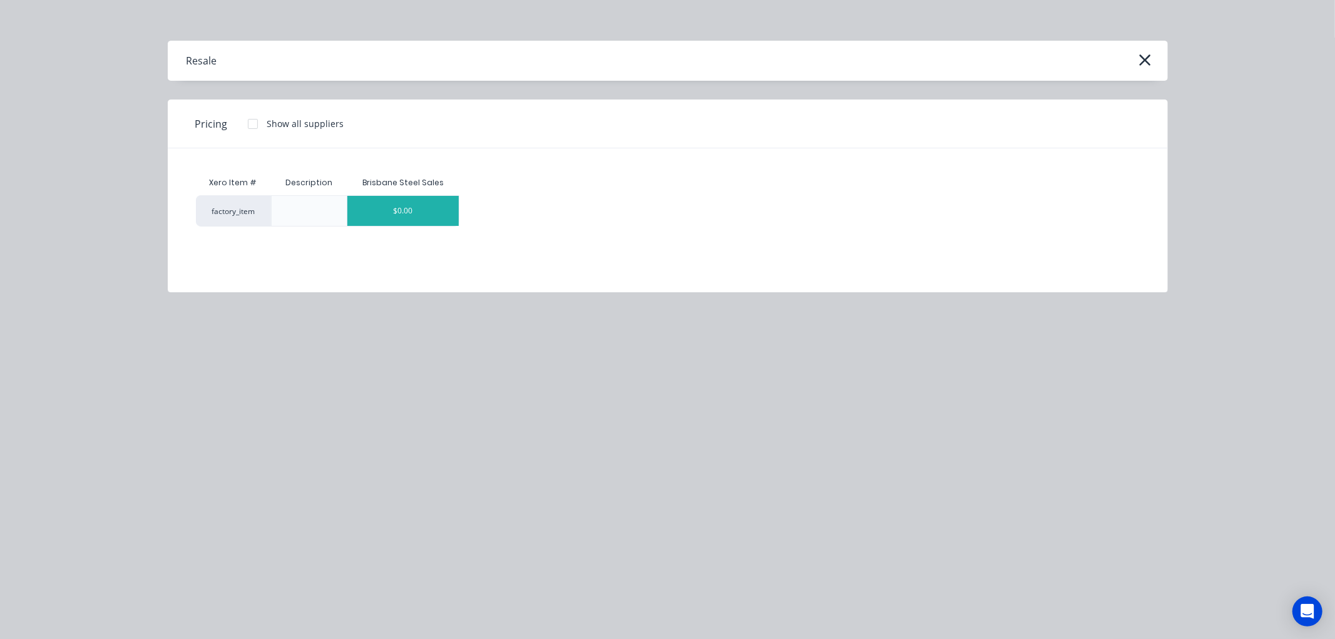
click at [405, 213] on div "$0.00" at bounding box center [402, 211] width 111 height 30
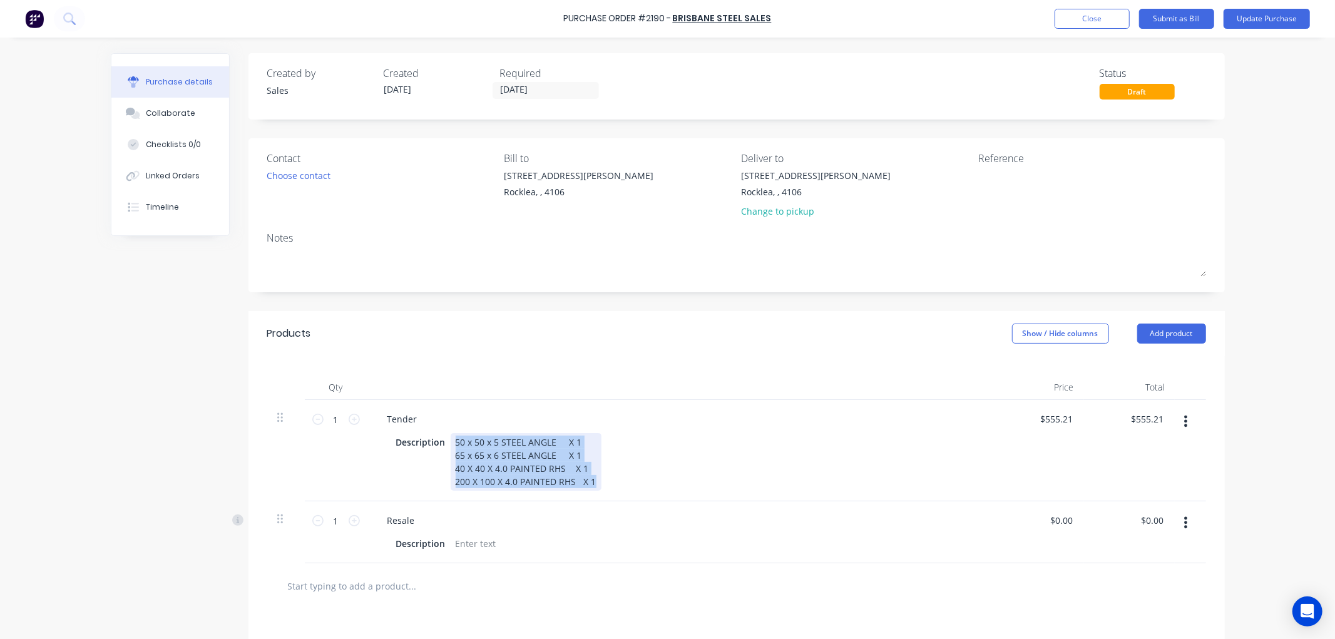
drag, startPoint x: 589, startPoint y: 479, endPoint x: 449, endPoint y: 435, distance: 147.1
click at [451, 435] on div "50 x 50 x 5 STEEL ANGLE X 1 65 x 65 x 6 STEEL ANGLE X 1 40 X 40 X 4.0 PAINTED R…" at bounding box center [526, 462] width 151 height 58
copy div "50 x 50 x 5 STEEL ANGLE X 1 65 x 65 x 6 STEEL ANGLE X 1 40 X 40 X 4.0 PAINTED R…"
click at [489, 543] on div at bounding box center [476, 543] width 51 height 18
paste div
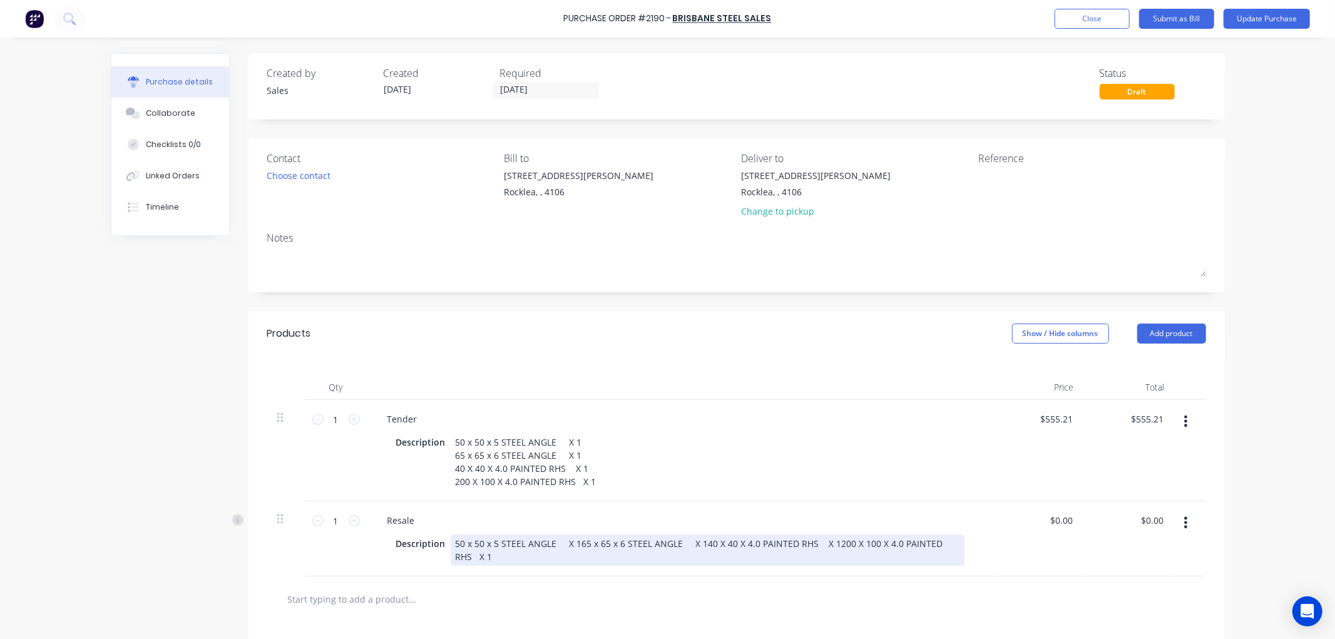
drag, startPoint x: 573, startPoint y: 542, endPoint x: 591, endPoint y: 545, distance: 19.0
click at [573, 542] on div "50 x 50 x 5 STEEL ANGLE X 165 x 65 x 6 STEEL ANGLE X 140 X 40 X 4.0 PAINTED RHS…" at bounding box center [708, 549] width 514 height 31
click at [574, 560] on div "50 x 50 x 5 STEEL ANGLE X 1 65 x 65 x 6 STEEL ANGLE X 140 X 40 X 4.0 PAINTED RH…" at bounding box center [656, 549] width 411 height 31
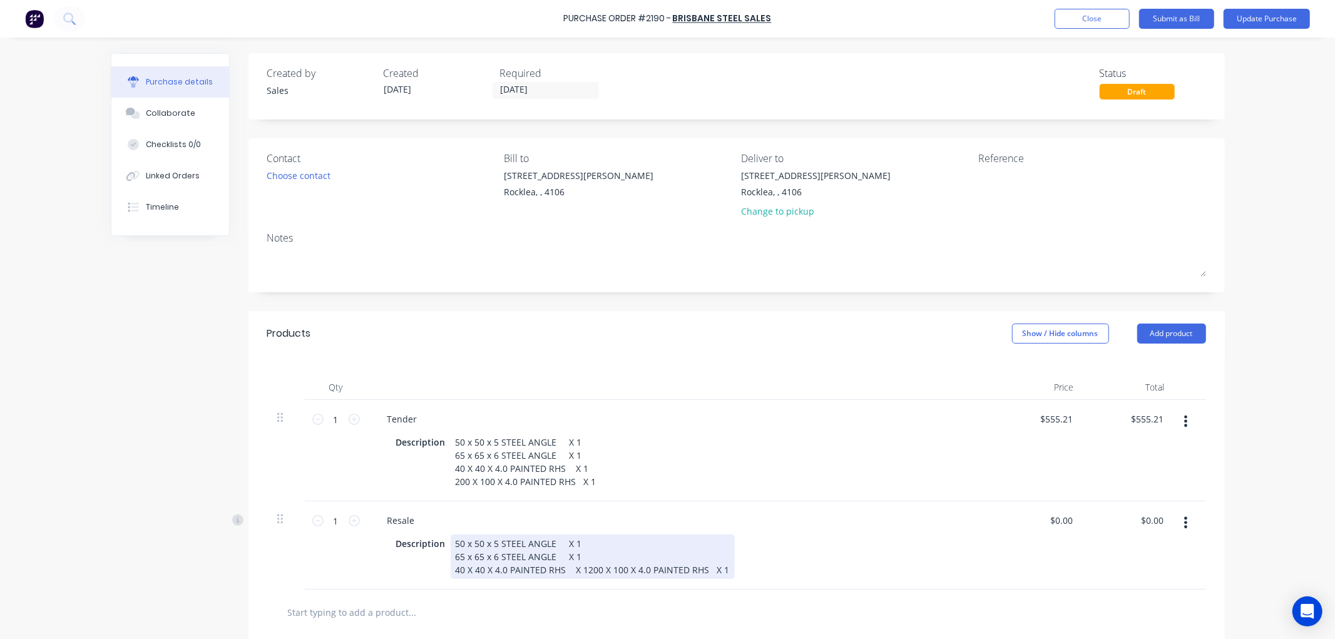
click at [579, 573] on div "50 x 50 x 5 STEEL ANGLE X 1 65 x 65 x 6 STEEL ANGLE X 1 40 X 40 X 4.0 PAINTED R…" at bounding box center [593, 556] width 284 height 44
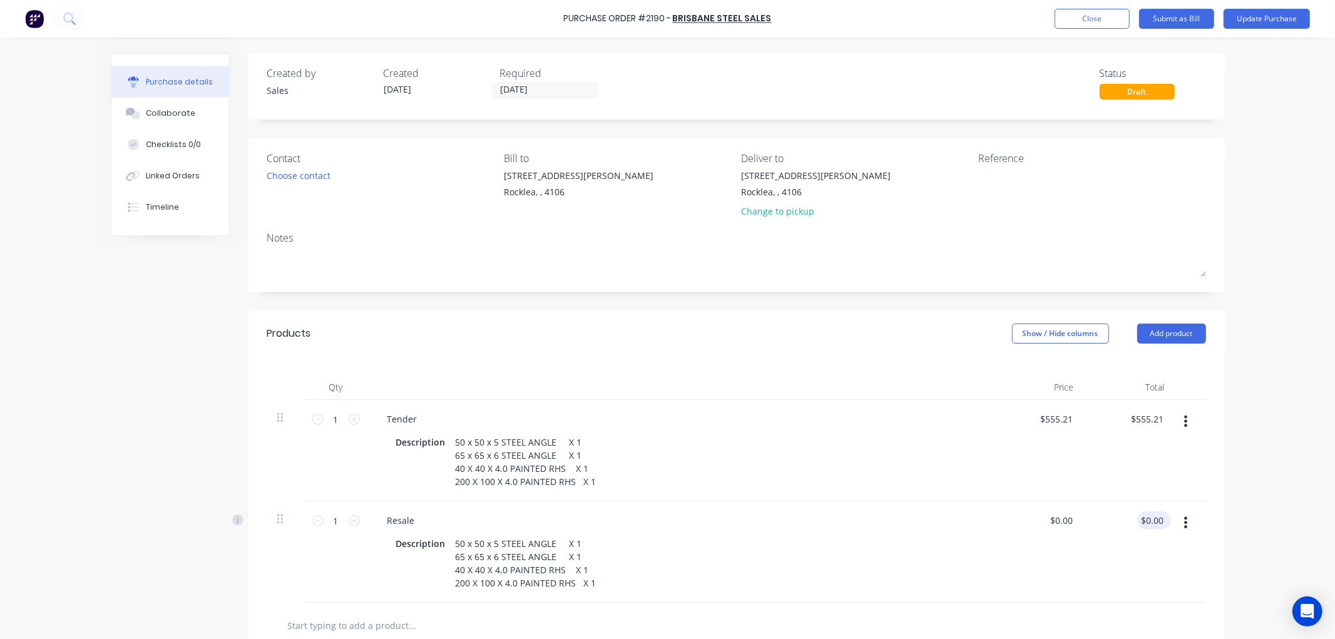
type input "0.00"
click at [1156, 523] on input "0.00" at bounding box center [1151, 520] width 29 height 18
type input "0.0000"
type input "$0.00"
click at [1056, 520] on input "0.0000" at bounding box center [1060, 520] width 29 height 18
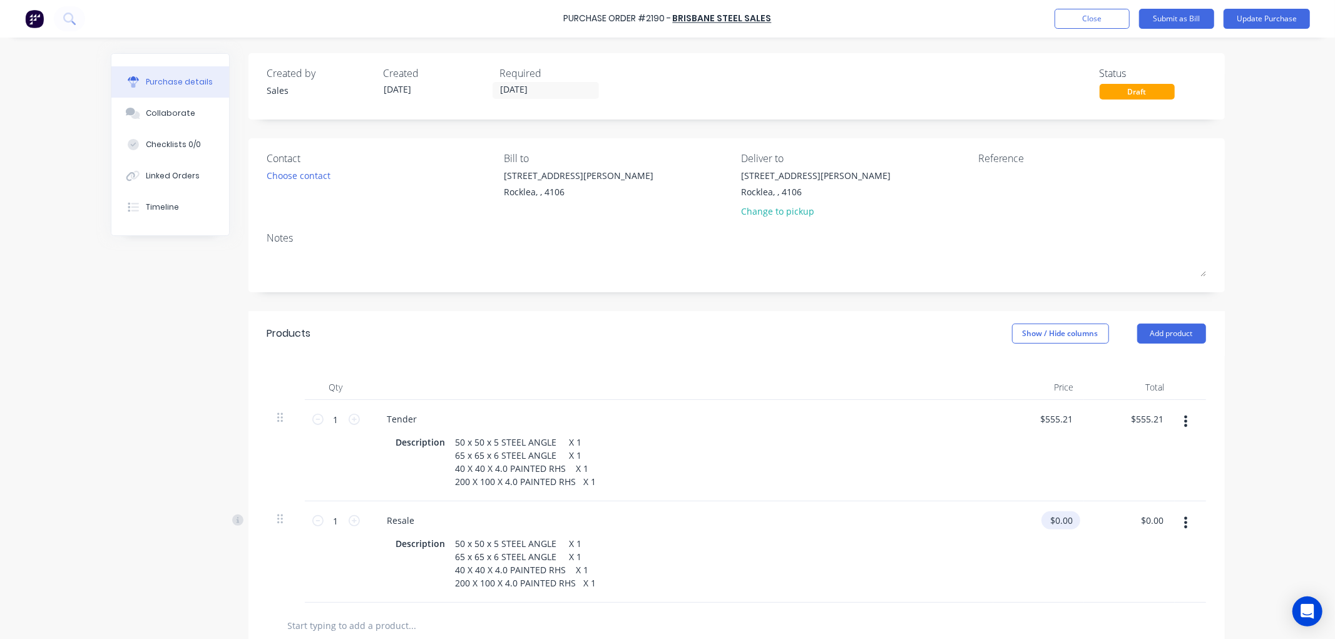
click at [1073, 518] on div "$0.00 0.0000" at bounding box center [1060, 520] width 39 height 18
drag, startPoint x: 1068, startPoint y: 519, endPoint x: 1049, endPoint y: 520, distance: 18.2
click at [1049, 520] on div "0 0" at bounding box center [1038, 551] width 91 height 101
type input "$555.21"
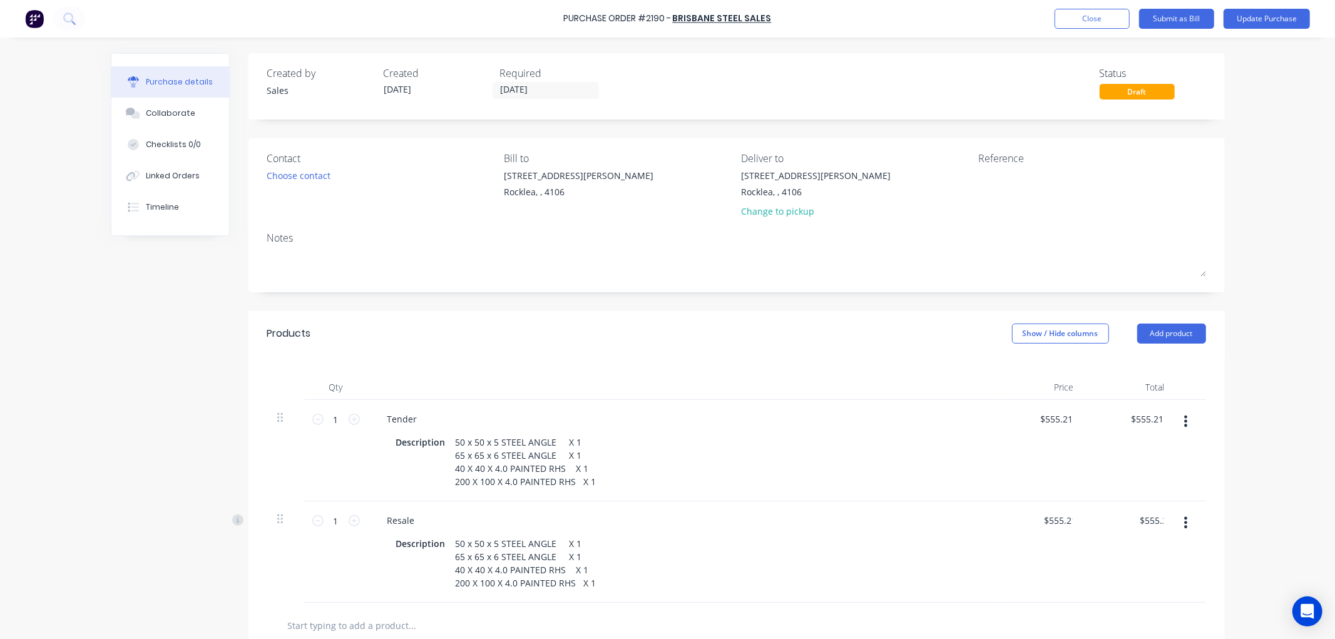
click at [1009, 611] on div at bounding box center [736, 626] width 939 height 46
click at [1184, 419] on icon "button" at bounding box center [1185, 421] width 3 height 14
click at [1110, 534] on button "Delete" at bounding box center [1148, 529] width 106 height 25
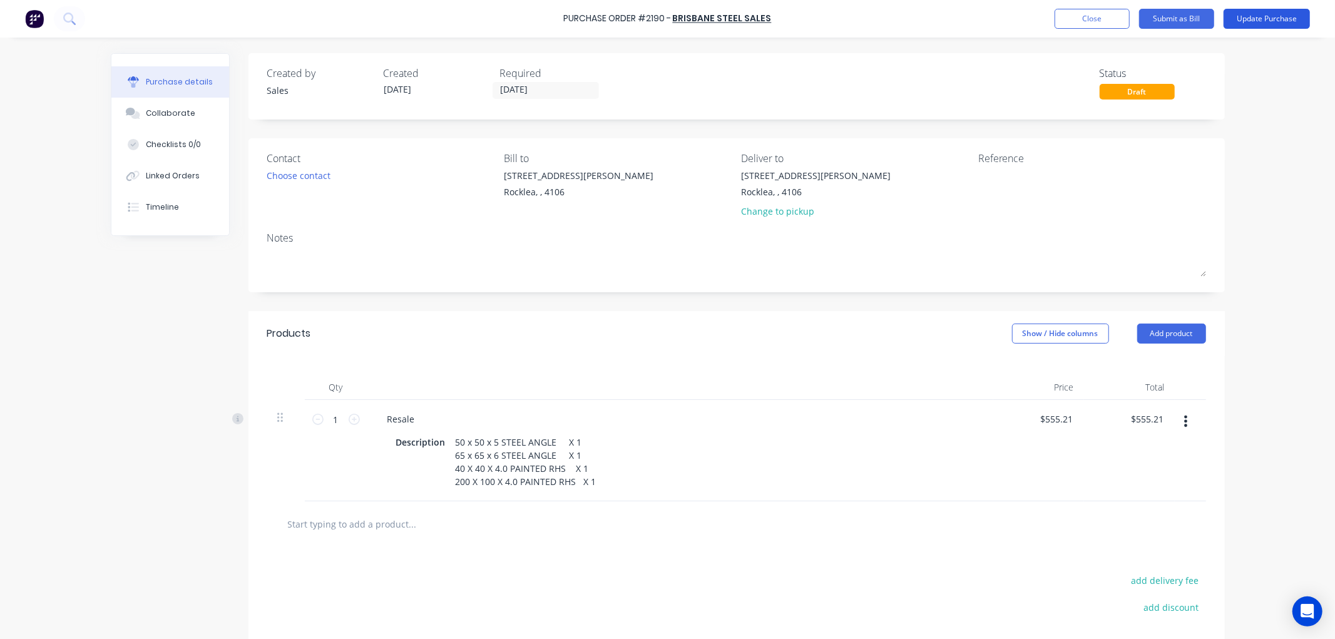
click at [1248, 20] on button "Update Purchase" at bounding box center [1266, 19] width 86 height 20
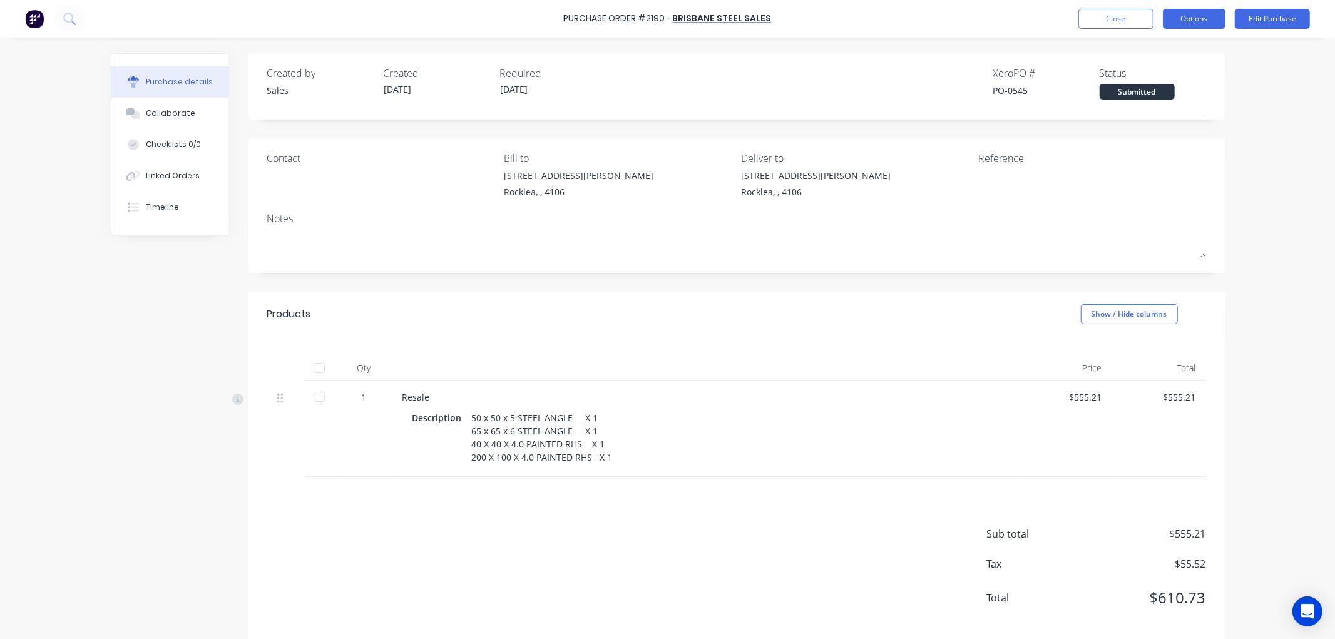
click at [1203, 16] on button "Options" at bounding box center [1194, 19] width 63 height 20
click at [1130, 50] on div "Print / Email" at bounding box center [1166, 51] width 96 height 18
click at [1136, 78] on div "With pricing" at bounding box center [1166, 76] width 96 height 18
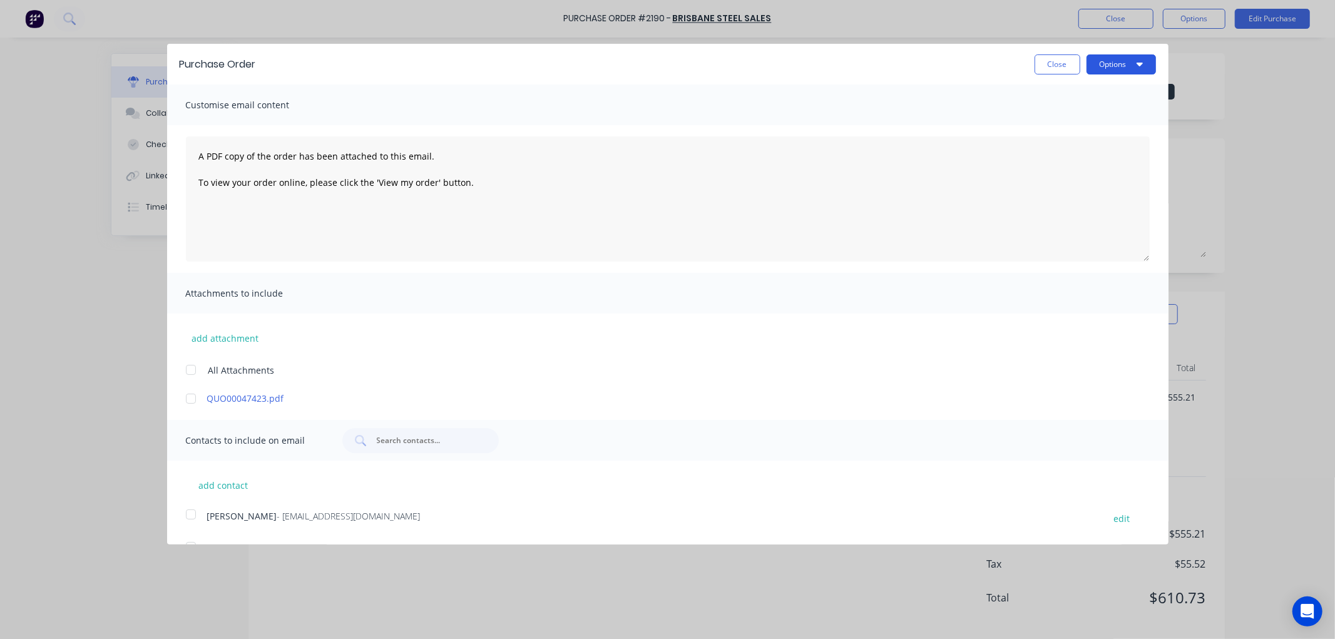
click at [1136, 63] on icon "button" at bounding box center [1139, 65] width 6 height 4
click at [1049, 98] on div "Print" at bounding box center [1096, 96] width 96 height 18
click at [1041, 59] on button "Close" at bounding box center [1057, 64] width 46 height 20
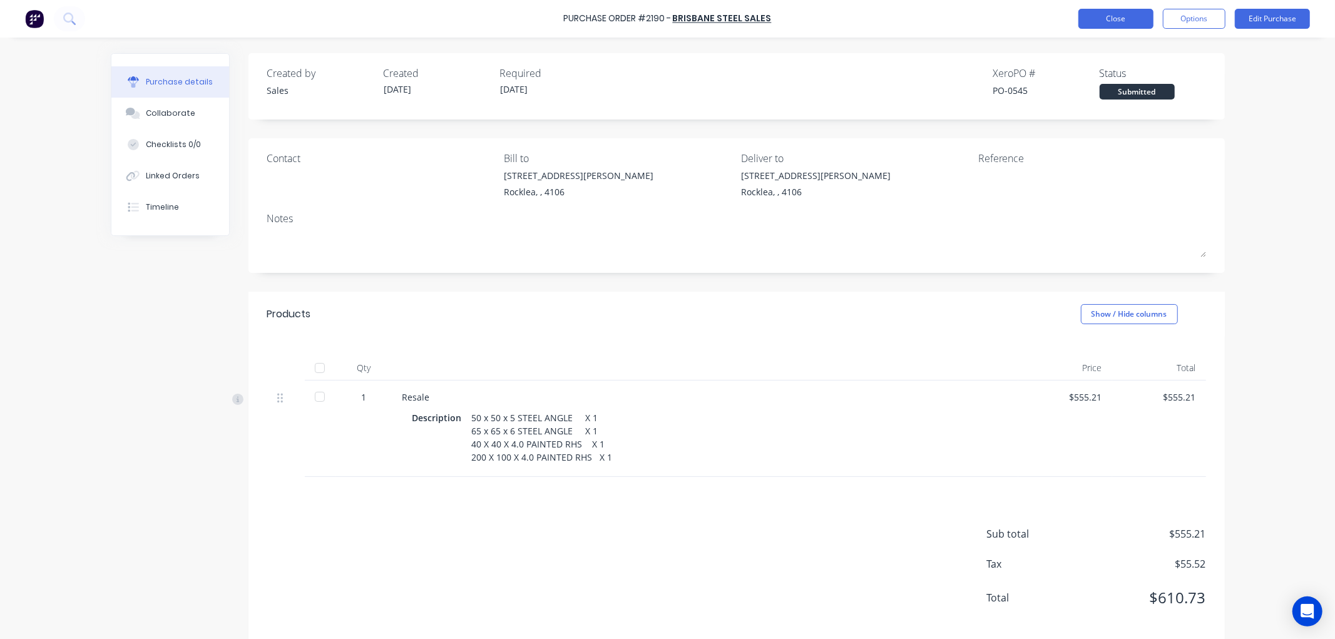
click at [1100, 19] on button "Close" at bounding box center [1115, 19] width 75 height 20
